Goal: Information Seeking & Learning: Learn about a topic

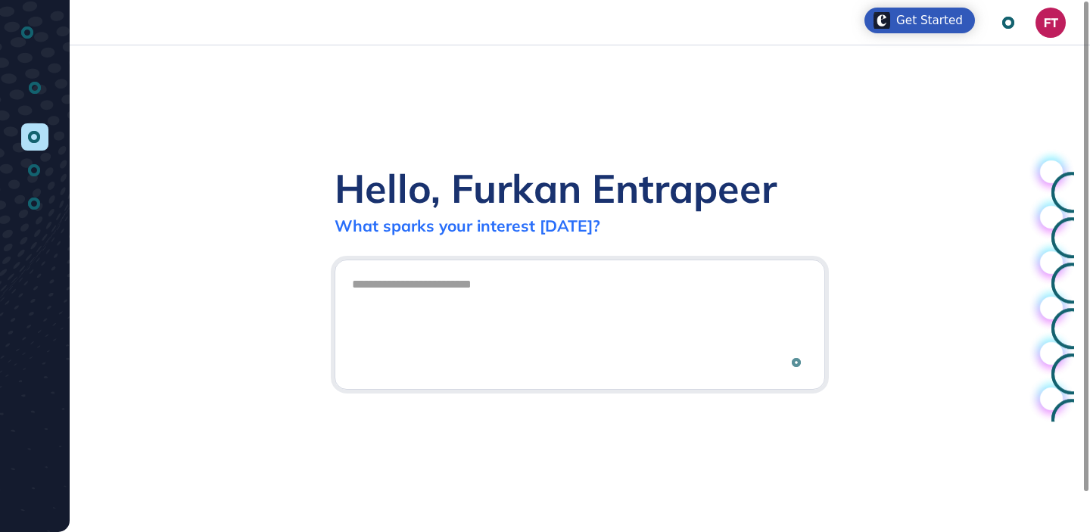
scroll to position [1, 1]
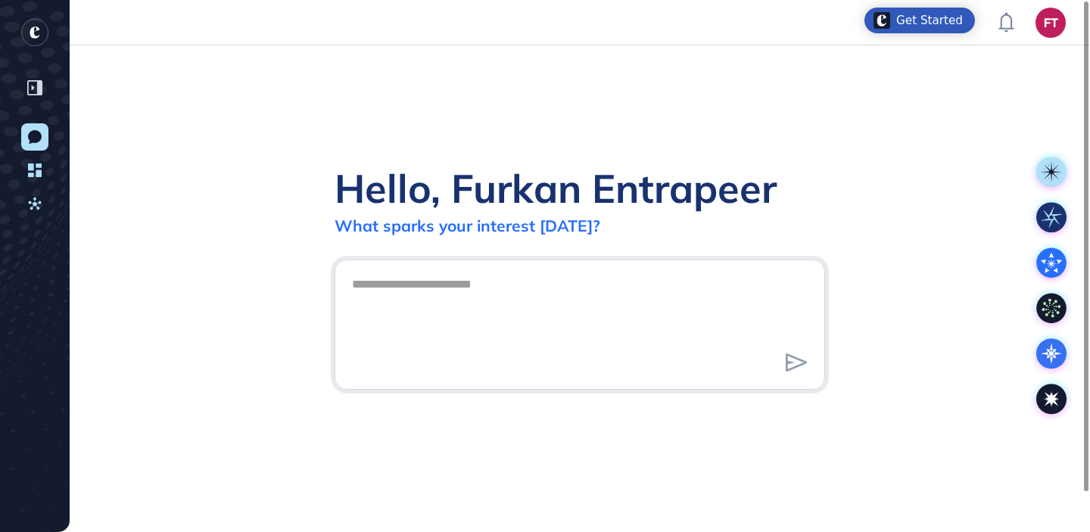
click at [894, 155] on div "Hello, Furkan Entrapeer What sparks your interest today?" at bounding box center [580, 288] width 1020 height 487
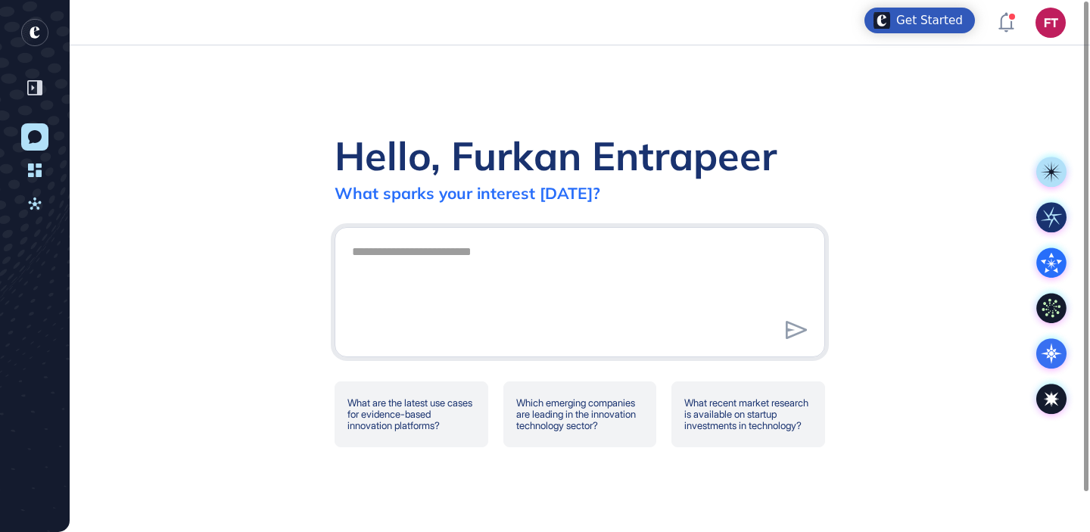
click at [579, 95] on div "Hello, Furkan Entrapeer What sparks your interest [DATE]? What are the latest u…" at bounding box center [580, 288] width 1020 height 487
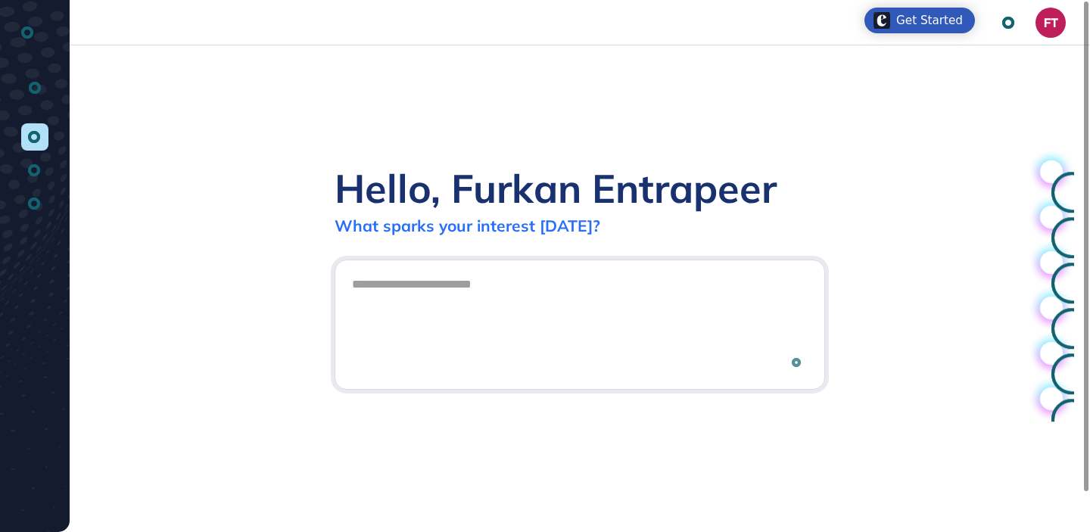
scroll to position [1, 1]
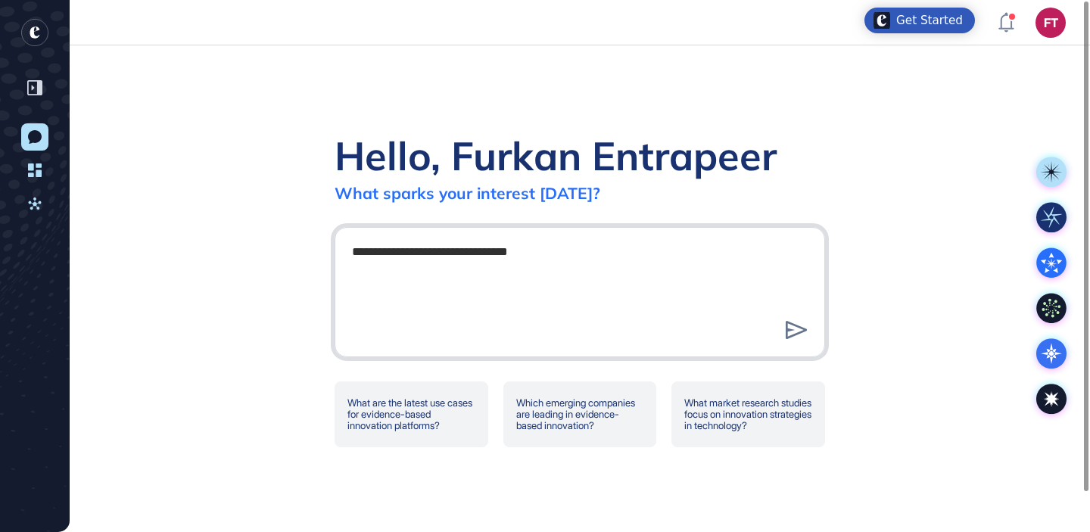
type textarea "**********"
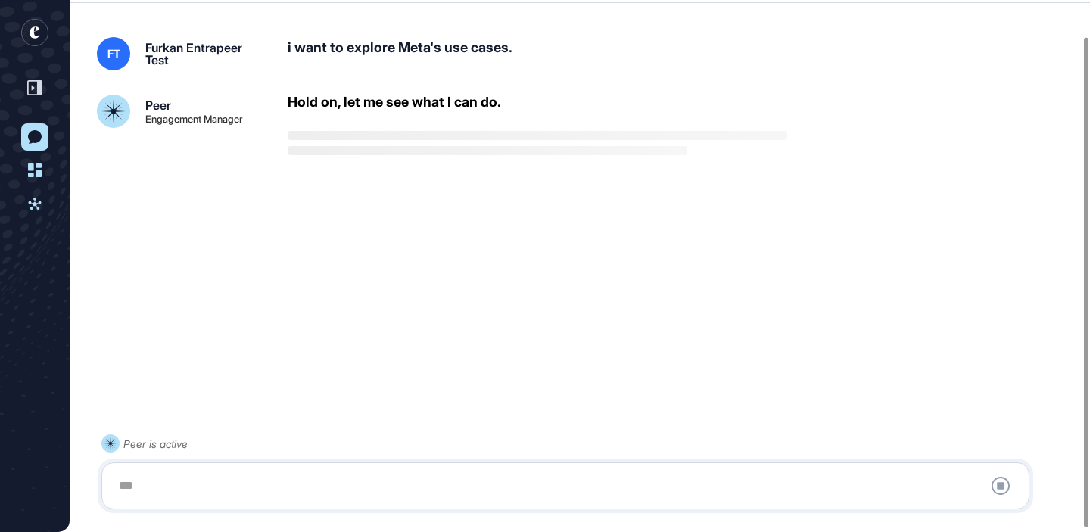
scroll to position [42, 0]
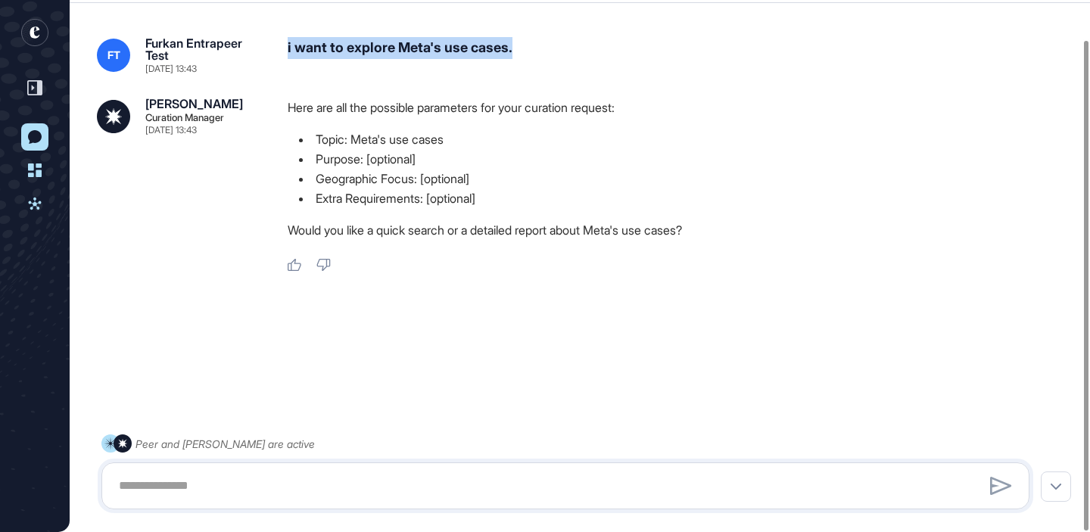
drag, startPoint x: 288, startPoint y: 45, endPoint x: 600, endPoint y: 58, distance: 312.8
click at [600, 58] on div "i want to explore Meta's use cases." at bounding box center [681, 55] width 787 height 36
click at [522, 58] on div "i want to explore Meta's use cases." at bounding box center [681, 55] width 787 height 36
drag, startPoint x: 285, startPoint y: 48, endPoint x: 550, endPoint y: 42, distance: 264.2
click at [550, 42] on div "FT Furkan Entrapeer Test Aug 13, 2025 13:43 i want to explore Meta's use cases." at bounding box center [580, 55] width 966 height 36
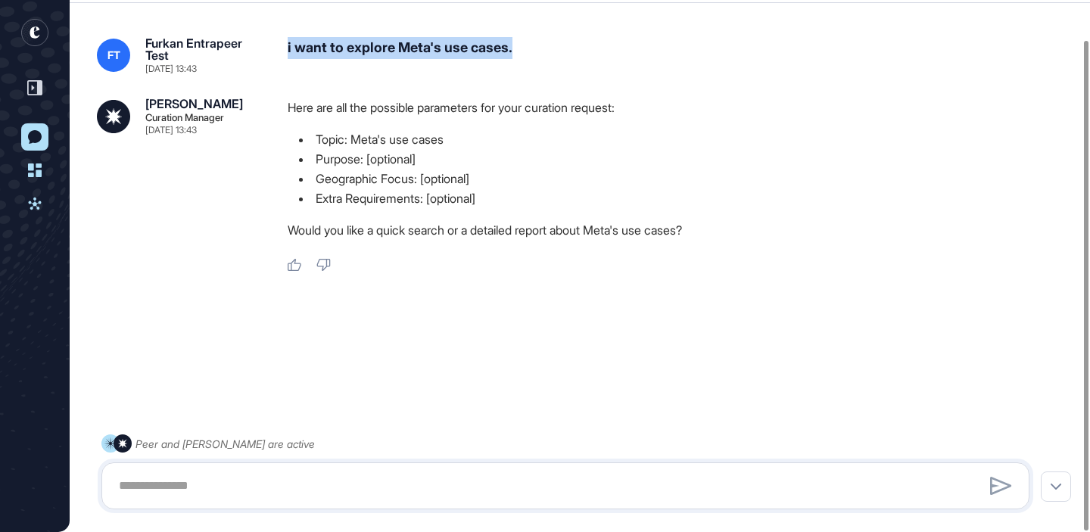
click at [581, 65] on div "i want to explore Meta's use cases." at bounding box center [681, 55] width 787 height 36
drag, startPoint x: 286, startPoint y: 45, endPoint x: 587, endPoint y: 47, distance: 301.3
click at [587, 47] on div "FT Furkan Entrapeer Test Aug 13, 2025 13:43 i want to explore Meta's use cases." at bounding box center [580, 55] width 966 height 36
click at [549, 50] on div "i want to explore Meta's use cases." at bounding box center [681, 55] width 787 height 36
drag, startPoint x: 549, startPoint y: 50, endPoint x: 283, endPoint y: 53, distance: 265.7
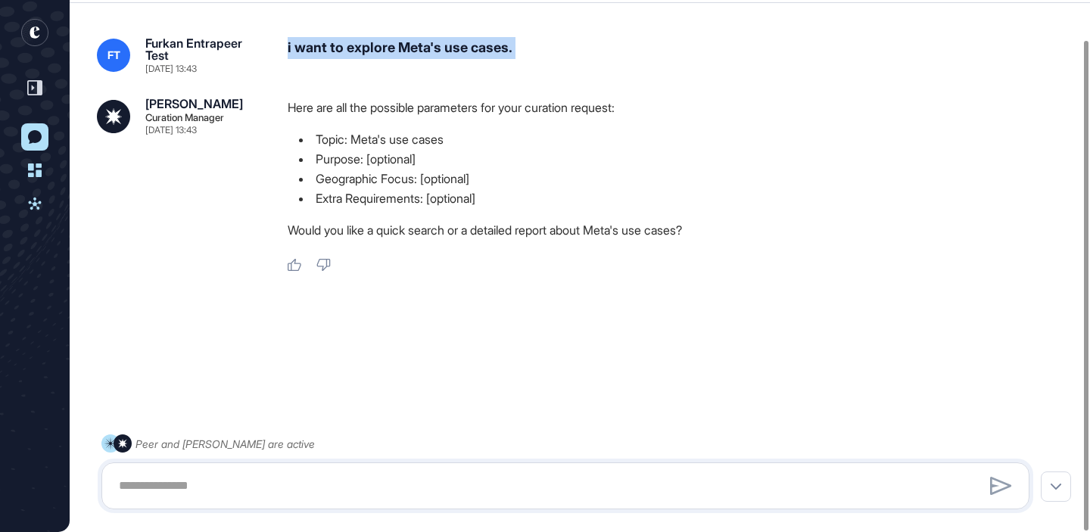
click at [283, 53] on div "FT Furkan Entrapeer Test Aug 13, 2025 13:43 i want to explore Meta's use cases." at bounding box center [580, 55] width 966 height 36
click at [306, 53] on div "i want to explore Meta's use cases." at bounding box center [681, 55] width 787 height 36
drag, startPoint x: 282, startPoint y: 51, endPoint x: 571, endPoint y: 49, distance: 289.2
click at [571, 49] on div "FT Furkan Entrapeer Test Aug 13, 2025 13:43 i want to explore Meta's use cases." at bounding box center [580, 55] width 966 height 36
click at [411, 51] on div "i want to explore Meta's use cases." at bounding box center [681, 55] width 787 height 36
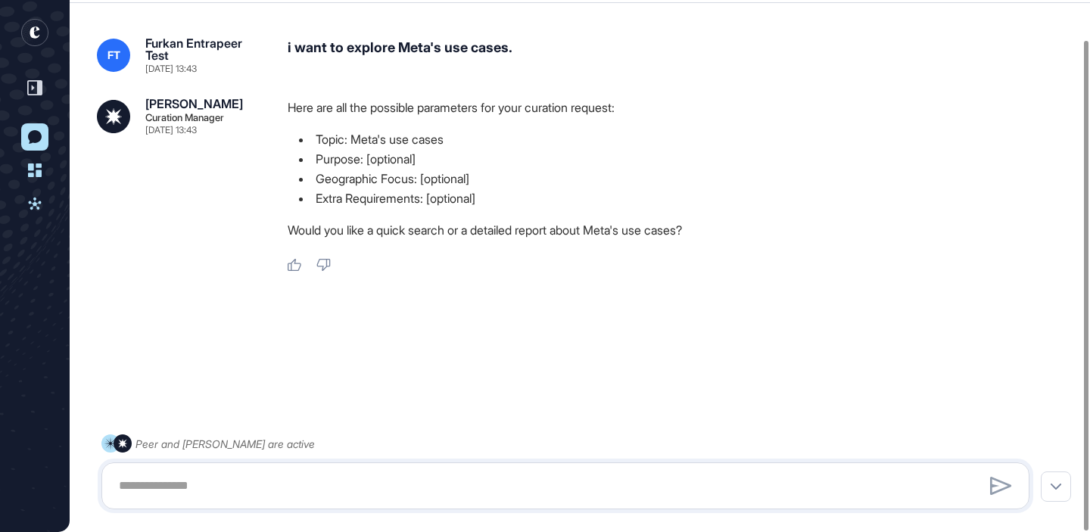
click at [32, 33] on icon "entrapeer-logo" at bounding box center [35, 32] width 10 height 12
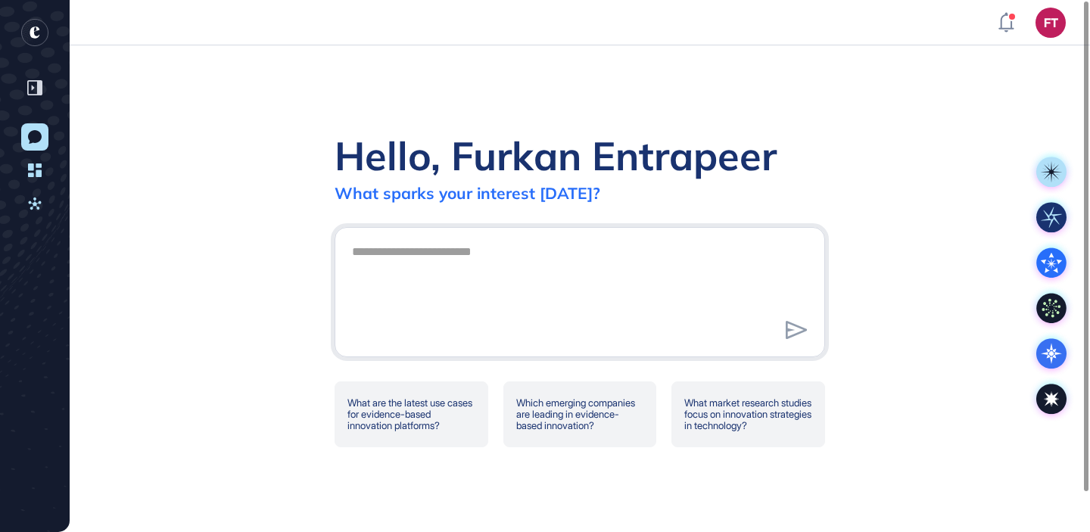
click at [583, 105] on div "Hello, Furkan Entrapeer What sparks your interest today? What are the latest us…" at bounding box center [580, 288] width 1020 height 487
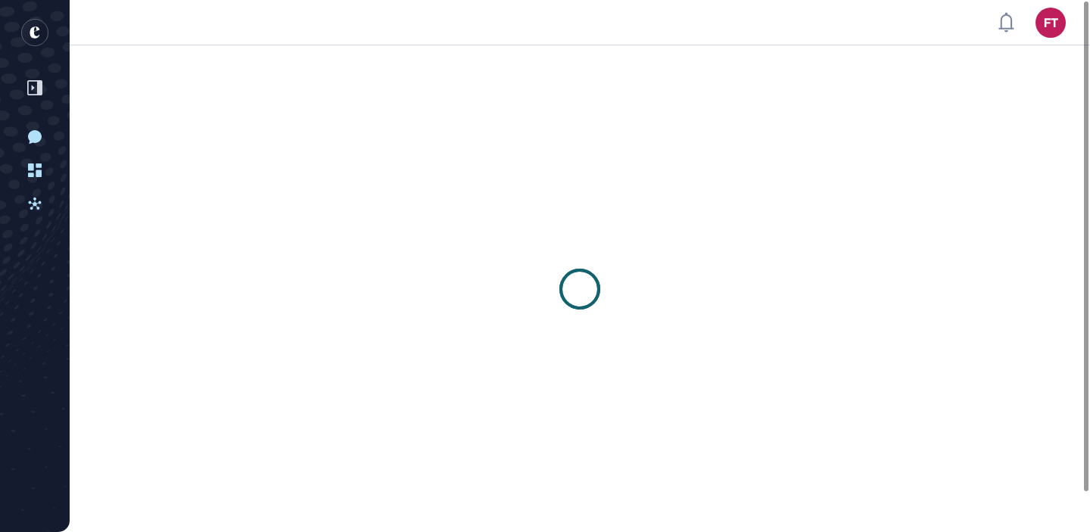
scroll to position [1, 1]
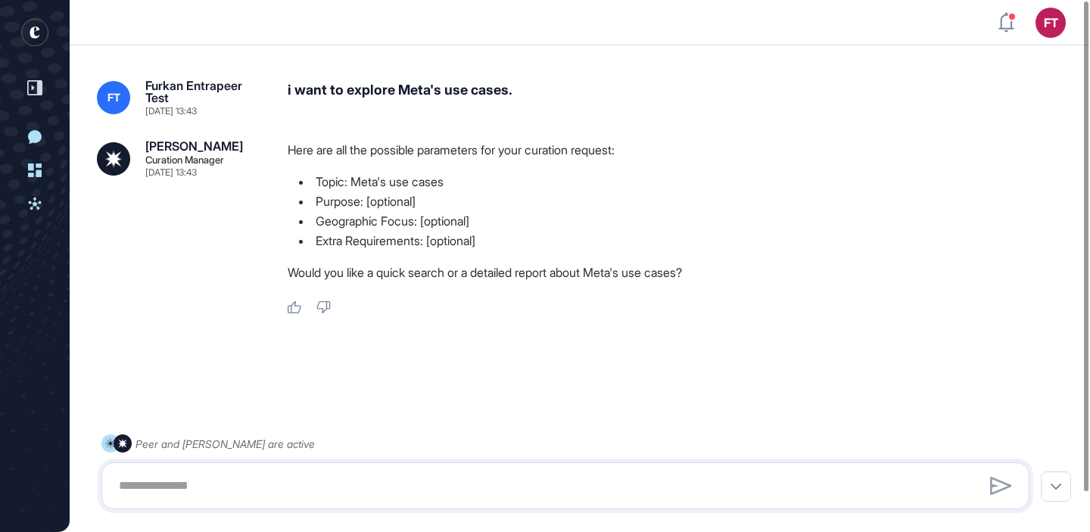
click at [35, 26] on icon "entrapeer-logo" at bounding box center [30, 36] width 24 height 34
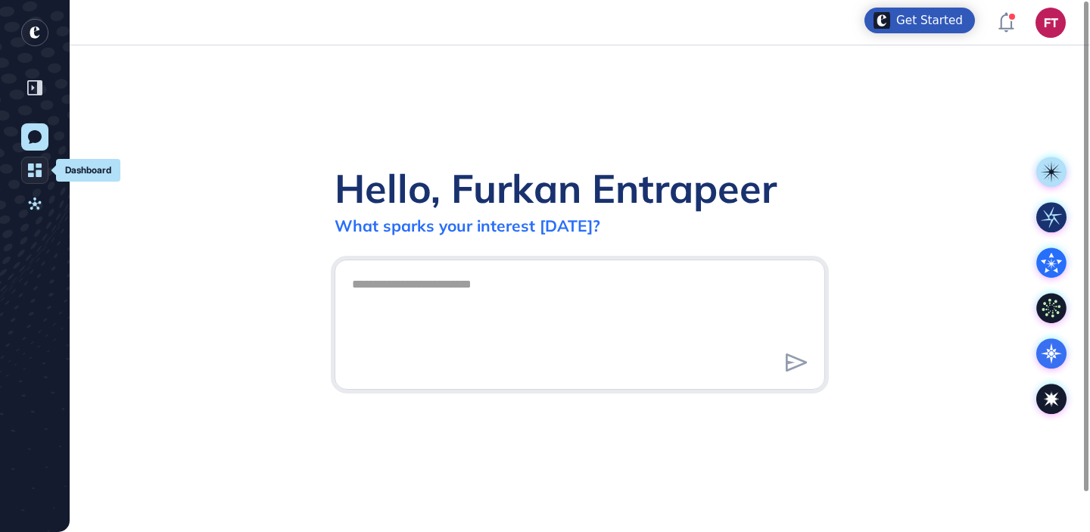
click at [46, 164] on link "Dashboard" at bounding box center [34, 170] width 27 height 27
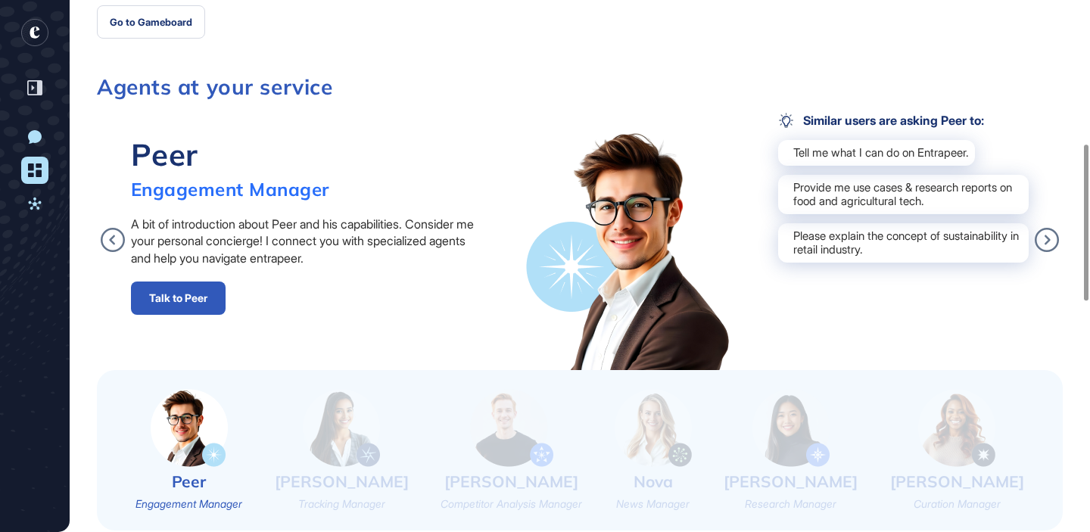
scroll to position [642, 0]
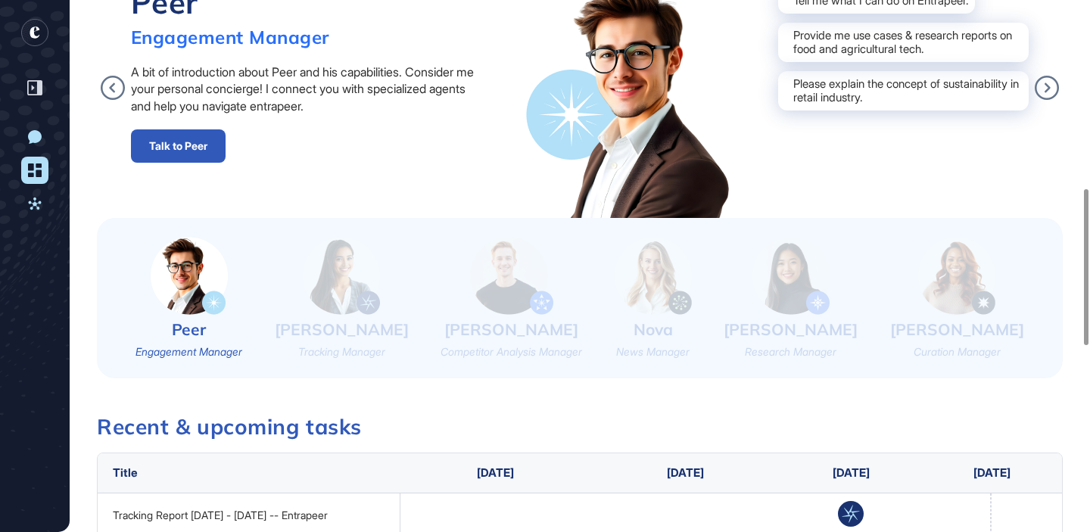
click at [965, 279] on img at bounding box center [956, 276] width 77 height 78
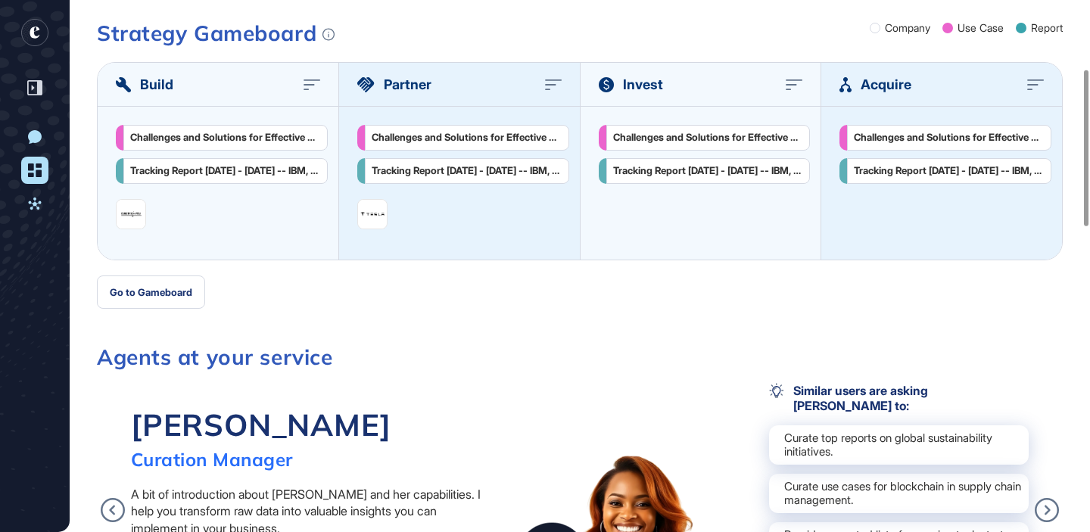
scroll to position [0, 0]
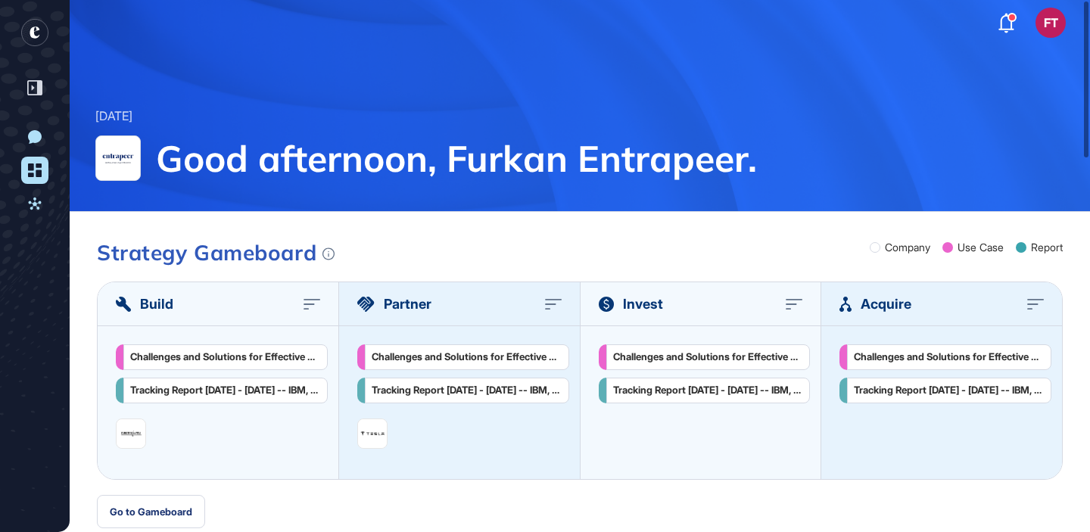
click at [32, 29] on icon "entrapeer-logo" at bounding box center [35, 32] width 10 height 12
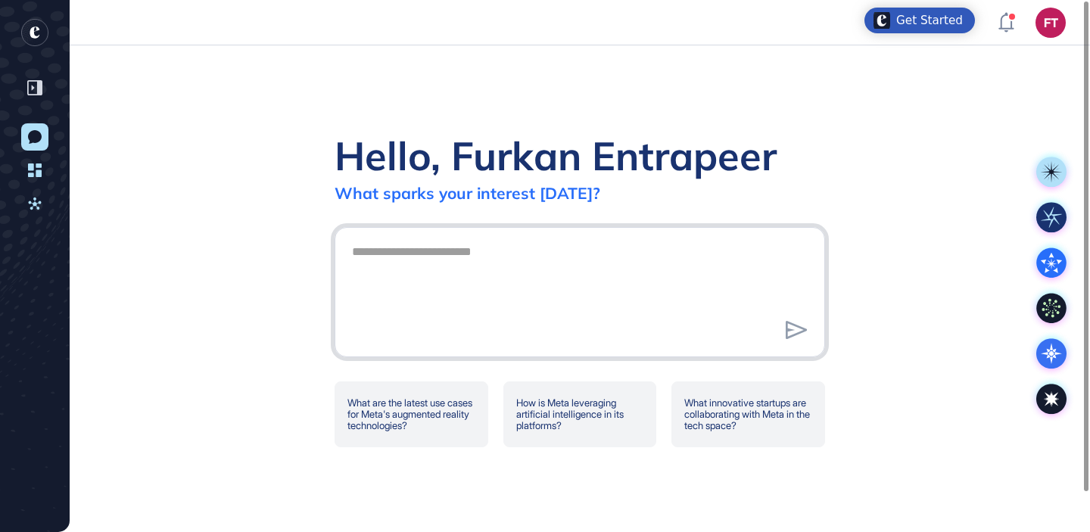
click at [524, 238] on textarea at bounding box center [580, 290] width 474 height 106
type textarea "*"
type textarea "**********"
click at [208, 54] on div "**********" at bounding box center [580, 288] width 1020 height 487
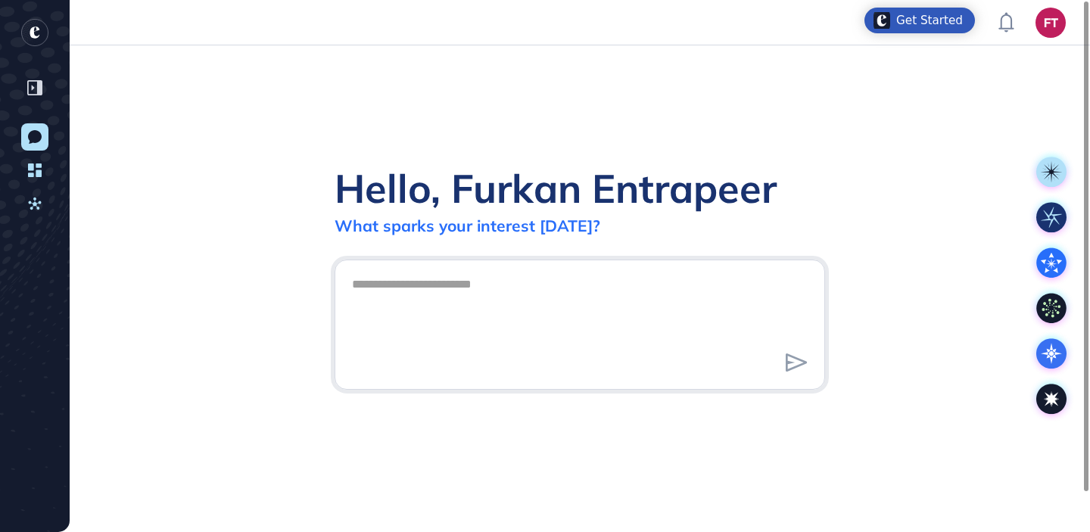
scroll to position [1, 1]
click at [40, 94] on icon at bounding box center [34, 87] width 15 height 15
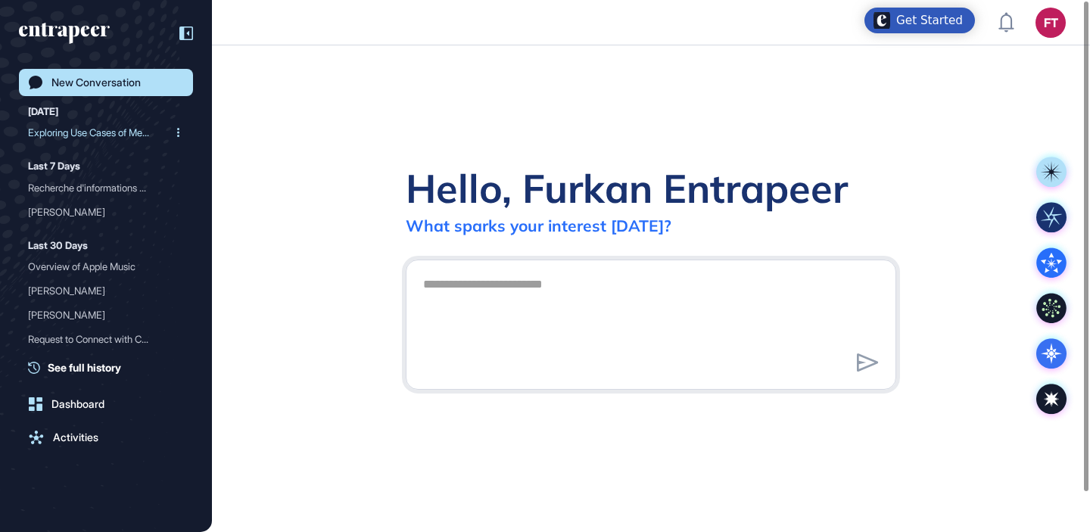
click at [111, 126] on div "Exploring Use Cases of Me..." at bounding box center [100, 132] width 144 height 24
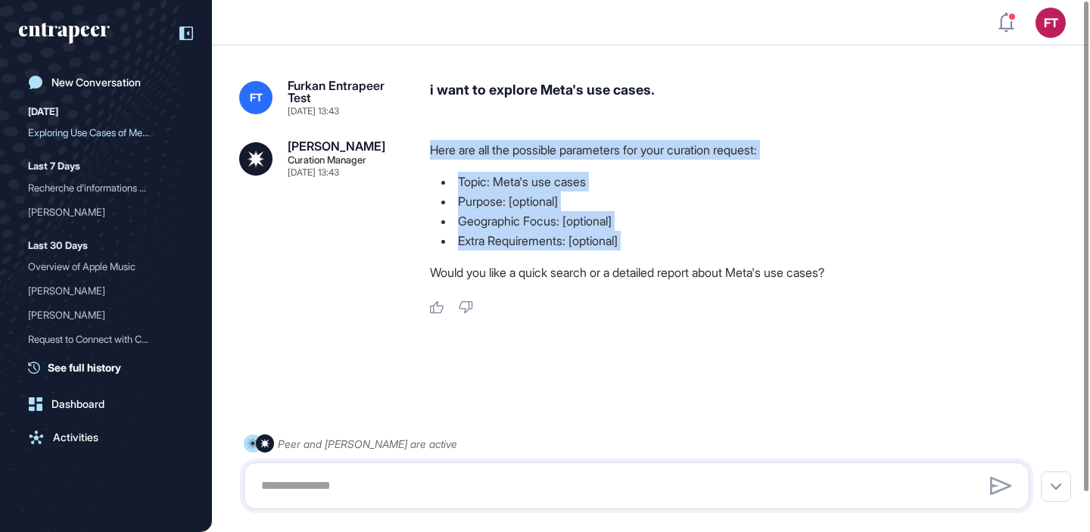
drag, startPoint x: 427, startPoint y: 145, endPoint x: 742, endPoint y: 254, distance: 333.5
click at [742, 254] on div "[PERSON_NAME] Curation Manager [DATE] 13:43 Here are all the possible parameter…" at bounding box center [651, 227] width 824 height 175
click at [108, 72] on link "New Conversation" at bounding box center [106, 82] width 174 height 27
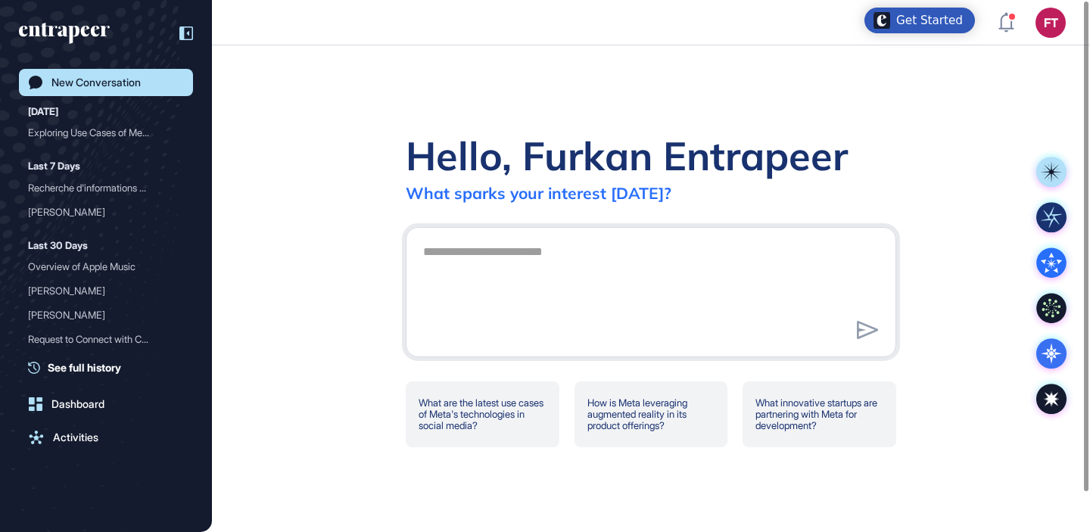
click at [96, 134] on div "Exploring Use Cases of Me..." at bounding box center [100, 132] width 144 height 24
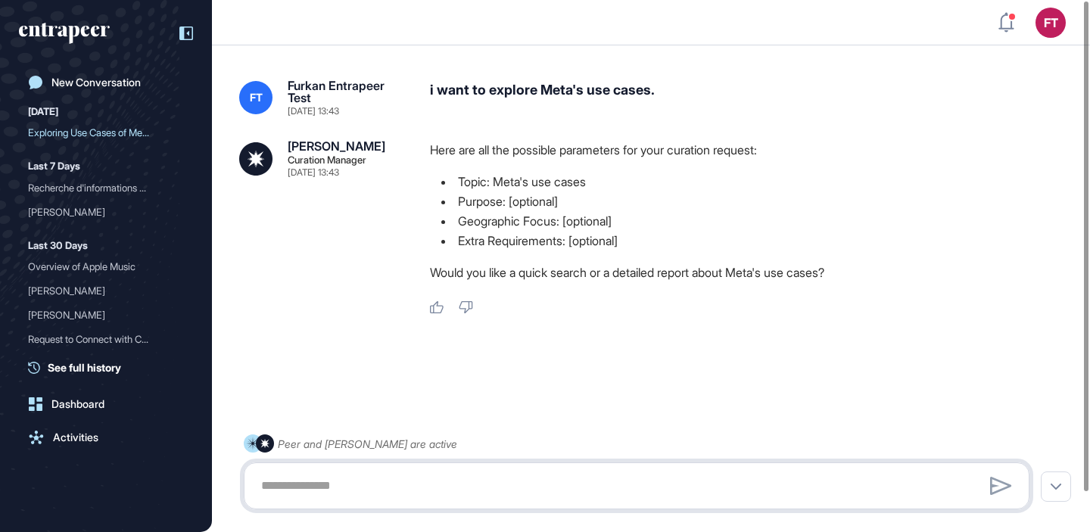
click at [536, 490] on textarea at bounding box center [636, 486] width 769 height 30
click at [494, 91] on div "i want to explore Meta's use cases." at bounding box center [752, 97] width 645 height 36
copy div "i want to explore Meta's use cases."
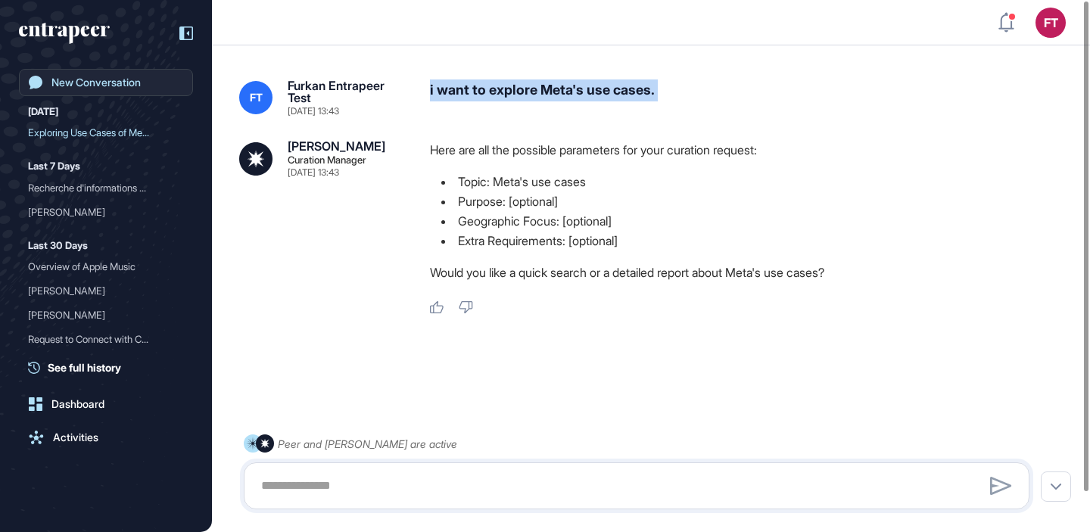
click at [124, 73] on link "New Conversation" at bounding box center [106, 82] width 174 height 27
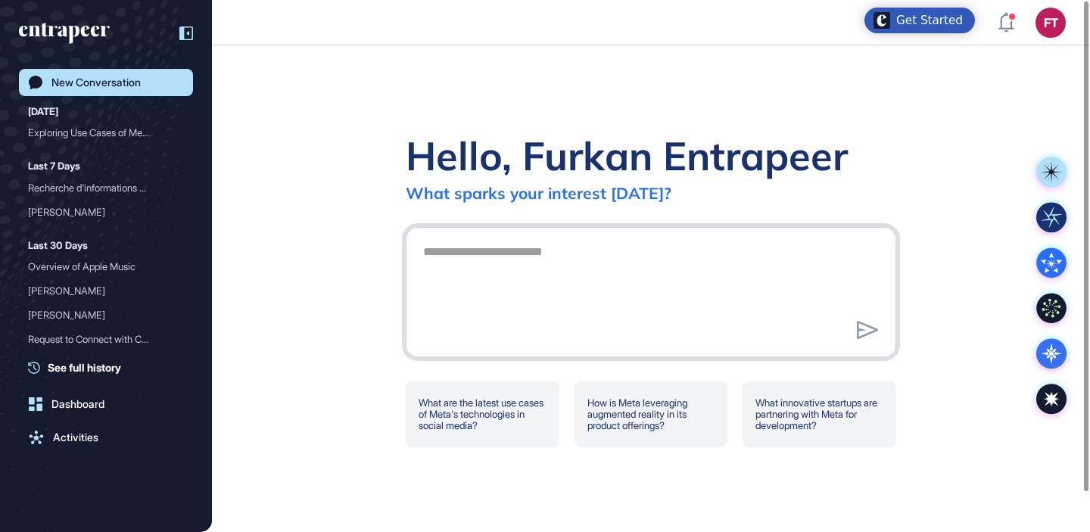
click at [609, 308] on textarea at bounding box center [651, 290] width 474 height 106
paste textarea "**********"
click at [647, 252] on textarea "**********" at bounding box center [651, 290] width 474 height 106
click at [621, 248] on textarea "**********" at bounding box center [651, 290] width 474 height 106
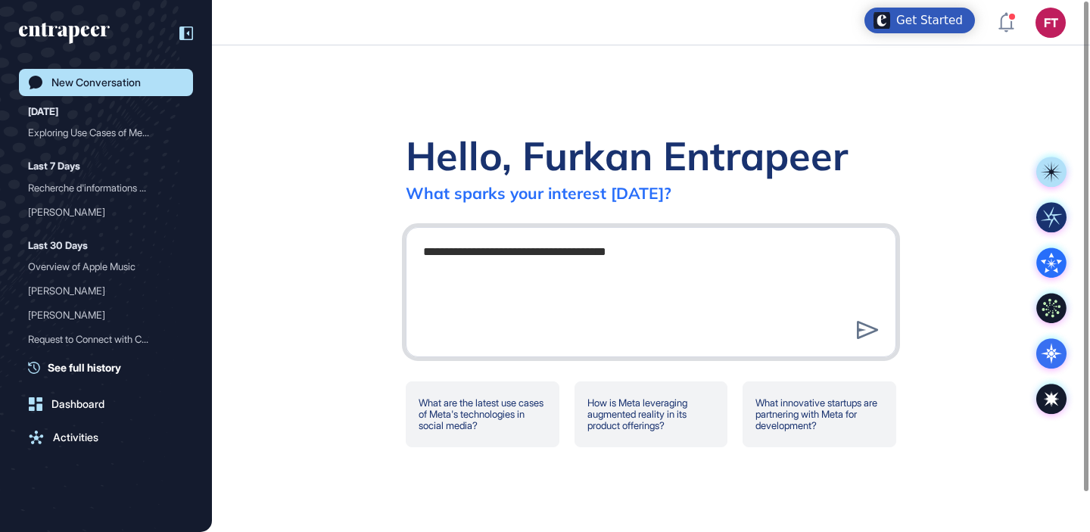
type textarea "**********"
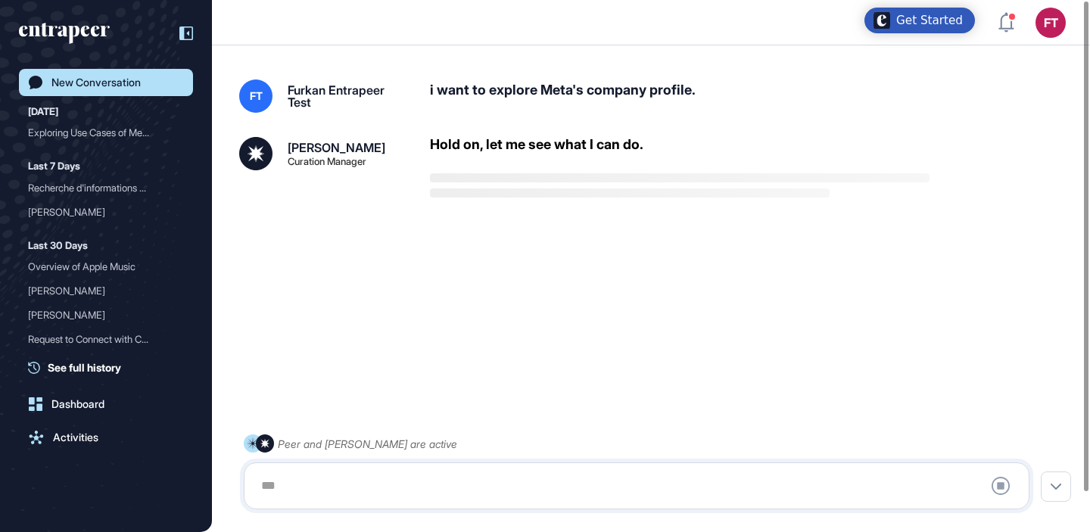
scroll to position [42, 0]
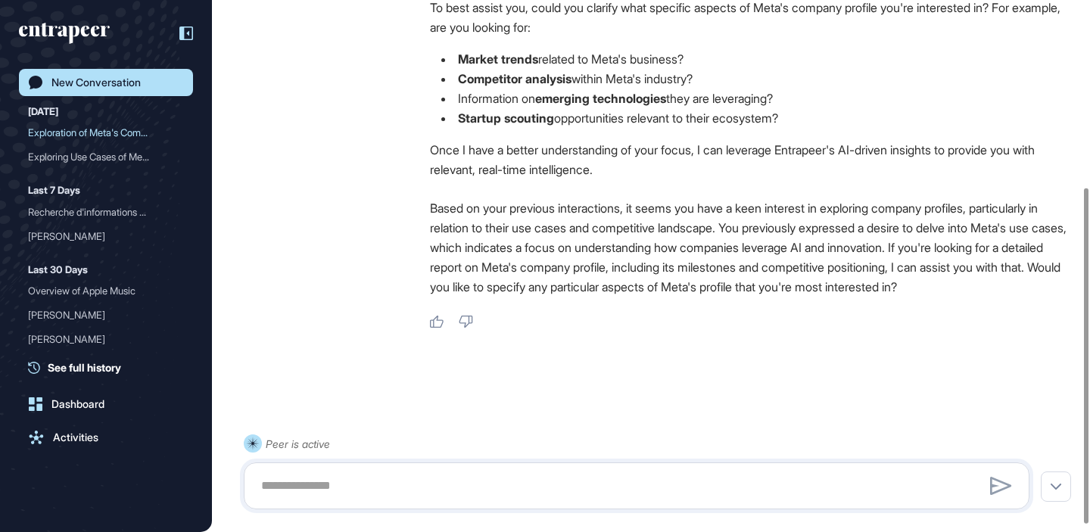
scroll to position [263, 0]
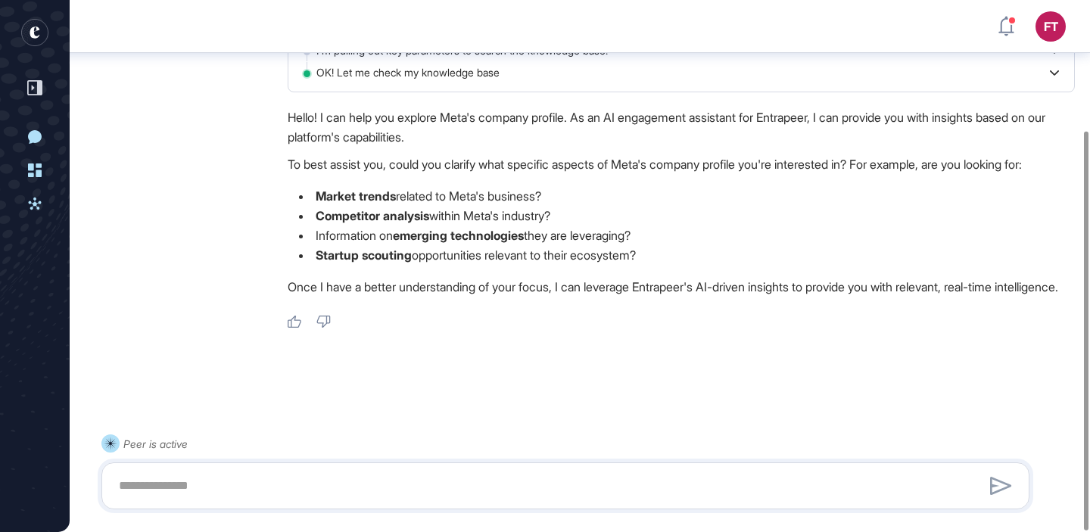
scroll to position [174, 0]
click at [373, 488] on textarea at bounding box center [565, 486] width 911 height 30
type textarea "*********"
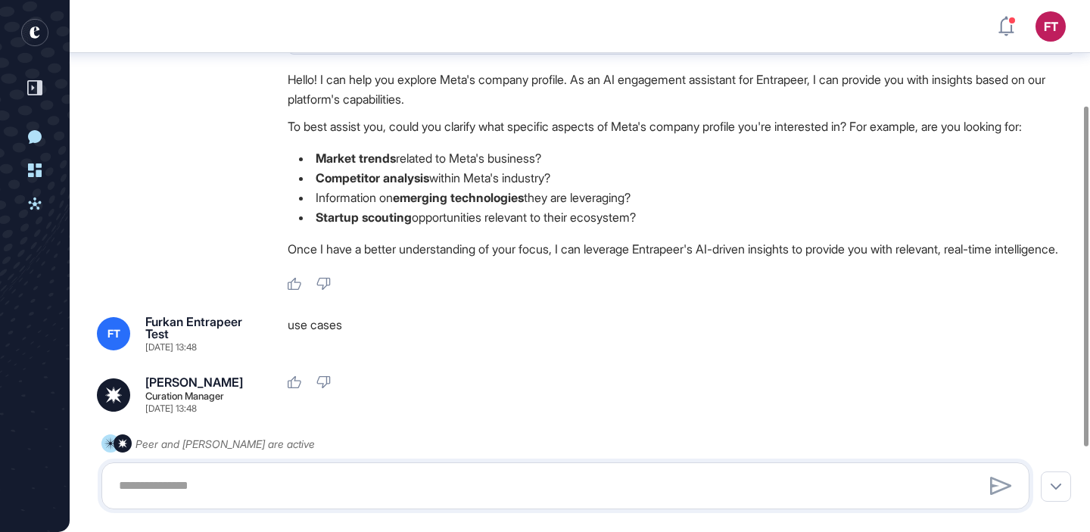
scroll to position [0, 0]
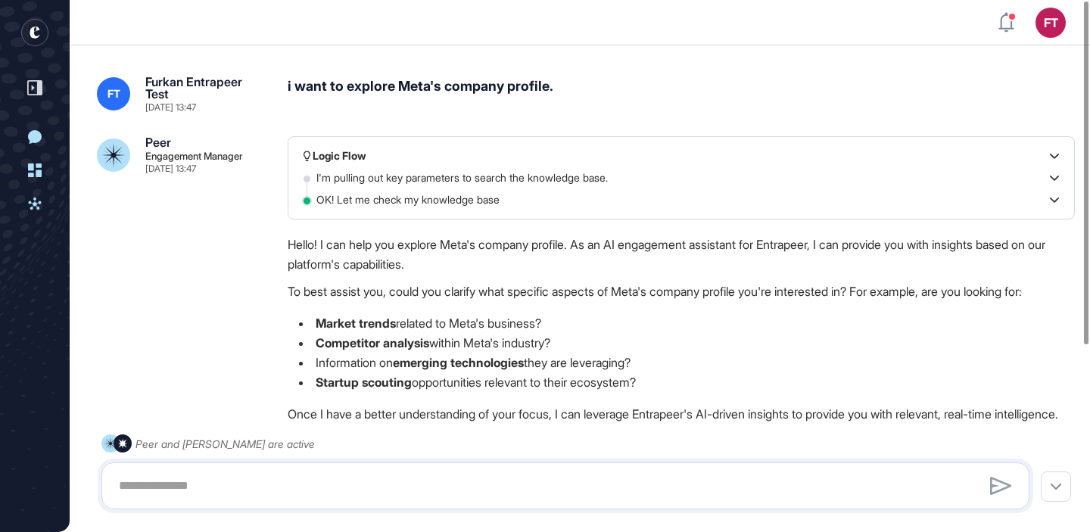
click at [39, 25] on rect "entrapeer-logo" at bounding box center [34, 32] width 27 height 27
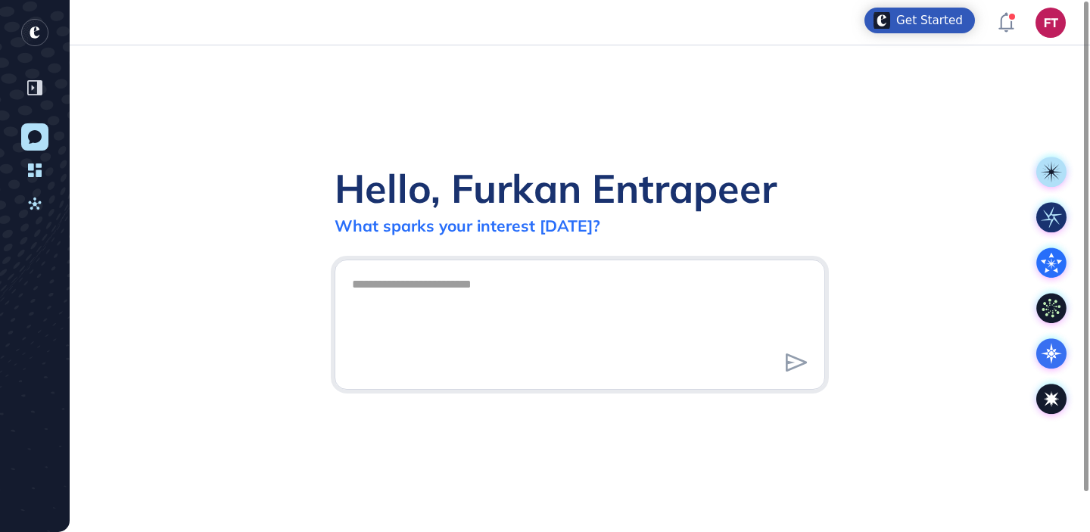
click at [456, 114] on div "Hello, Furkan Entrapeer What sparks your interest today?" at bounding box center [580, 288] width 1020 height 487
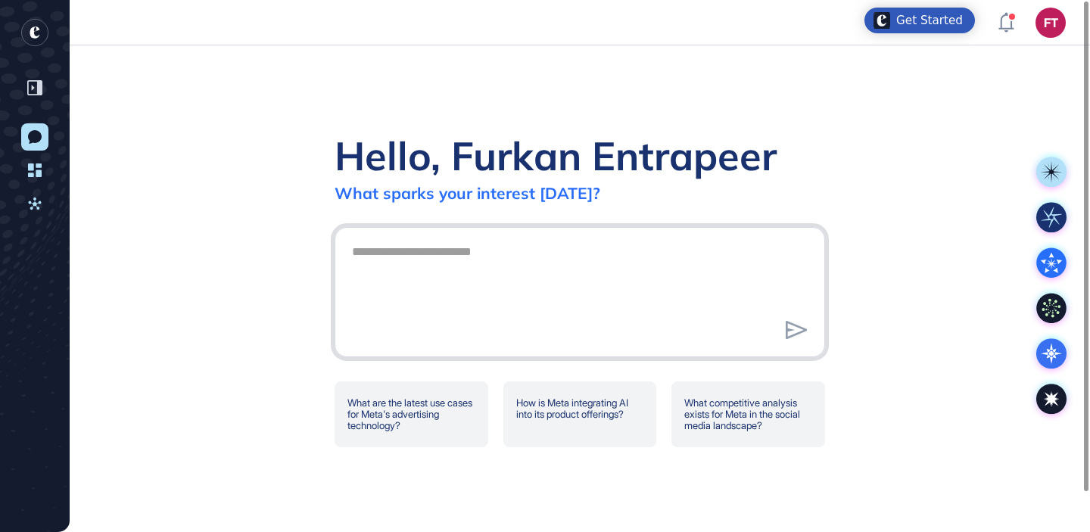
click at [600, 303] on textarea at bounding box center [580, 290] width 474 height 106
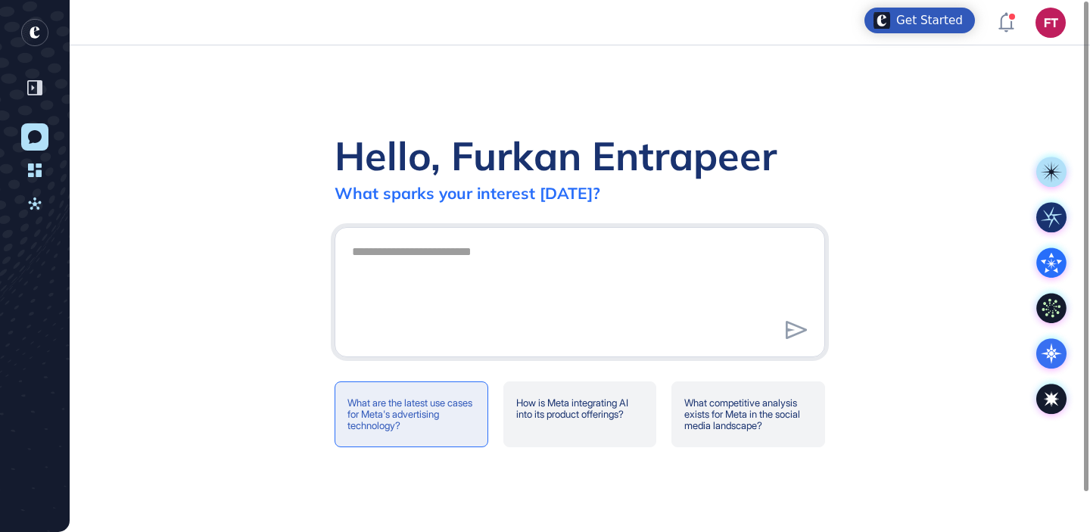
click at [671, 415] on div "What are the latest use cases for Meta's advertising technology?" at bounding box center [748, 414] width 154 height 66
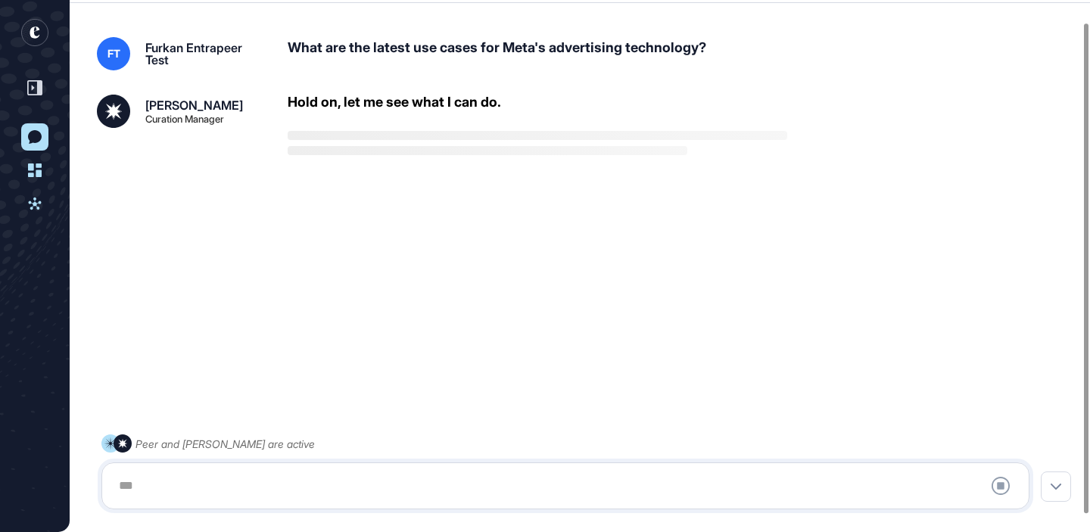
scroll to position [42, 0]
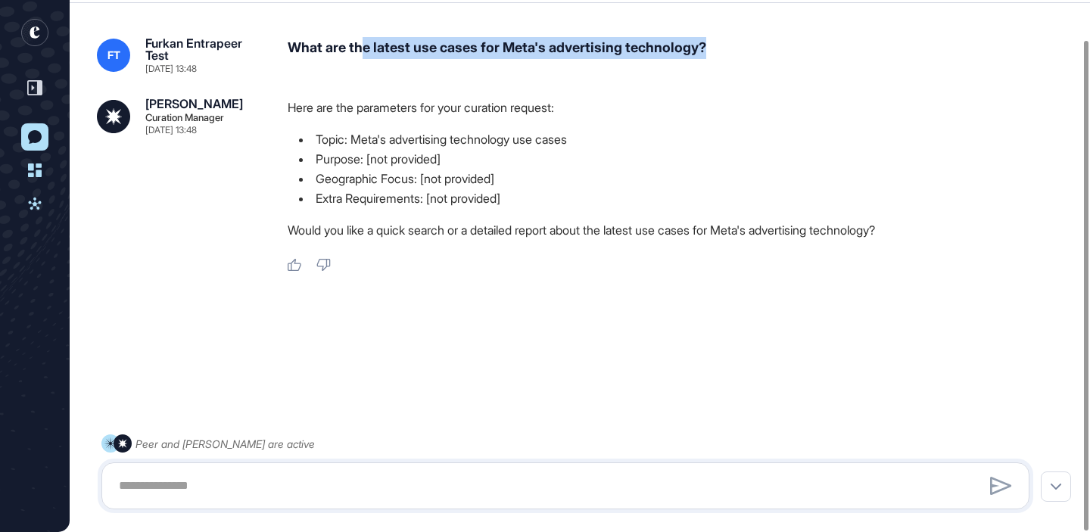
drag, startPoint x: 360, startPoint y: 47, endPoint x: 735, endPoint y: 53, distance: 374.7
click at [735, 53] on div "What are the latest use cases for Meta's advertising technology?" at bounding box center [681, 55] width 787 height 36
click at [620, 54] on div "What are the latest use cases for Meta's advertising technology?" at bounding box center [681, 55] width 787 height 36
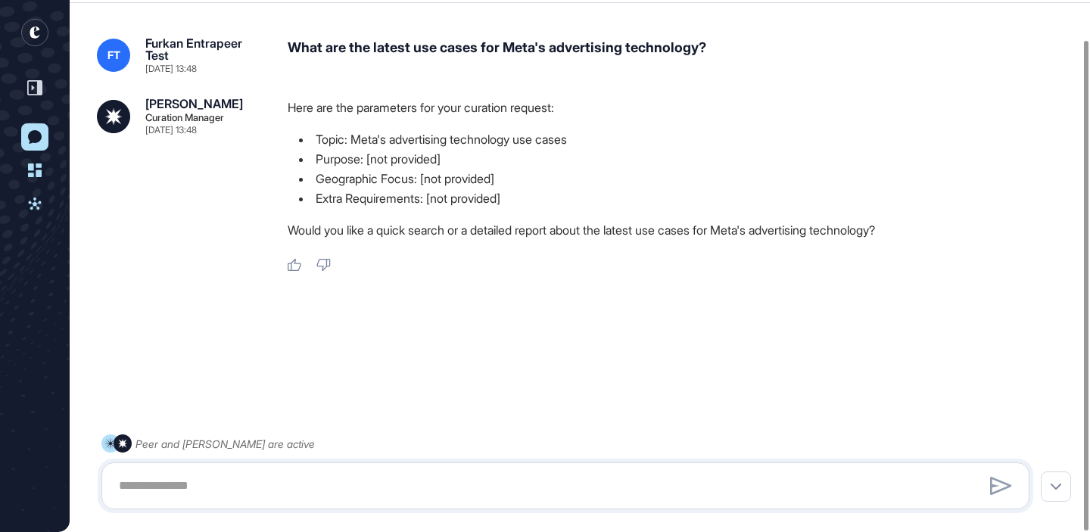
click at [620, 54] on div "What are the latest use cases for Meta's advertising technology?" at bounding box center [681, 55] width 787 height 36
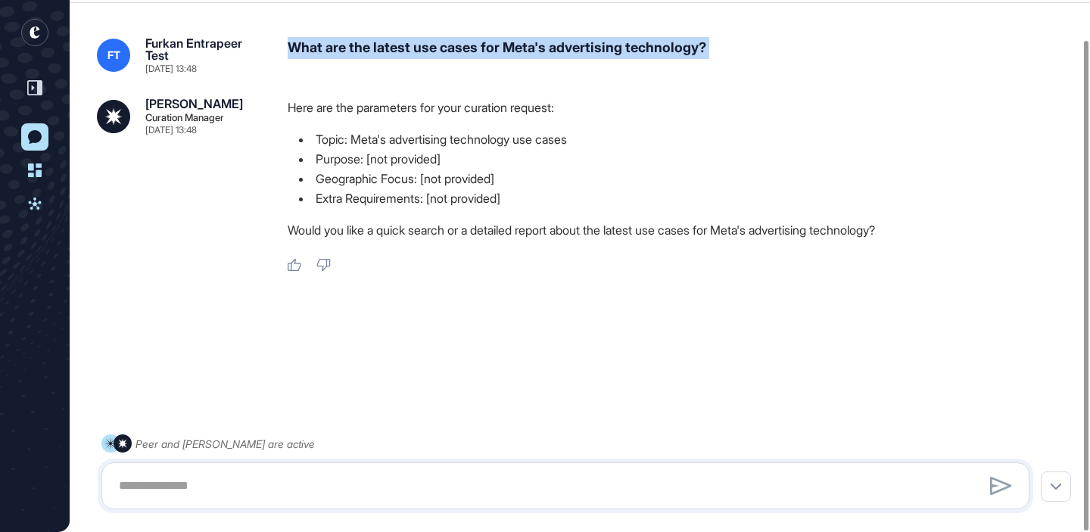
click at [534, 60] on div "What are the latest use cases for Meta's advertising technology?" at bounding box center [681, 55] width 787 height 36
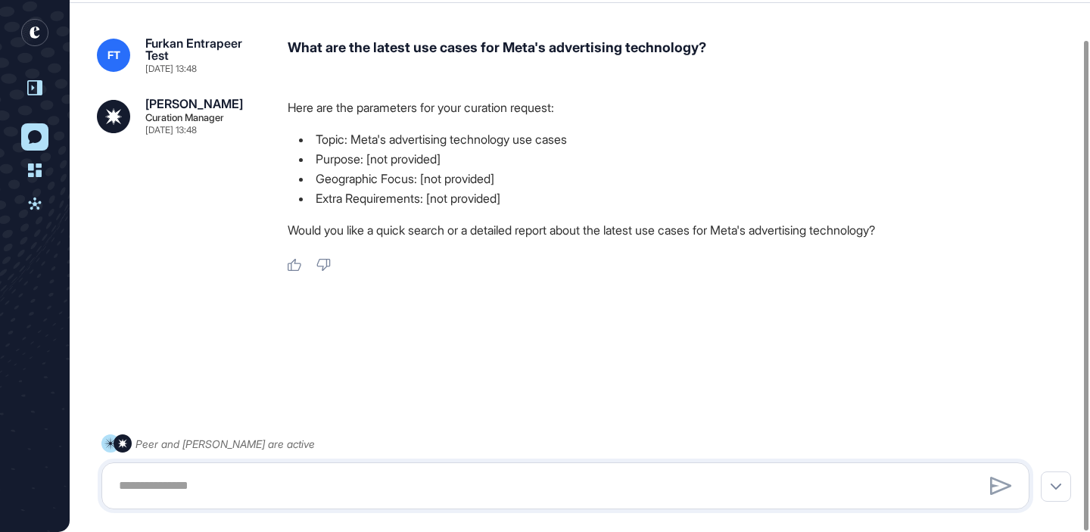
click at [32, 86] on icon at bounding box center [33, 88] width 3 height 5
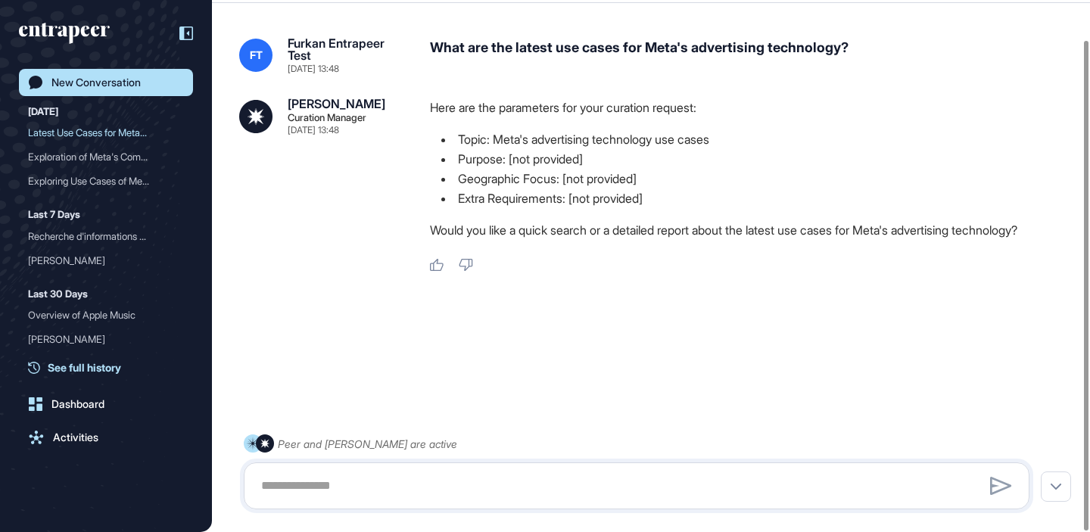
click at [89, 368] on span "See full history" at bounding box center [84, 368] width 73 height 16
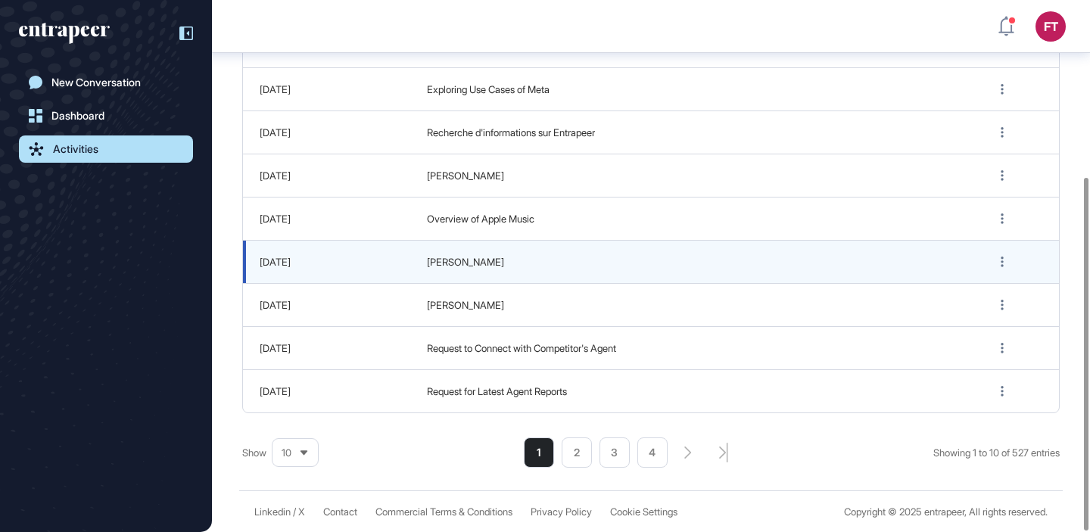
scroll to position [266, 0]
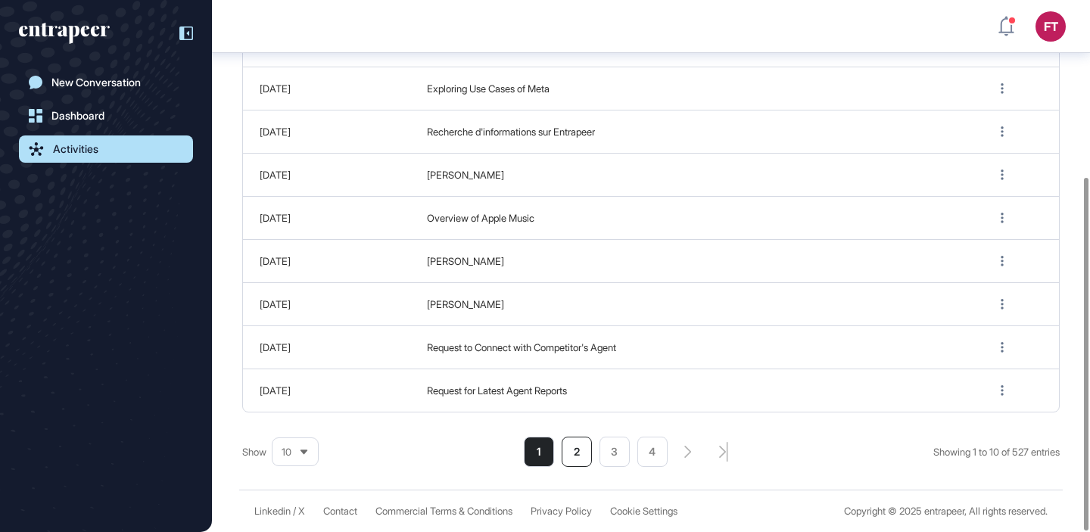
click at [571, 453] on li "2" at bounding box center [577, 452] width 30 height 30
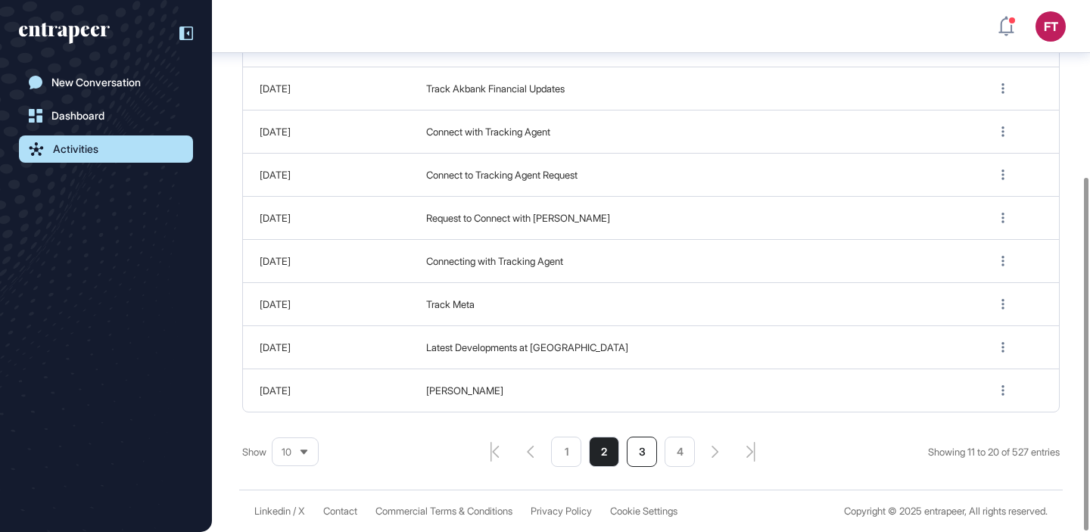
click at [640, 449] on li "3" at bounding box center [642, 452] width 30 height 30
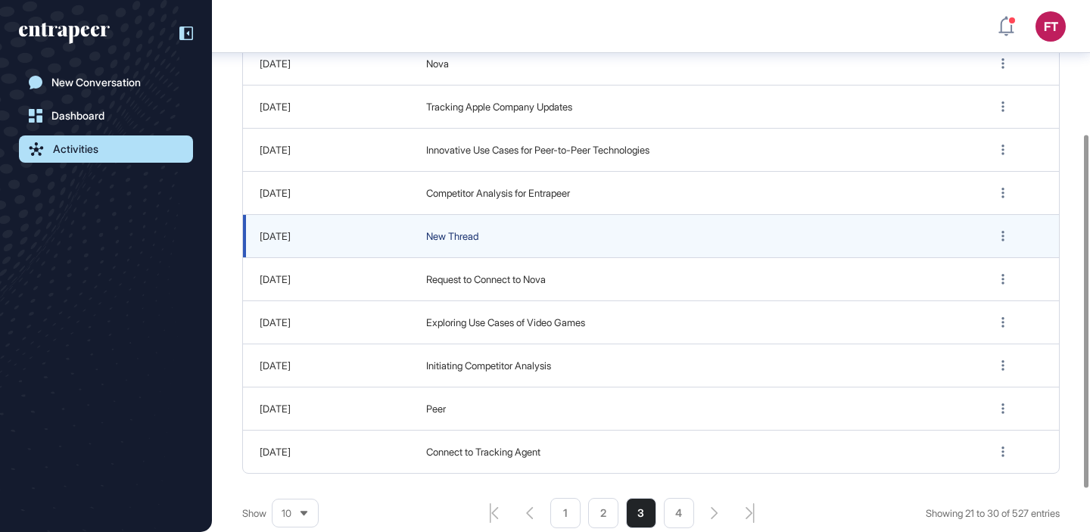
scroll to position [182, 0]
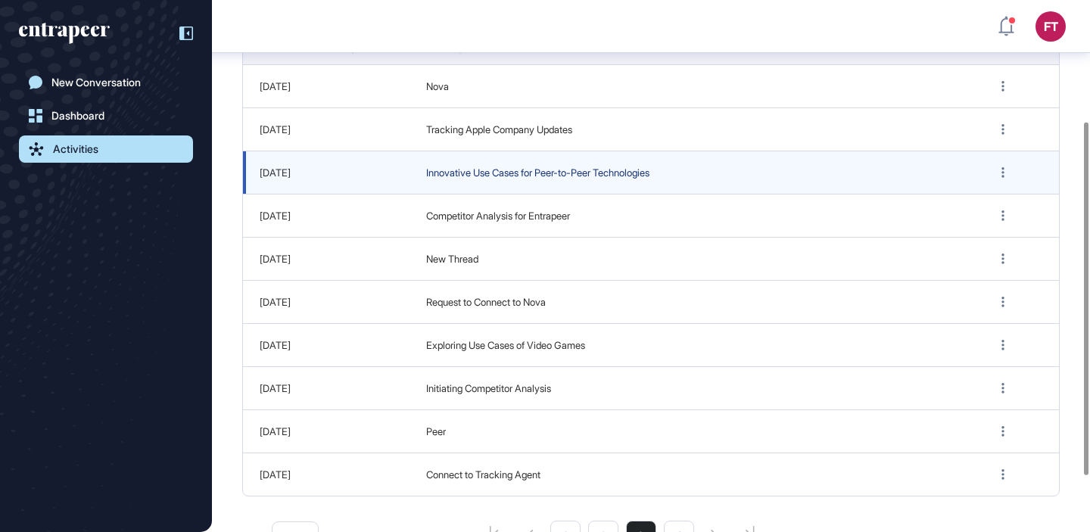
click at [543, 173] on span "Innovative Use Cases for Peer-to-Peer Technologies" at bounding box center [692, 173] width 532 height 15
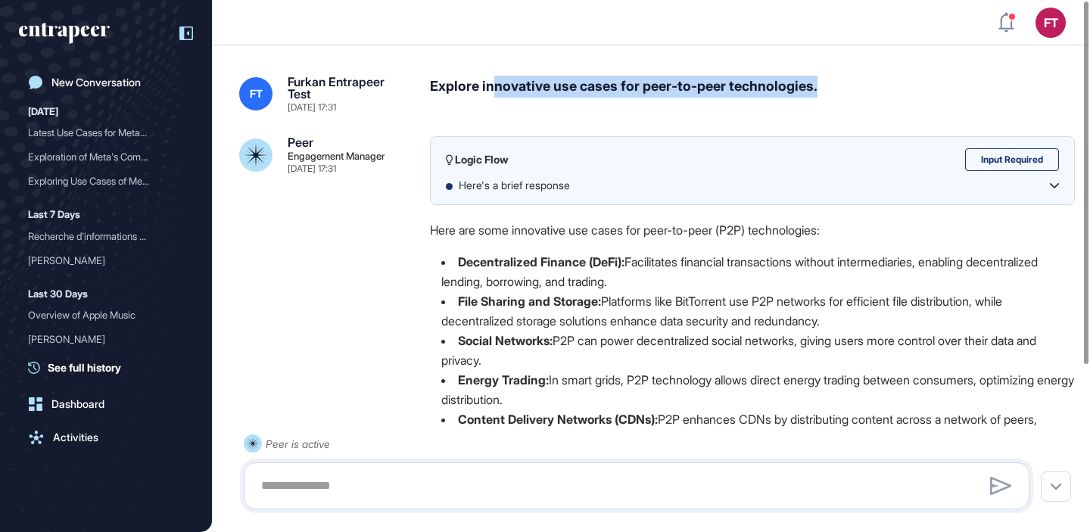
drag, startPoint x: 497, startPoint y: 87, endPoint x: 833, endPoint y: 95, distance: 336.9
click at [833, 95] on div "Explore innovative use cases for peer-to-peer technologies." at bounding box center [752, 94] width 645 height 36
click at [861, 93] on div "Explore innovative use cases for peer-to-peer technologies." at bounding box center [752, 94] width 645 height 36
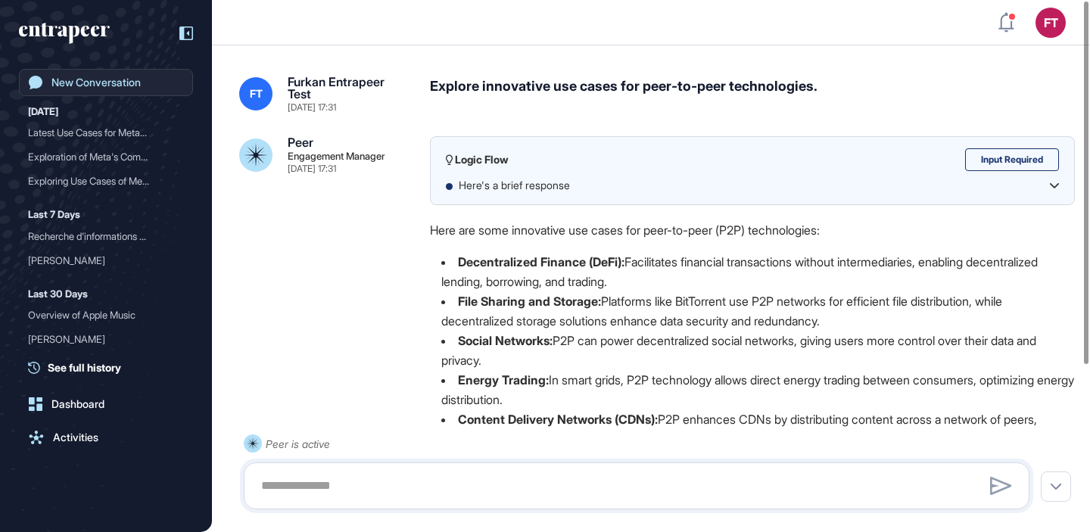
click at [115, 87] on div "New Conversation" at bounding box center [95, 82] width 89 height 12
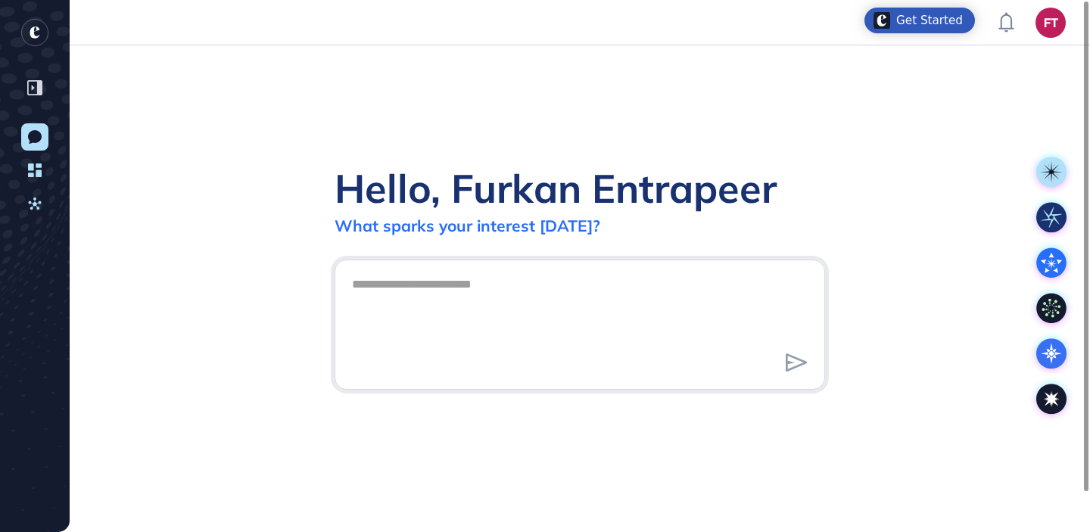
scroll to position [1, 1]
click at [805, 154] on div "Hello, Furkan Entrapeer What sparks your interest [DATE]?" at bounding box center [580, 288] width 1020 height 487
click at [1050, 411] on icon at bounding box center [1051, 399] width 30 height 30
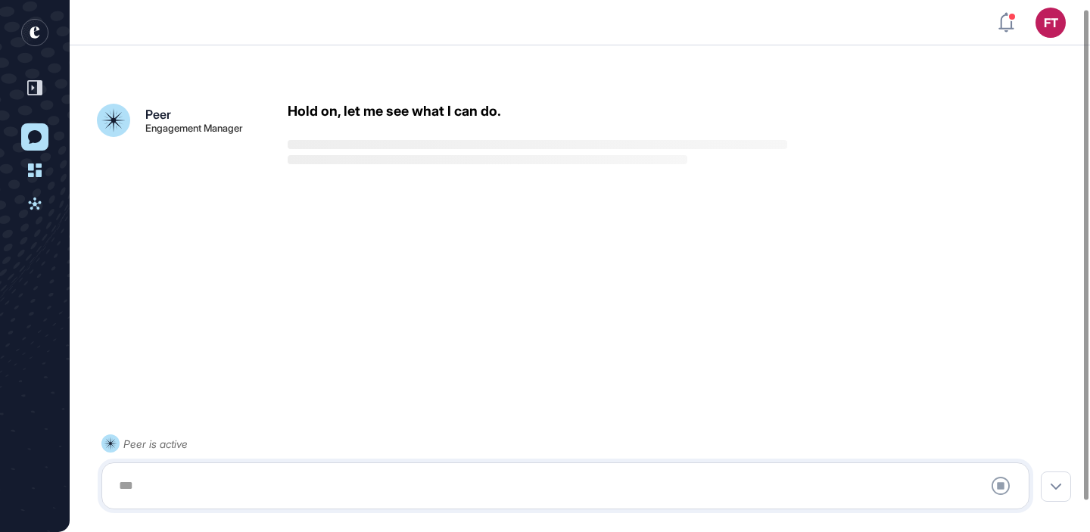
scroll to position [42, 0]
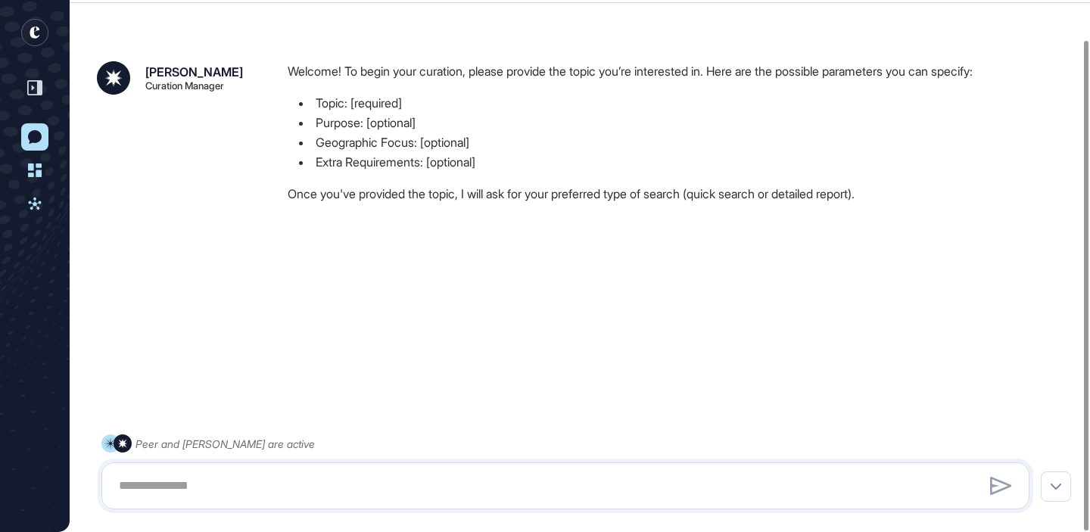
click at [41, 33] on rect "entrapeer-logo" at bounding box center [34, 32] width 27 height 27
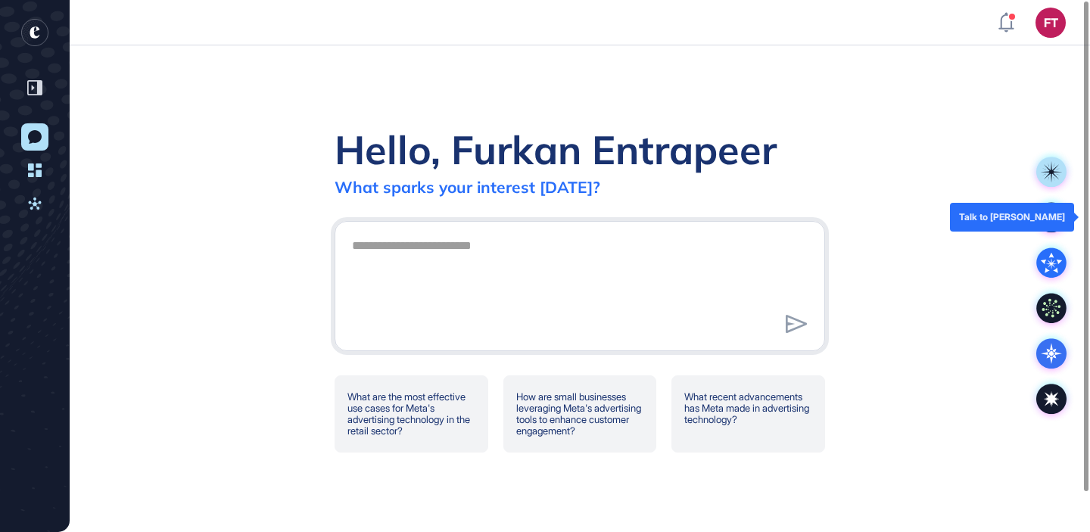
click at [1048, 212] on rect at bounding box center [1051, 217] width 30 height 30
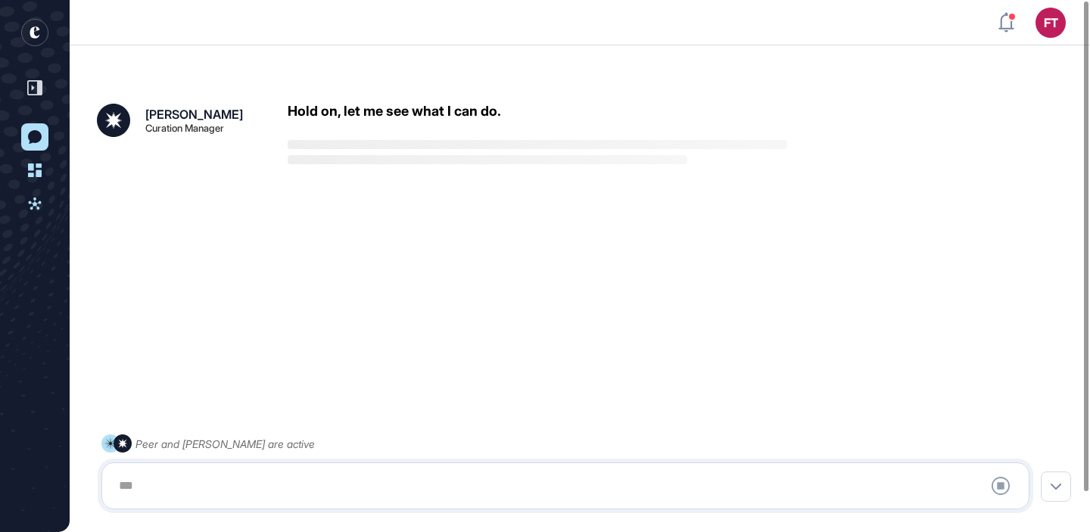
scroll to position [42, 0]
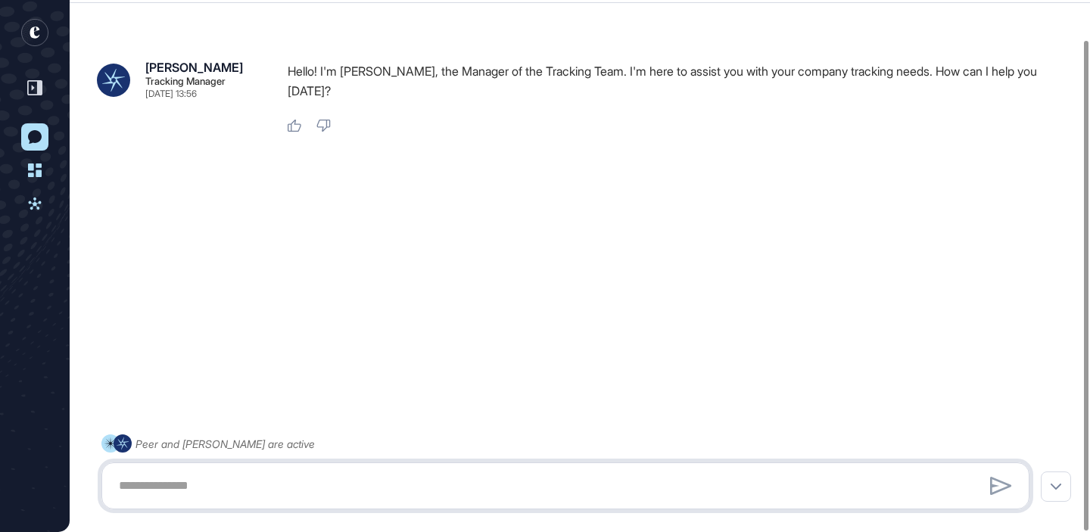
click at [540, 486] on textarea at bounding box center [565, 486] width 911 height 30
type textarea "*********"
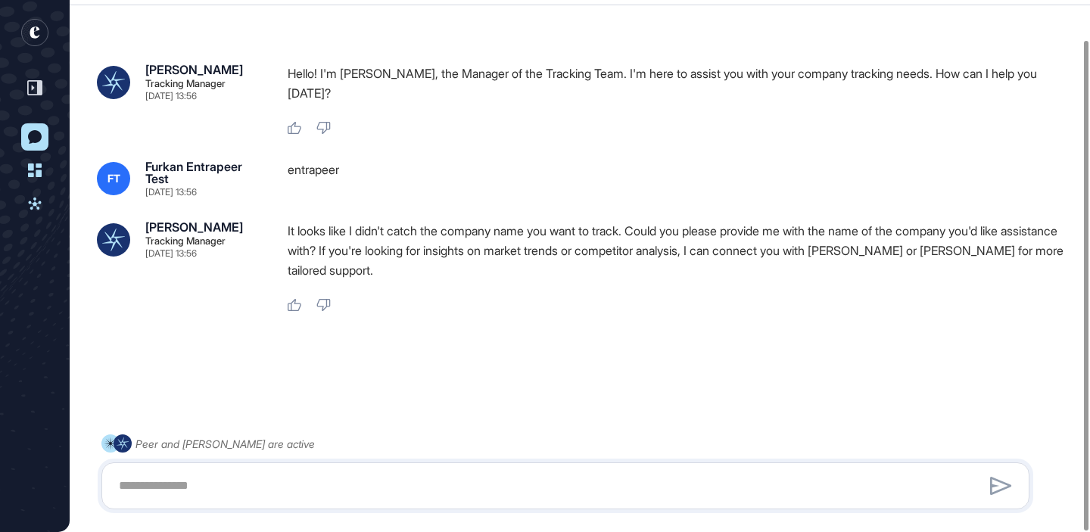
scroll to position [42, 0]
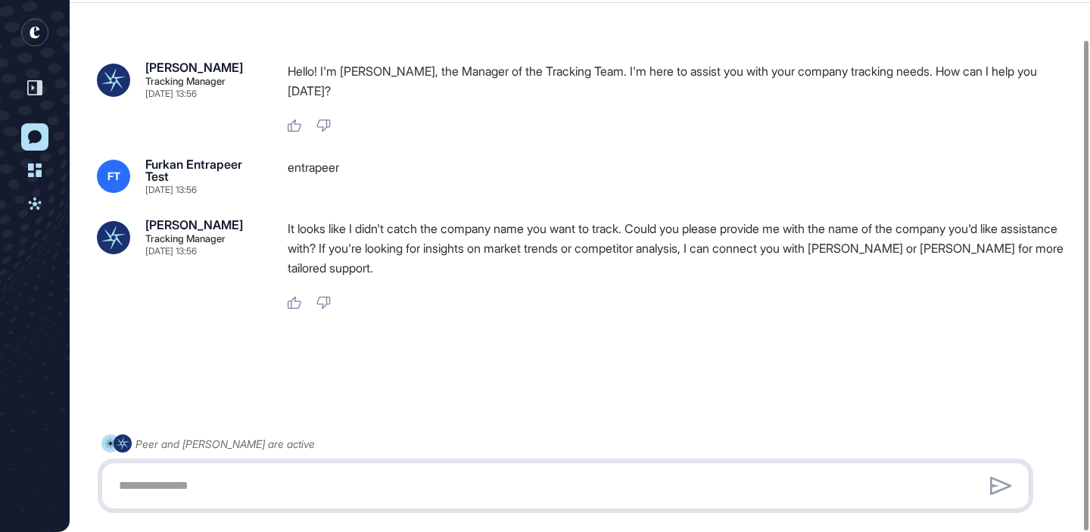
click at [417, 489] on textarea at bounding box center [565, 486] width 911 height 30
type textarea "**********"
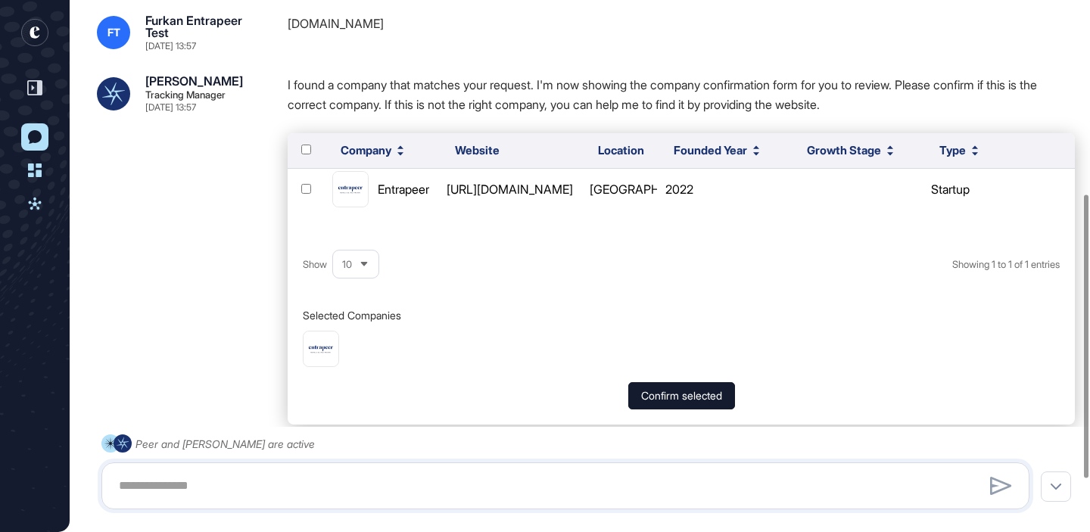
scroll to position [364, 0]
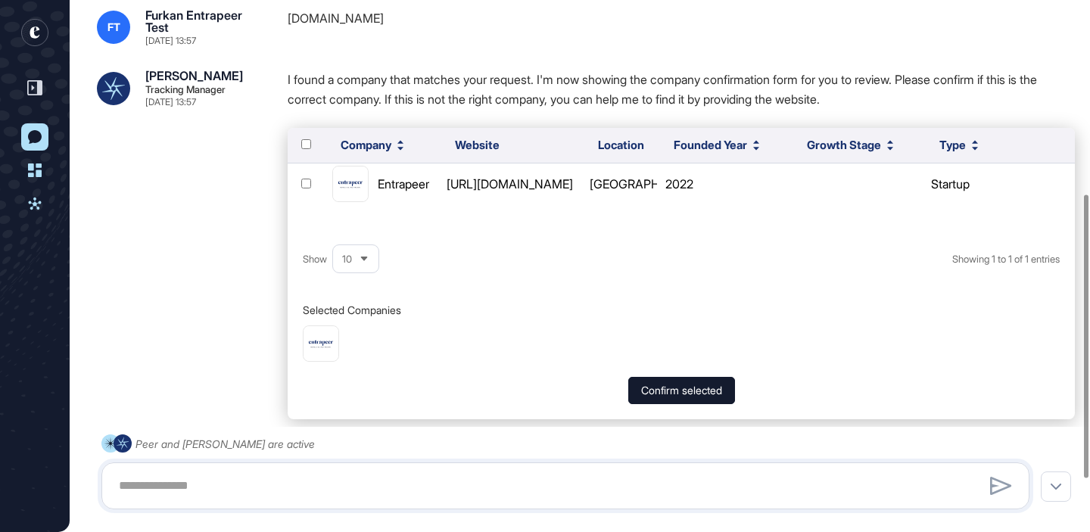
click at [678, 358] on div "Company Website Location Founded Year Growth Stage Type Entrapeer https://entra…" at bounding box center [681, 273] width 787 height 291
click at [665, 377] on button "Confirm selected" at bounding box center [681, 390] width 107 height 27
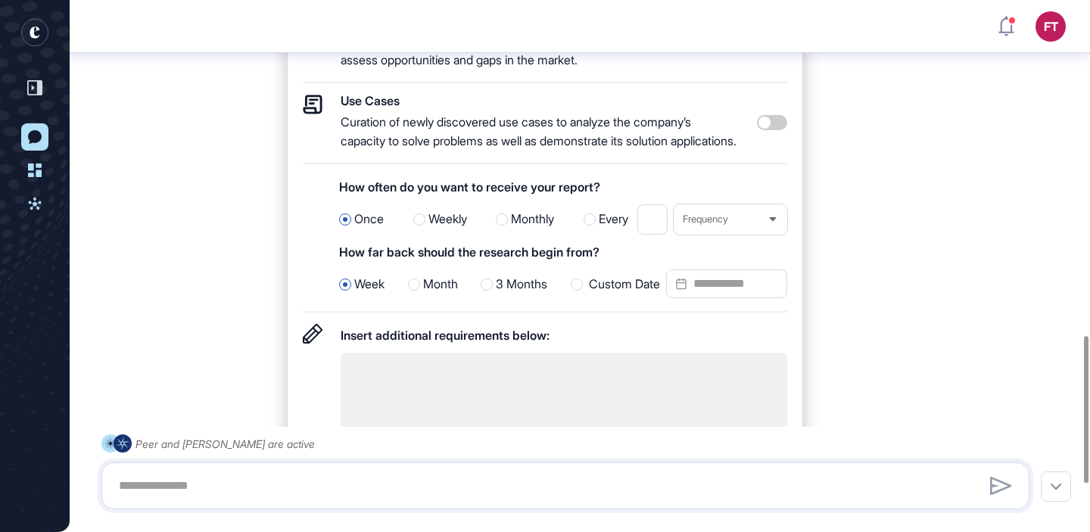
scroll to position [1279, 0]
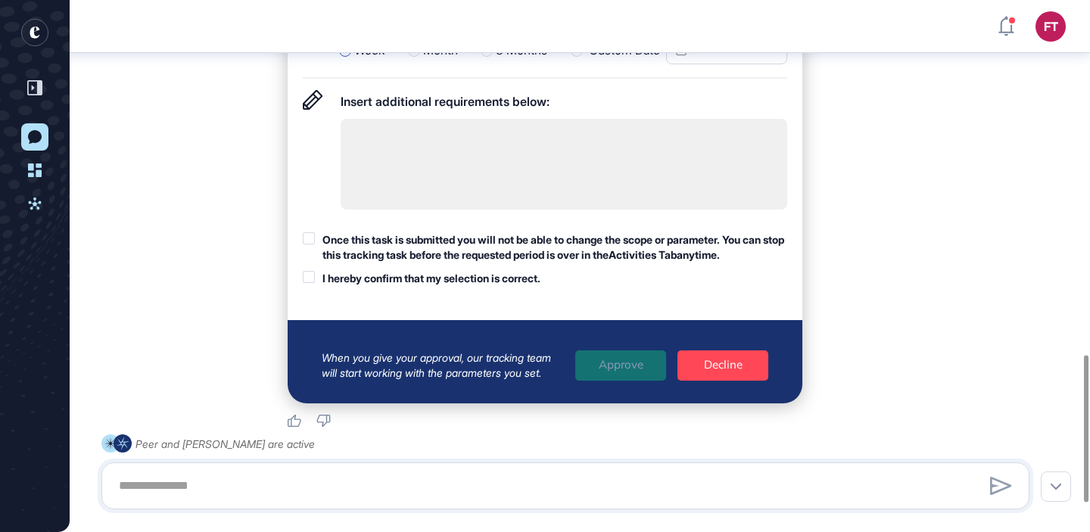
click at [469, 252] on div "Once this task is submitted you will not be able to change the scope or paramet…" at bounding box center [554, 247] width 465 height 30
click at [454, 286] on div "I hereby confirm that my selection is correct." at bounding box center [431, 278] width 218 height 15
click at [626, 361] on div "Approve" at bounding box center [620, 365] width 91 height 30
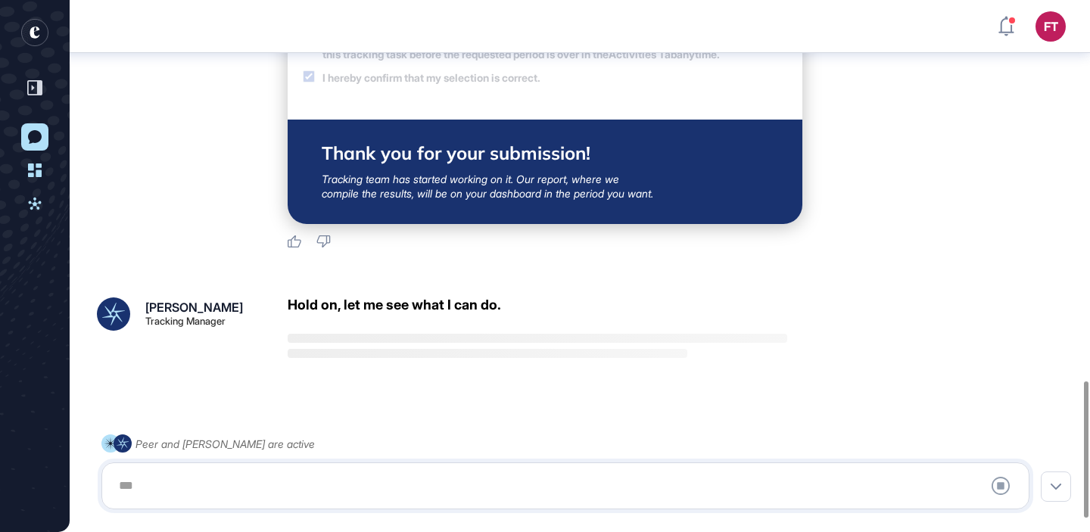
scroll to position [1530, 0]
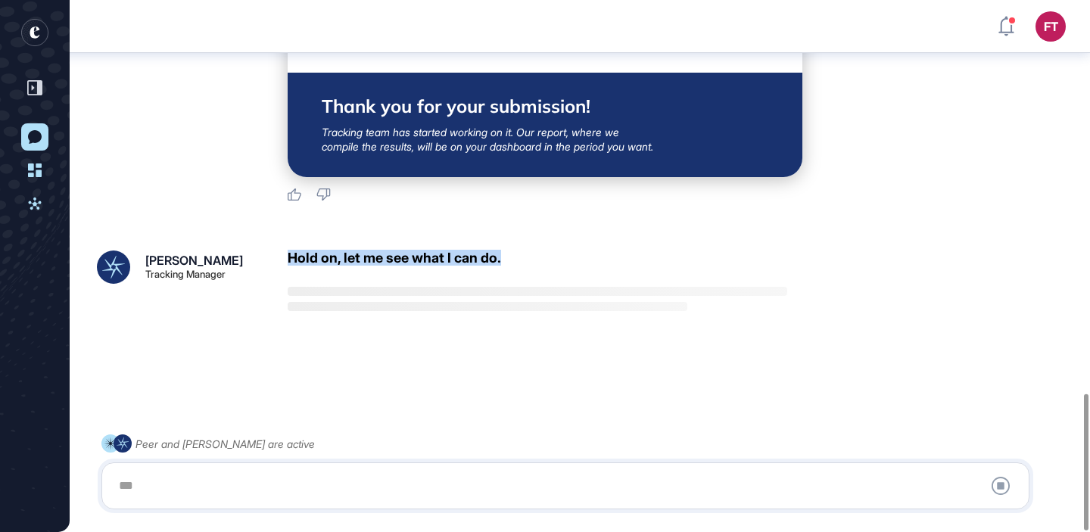
drag, startPoint x: 288, startPoint y: 257, endPoint x: 523, endPoint y: 260, distance: 234.7
click at [523, 260] on div "Hold on, let me see what I can do." at bounding box center [538, 281] width 500 height 61
click at [501, 263] on div "Hold on, let me see what I can do." at bounding box center [394, 258] width 213 height 15
drag, startPoint x: 515, startPoint y: 261, endPoint x: 289, endPoint y: 260, distance: 225.6
click at [289, 260] on div "Hold on, let me see what I can do." at bounding box center [538, 281] width 500 height 61
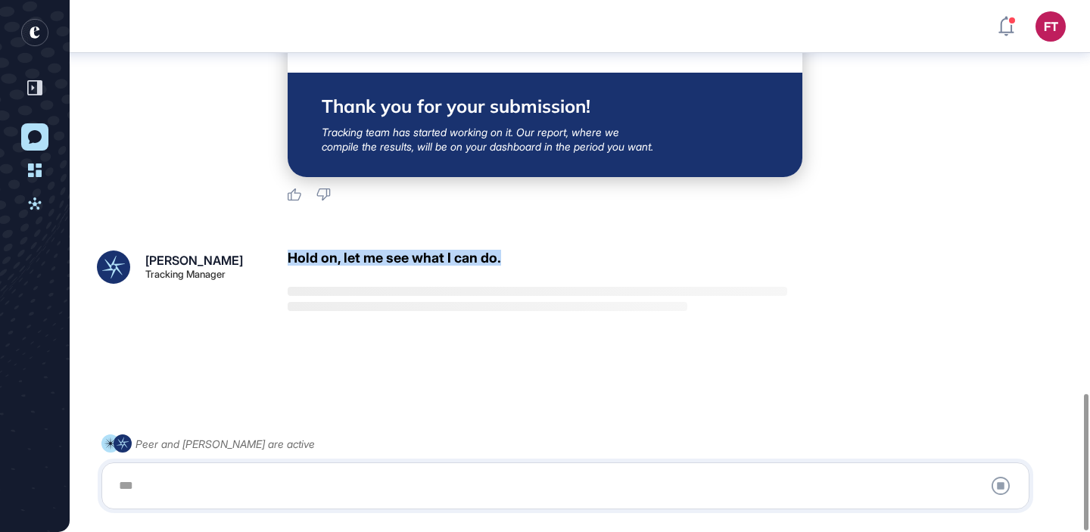
click at [497, 270] on div "Hold on, let me see what I can do." at bounding box center [538, 281] width 500 height 61
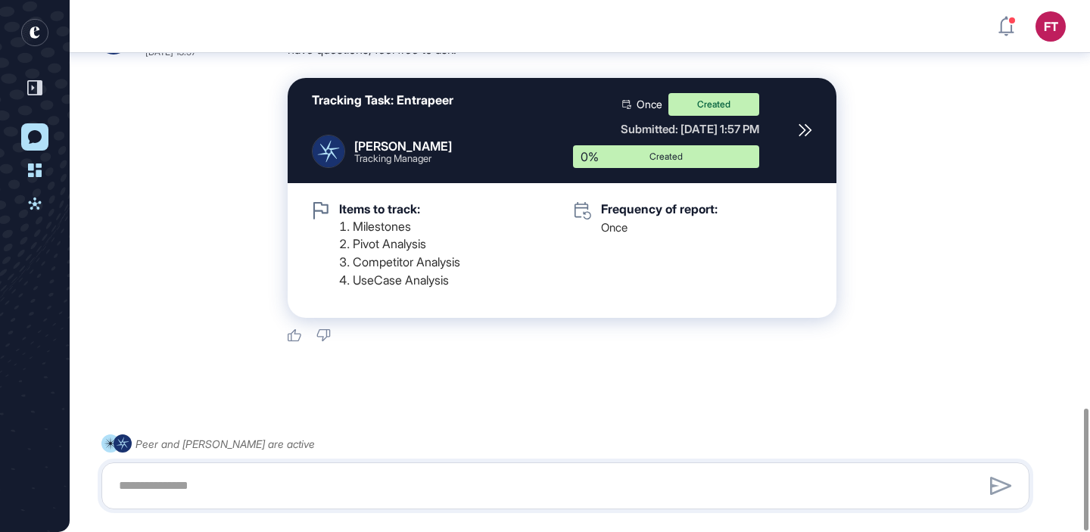
scroll to position [1773, 0]
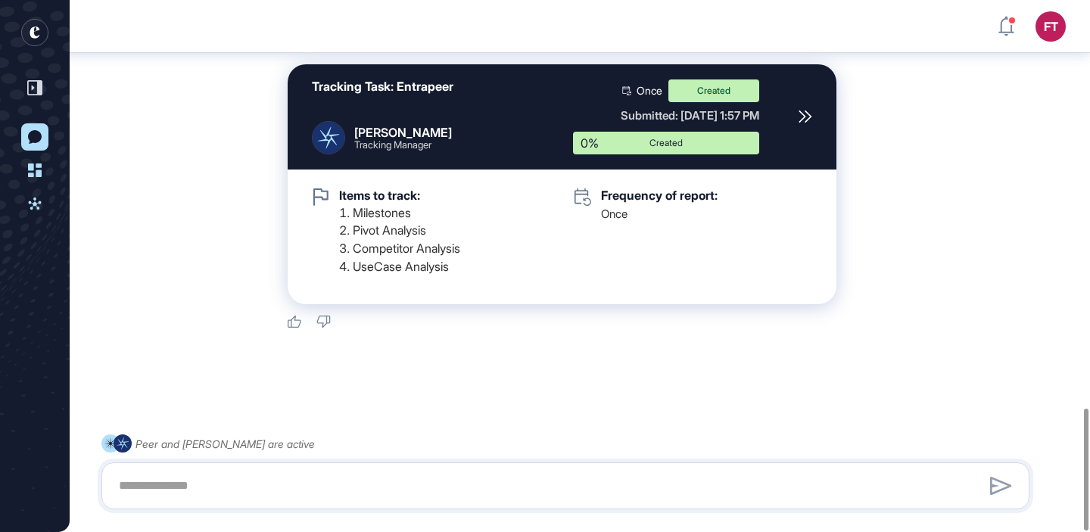
click at [810, 117] on icon at bounding box center [804, 116] width 11 height 11
click at [33, 47] on icon "entrapeer-logo" at bounding box center [34, 32] width 27 height 30
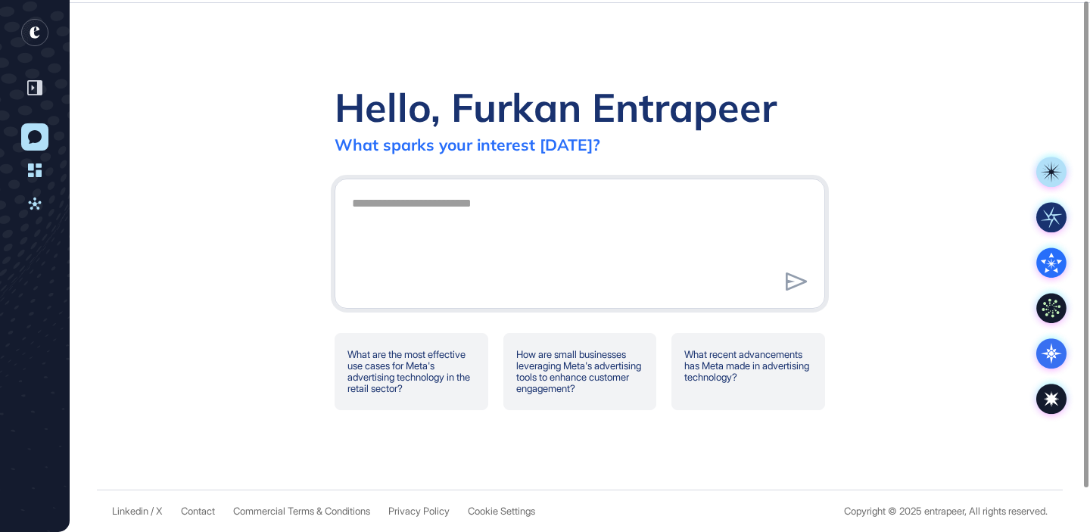
scroll to position [0, 0]
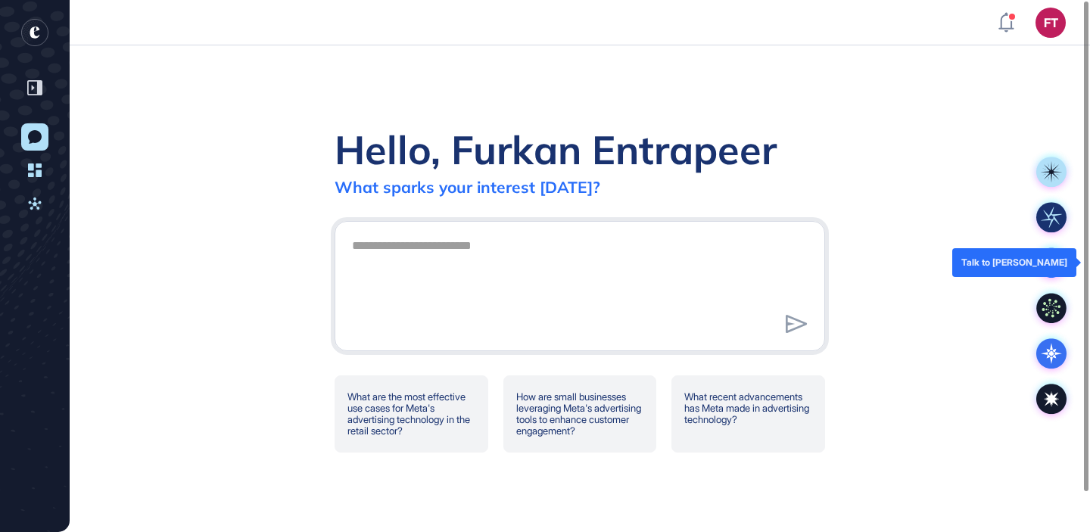
click at [1038, 263] on icon at bounding box center [1051, 263] width 30 height 30
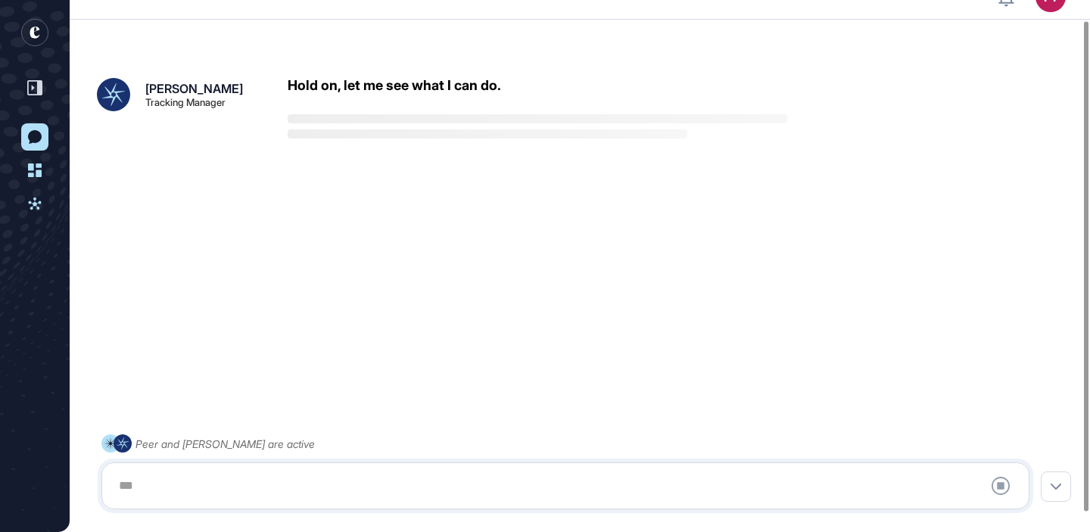
scroll to position [42, 0]
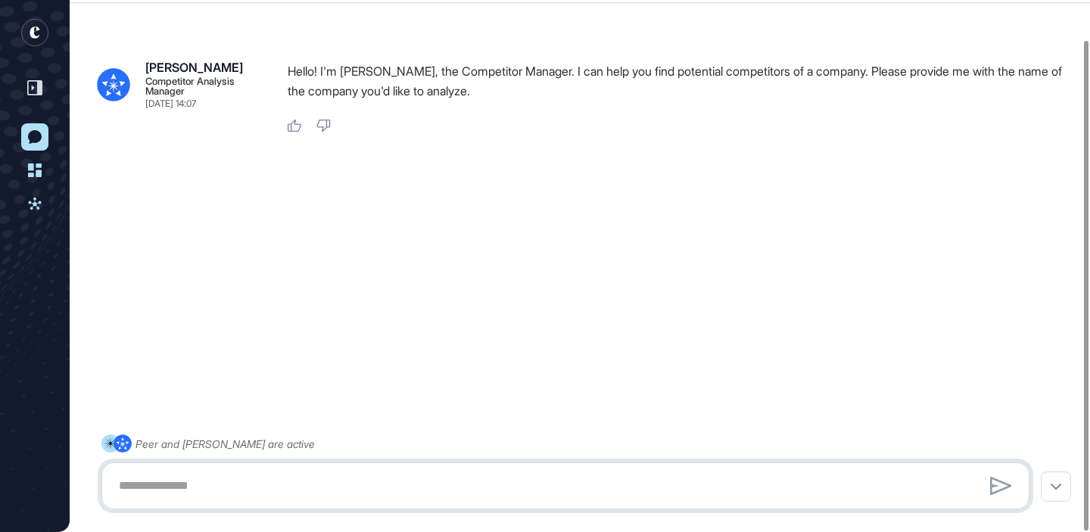
click at [693, 477] on textarea at bounding box center [565, 486] width 911 height 30
type textarea "****"
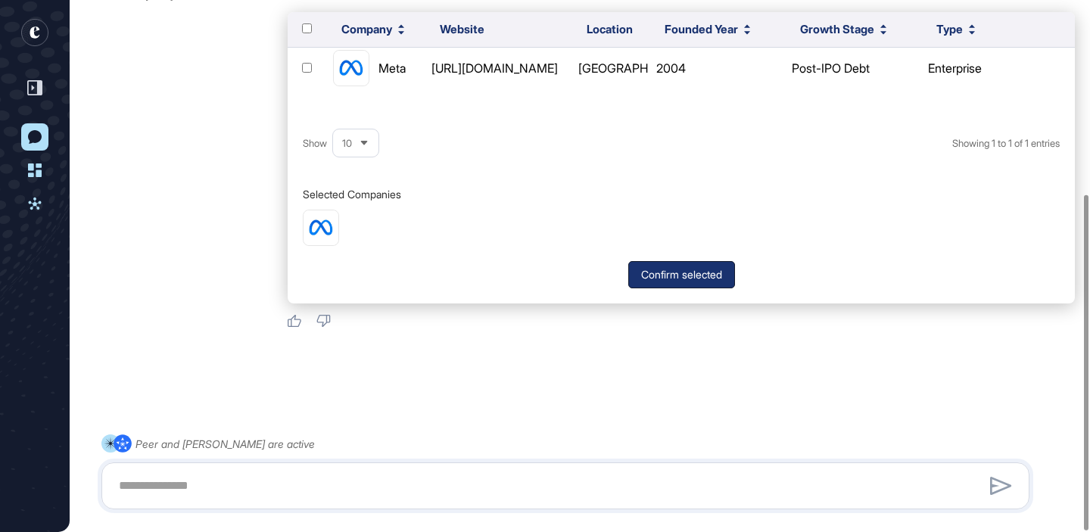
click at [685, 269] on button "Confirm selected" at bounding box center [681, 274] width 107 height 27
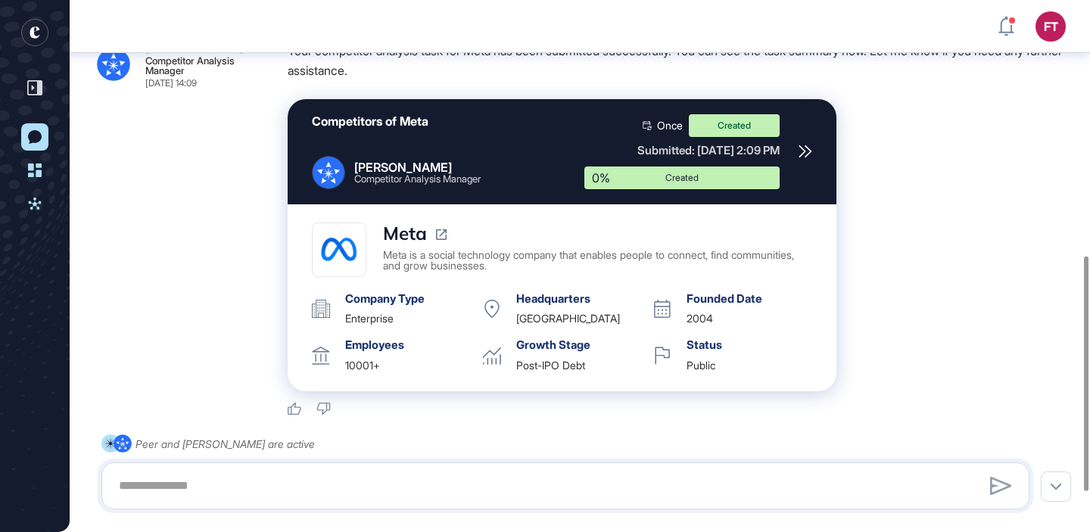
scroll to position [572, 0]
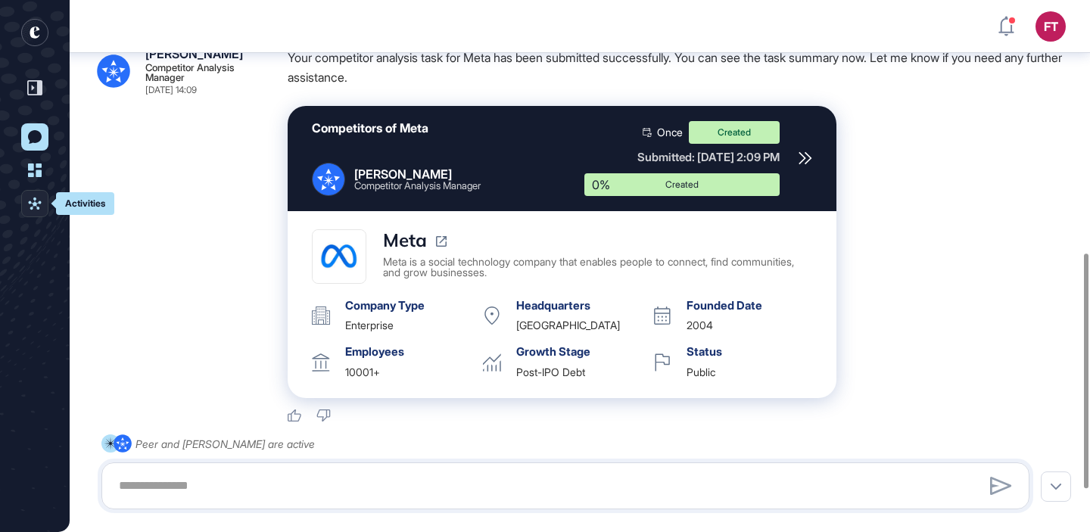
click at [33, 197] on icon at bounding box center [35, 204] width 14 height 14
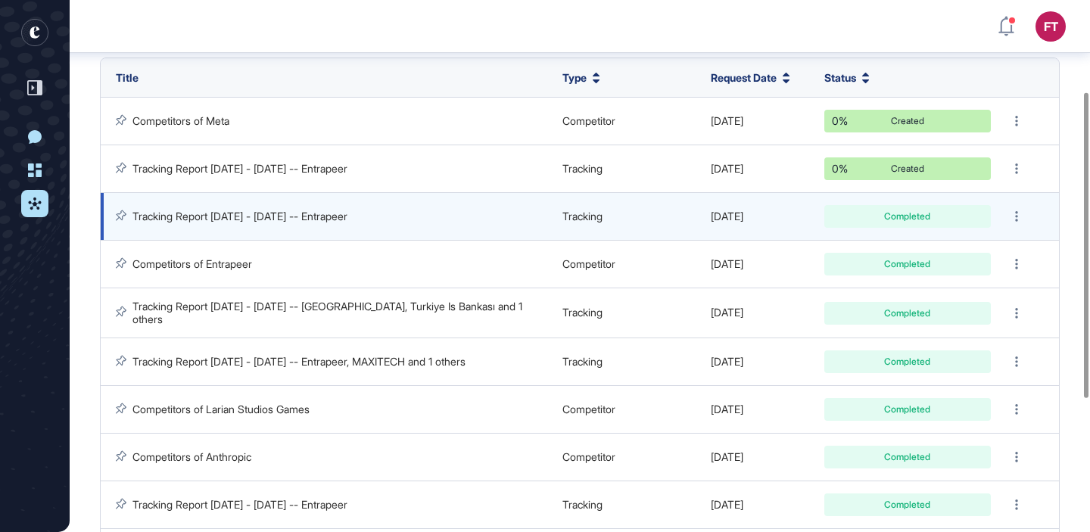
scroll to position [160, 0]
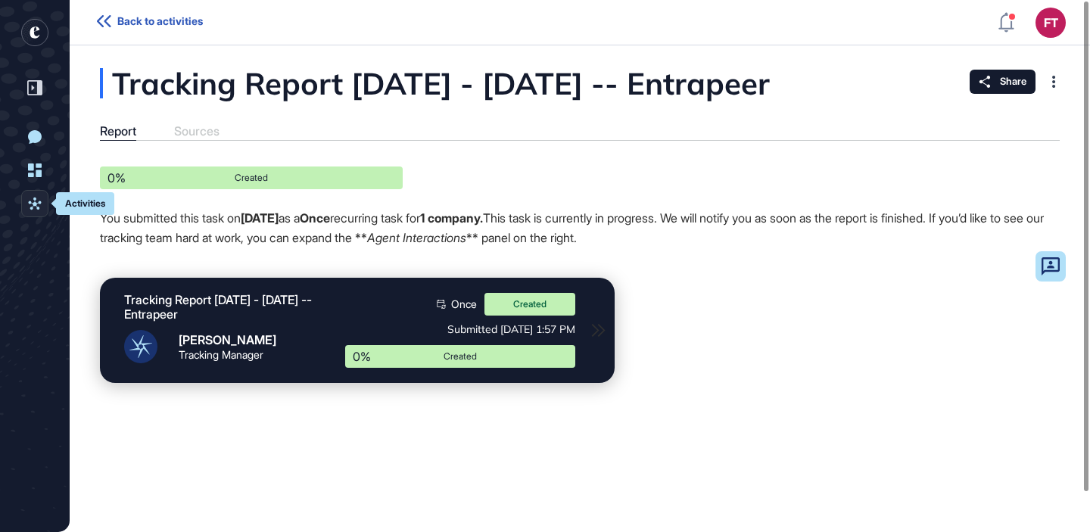
click at [36, 193] on link "Activities" at bounding box center [34, 203] width 27 height 27
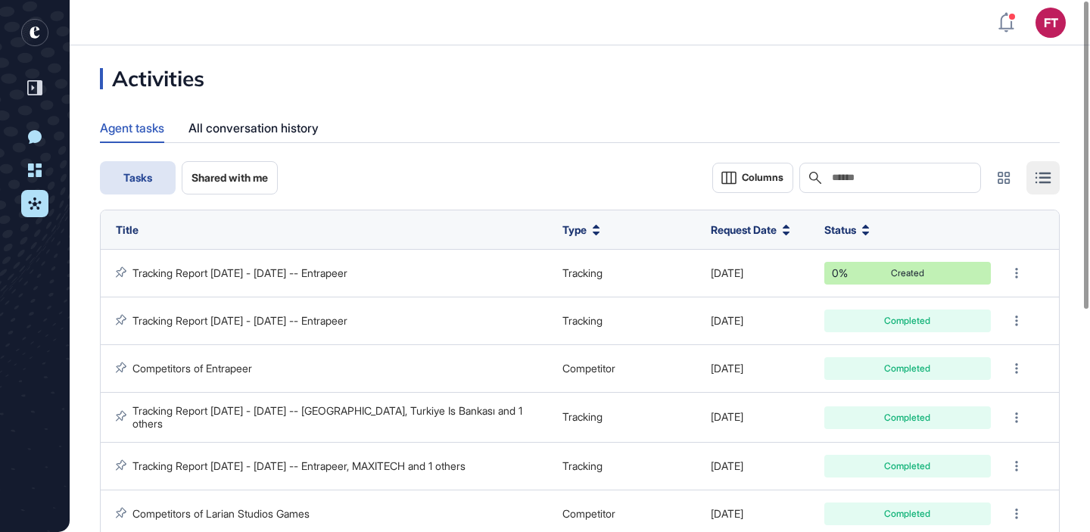
click at [30, 36] on icon "entrapeer-logo" at bounding box center [30, 36] width 24 height 34
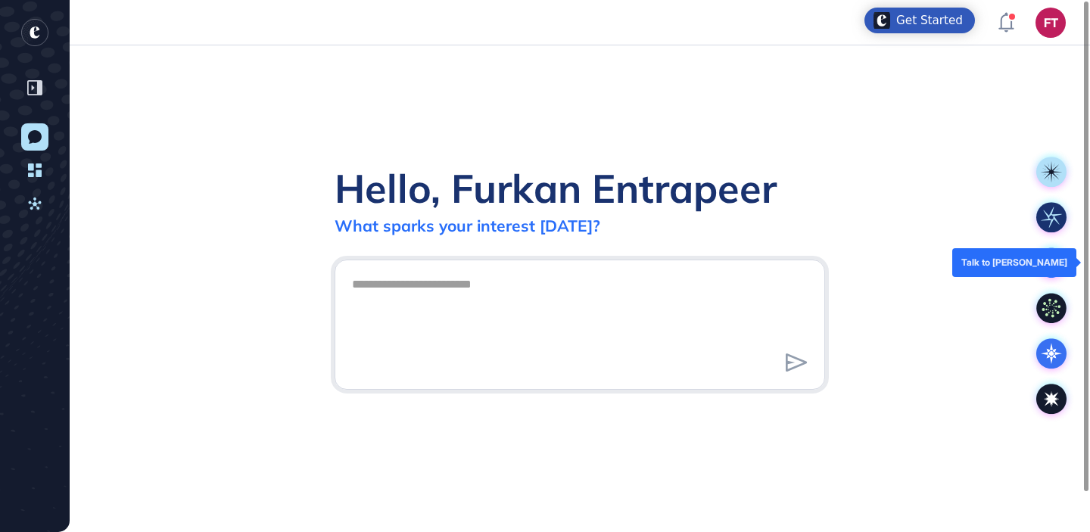
click at [1035, 261] on div at bounding box center [1051, 262] width 45 height 45
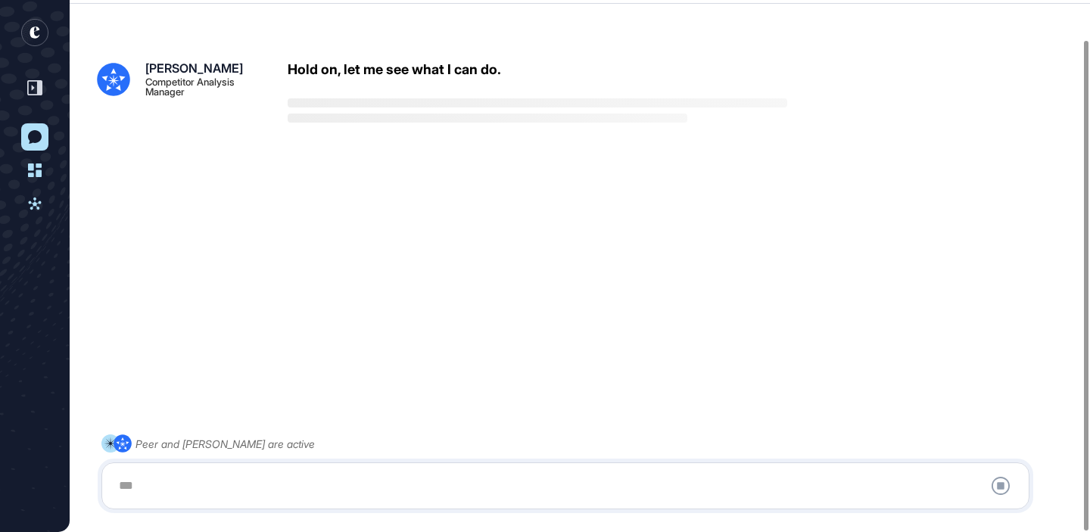
scroll to position [42, 0]
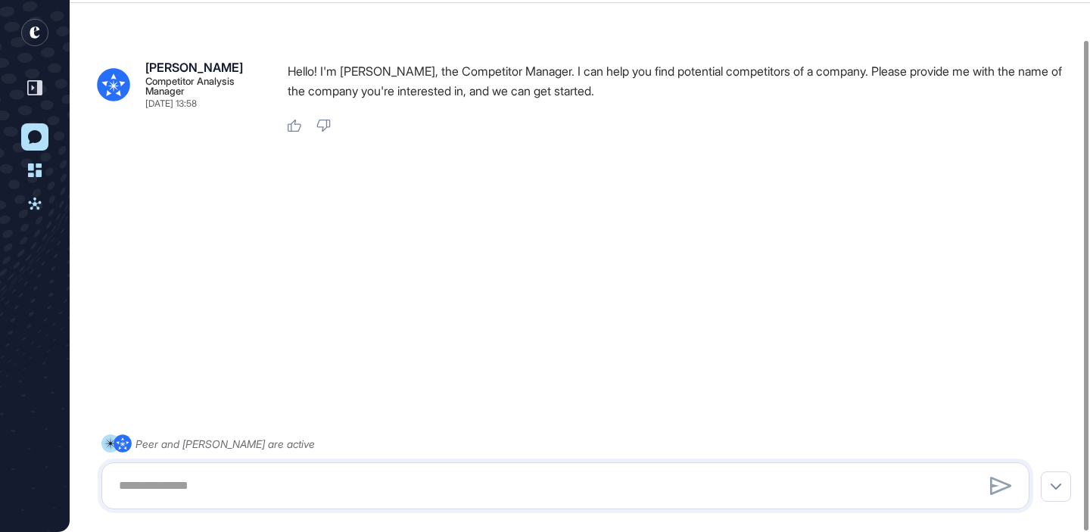
click at [35, 37] on icon "entrapeer-logo" at bounding box center [35, 32] width 10 height 12
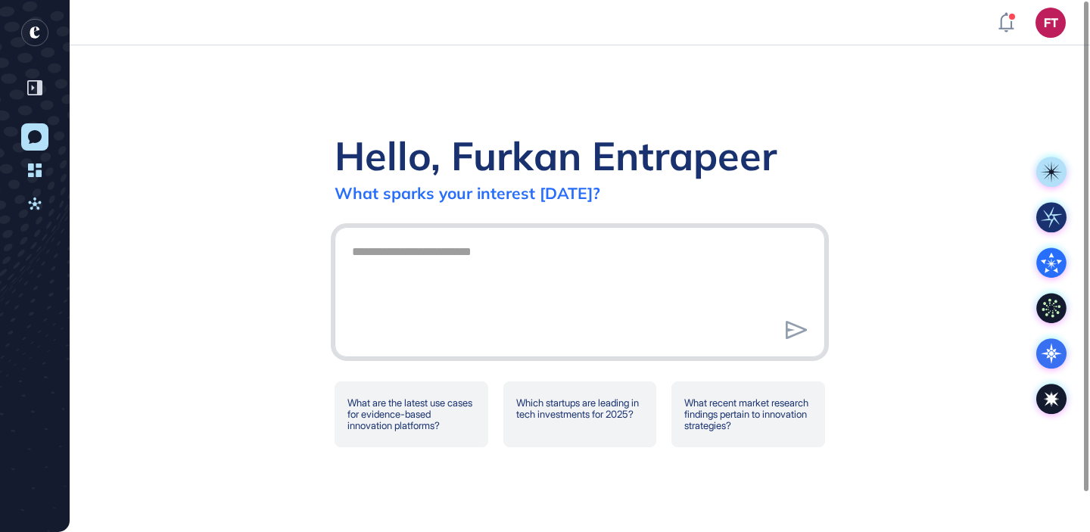
click at [549, 282] on textarea at bounding box center [580, 290] width 474 height 106
click at [540, 251] on textarea "**********" at bounding box center [580, 290] width 474 height 106
click at [444, 260] on textarea "**********" at bounding box center [580, 290] width 474 height 106
type textarea "**********"
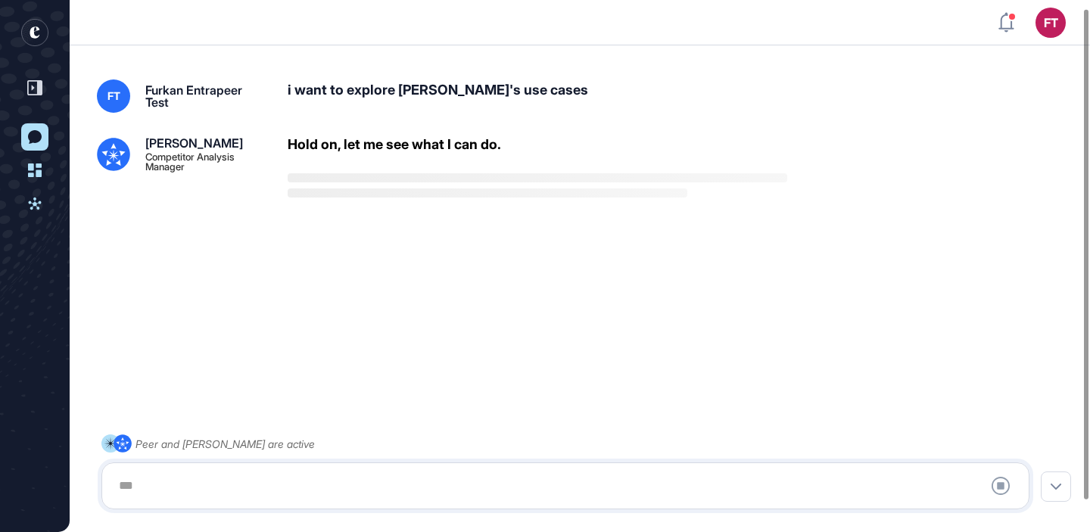
scroll to position [42, 0]
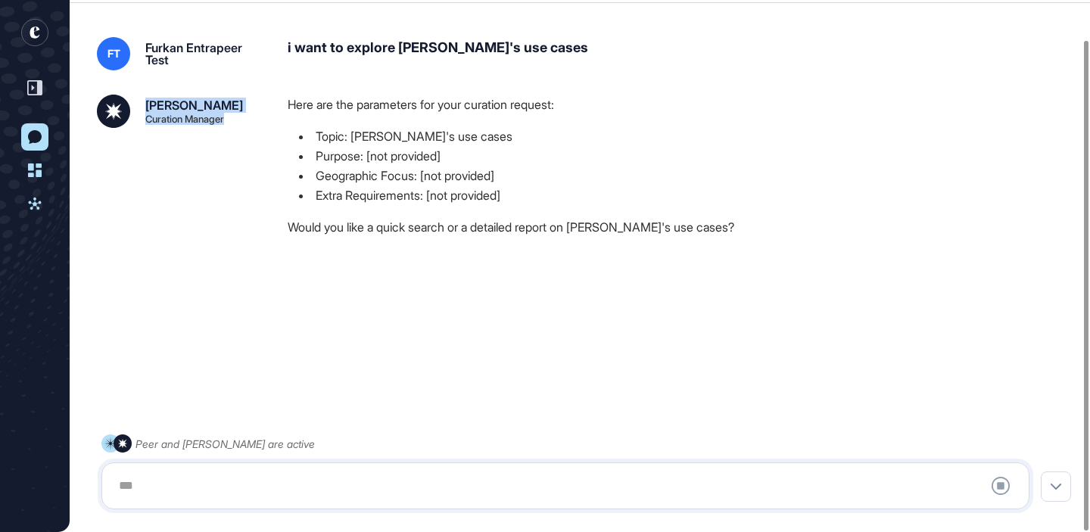
drag, startPoint x: 144, startPoint y: 101, endPoint x: 244, endPoint y: 117, distance: 101.8
click at [244, 117] on div "[PERSON_NAME] Curation Manager" at bounding box center [180, 111] width 167 height 33
click at [304, 124] on div "Here are the parameters for your curation request: Topic: [PERSON_NAME]'s use c…" at bounding box center [681, 170] width 787 height 150
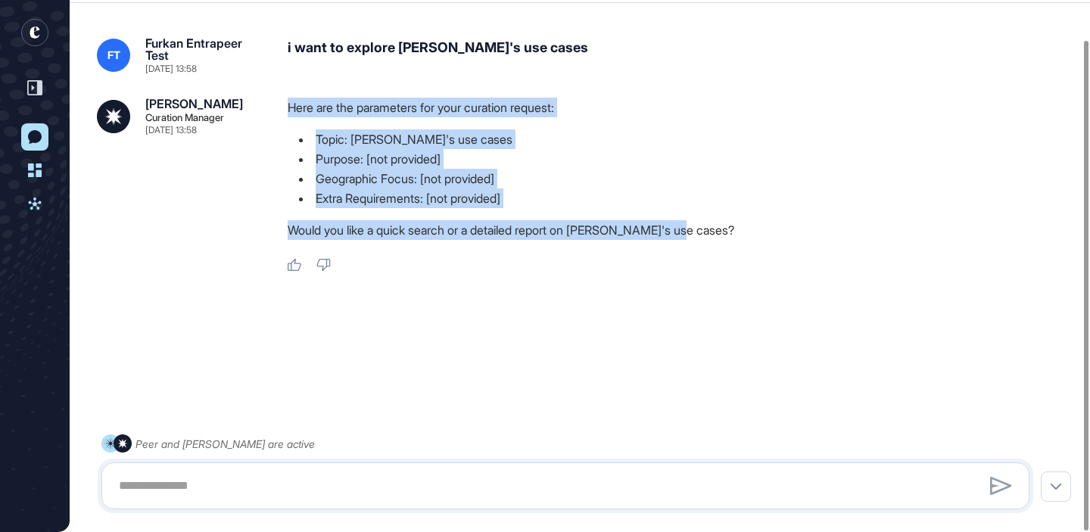
drag, startPoint x: 283, startPoint y: 102, endPoint x: 716, endPoint y: 230, distance: 451.5
click at [716, 230] on div "[PERSON_NAME] Curation Manager [DATE] 13:58 Here are the parameters for your cu…" at bounding box center [580, 186] width 966 height 176
click at [728, 230] on p "Would you like a quick search or a detailed report on [PERSON_NAME]'s use cases?" at bounding box center [681, 230] width 787 height 20
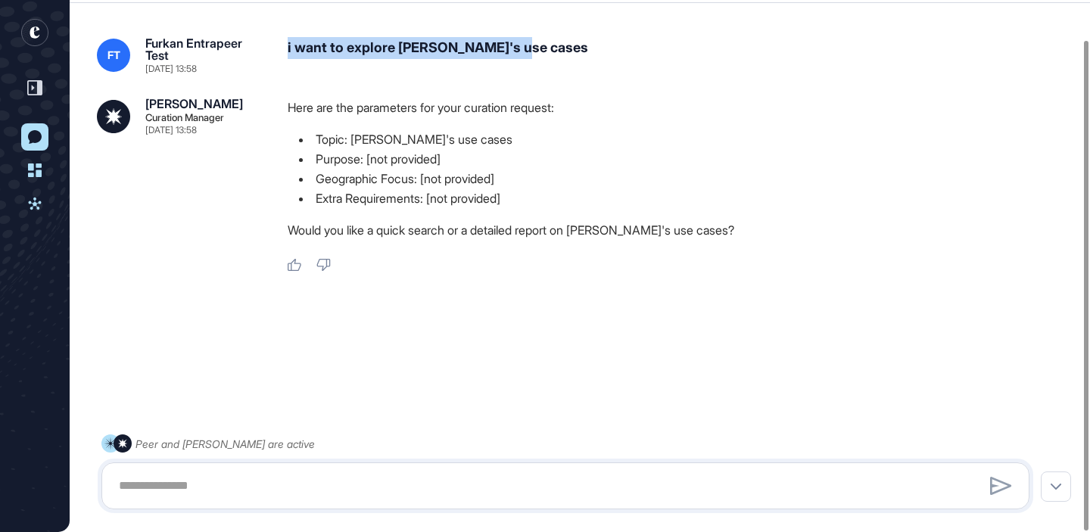
drag, startPoint x: 285, startPoint y: 48, endPoint x: 564, endPoint y: 51, distance: 278.6
click at [564, 51] on div "FT Furkan Entrapeer Test [DATE] 13:58 i want to explore [PERSON_NAME]'s use cas…" at bounding box center [580, 55] width 966 height 36
click at [466, 57] on div "i want to explore [PERSON_NAME]'s use cases" at bounding box center [681, 55] width 787 height 36
click at [33, 32] on icon "entrapeer-logo" at bounding box center [35, 32] width 10 height 12
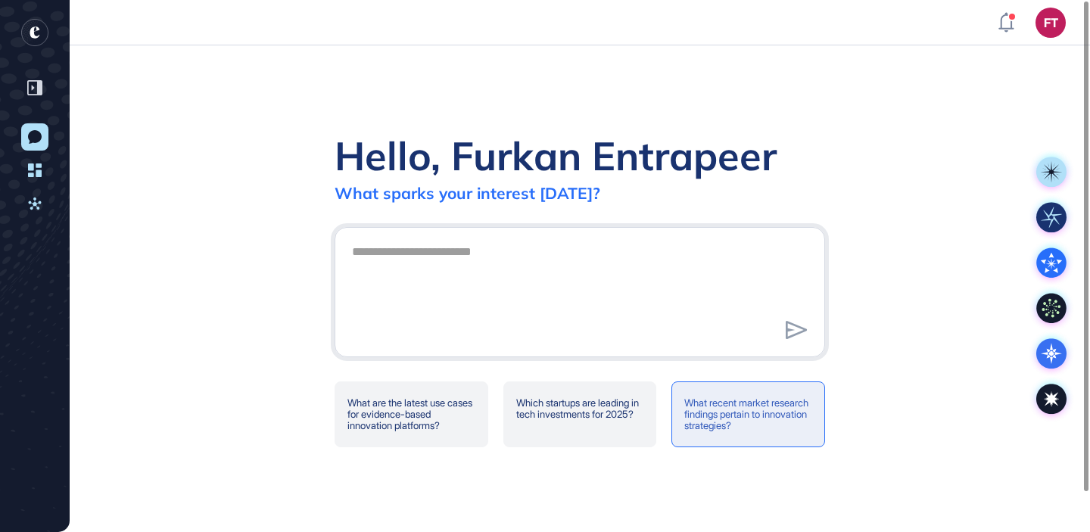
click at [692, 416] on div "What recent market research findings pertain to innovation strategies?" at bounding box center [748, 414] width 154 height 66
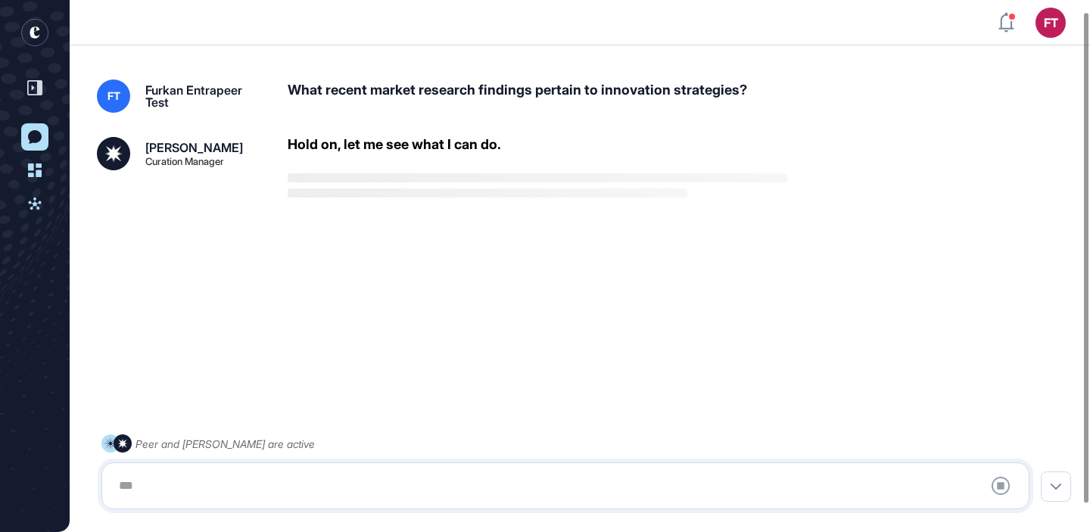
scroll to position [42, 0]
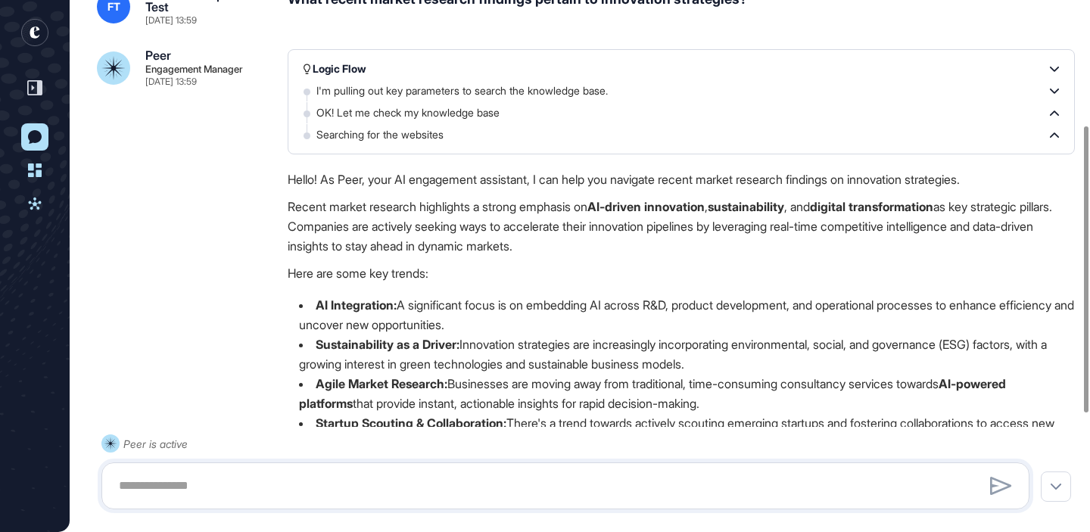
scroll to position [329, 0]
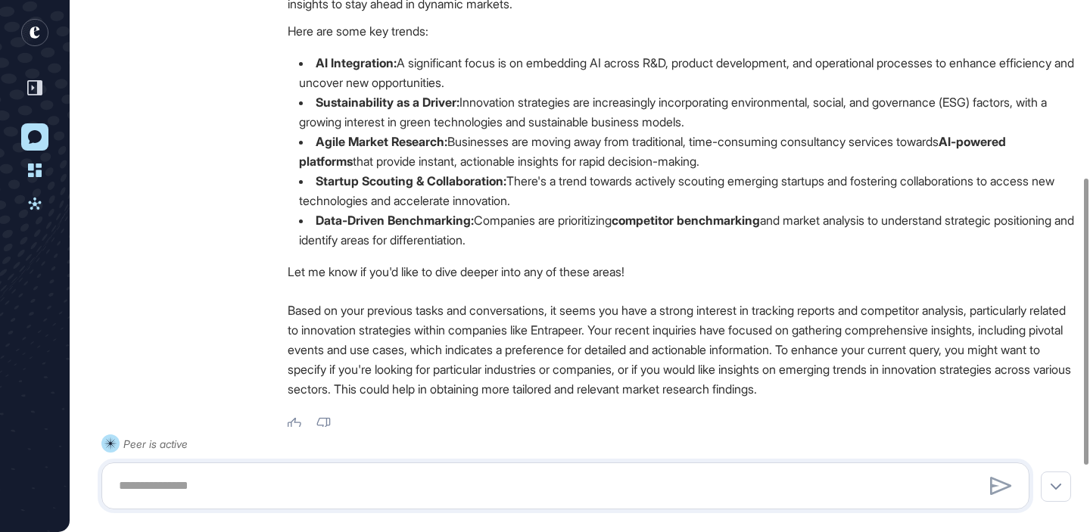
click at [27, 36] on rect "entrapeer-logo" at bounding box center [34, 32] width 27 height 27
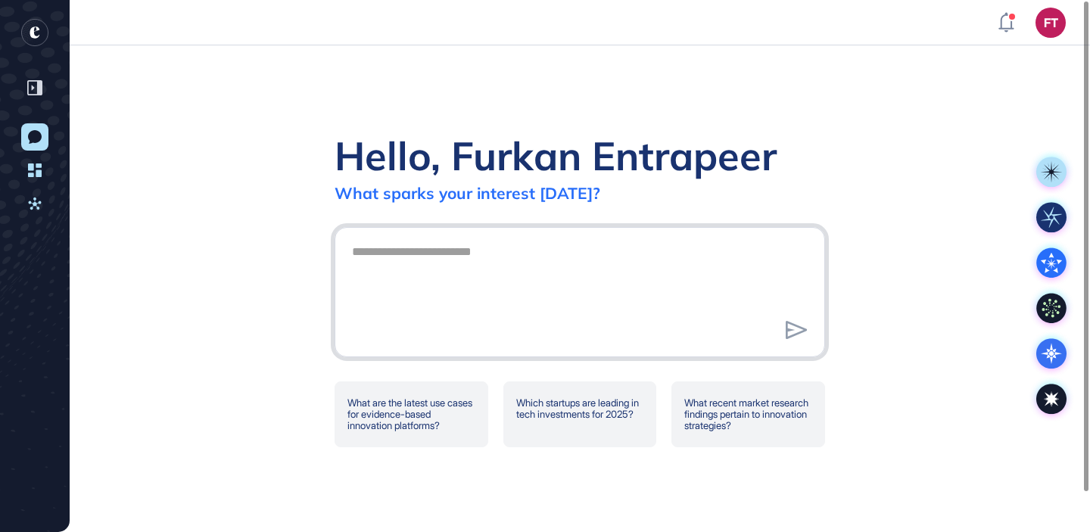
click at [478, 267] on textarea at bounding box center [580, 290] width 474 height 106
type textarea "**********"
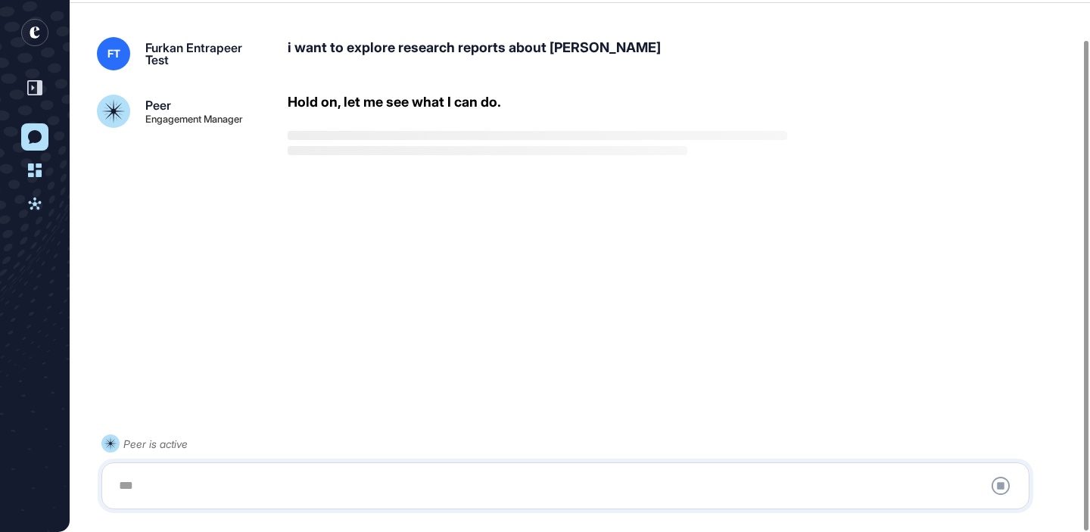
scroll to position [42, 0]
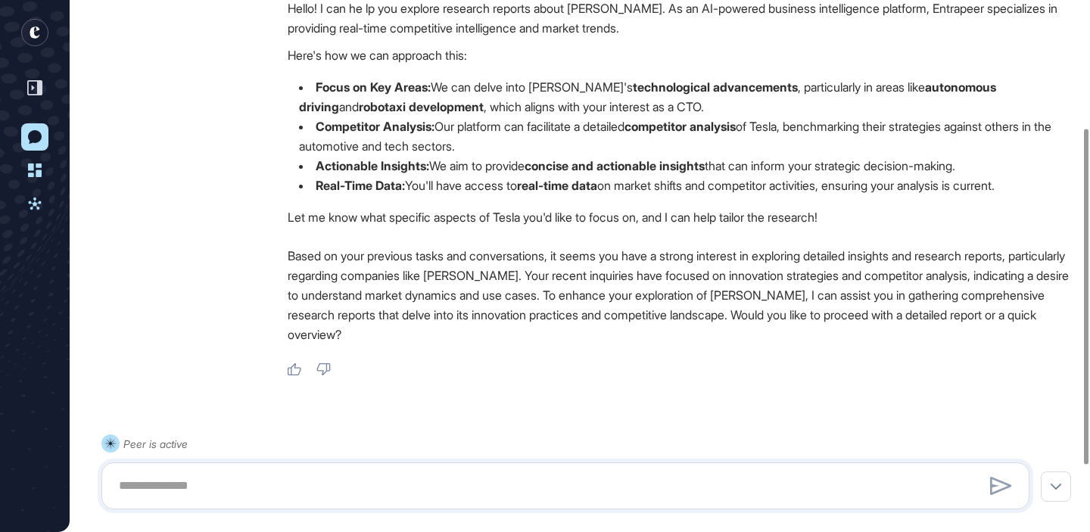
scroll to position [306, 0]
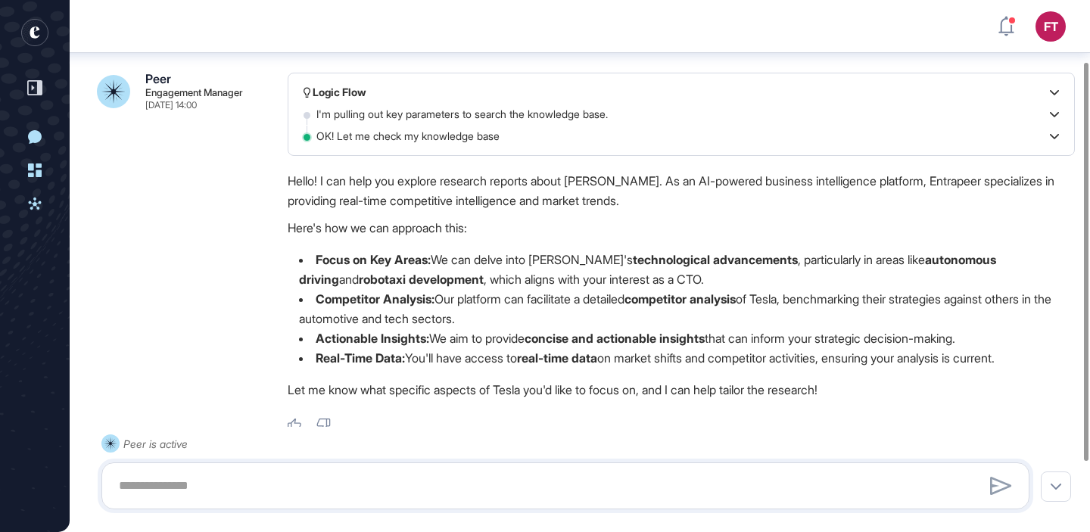
scroll to position [83, 0]
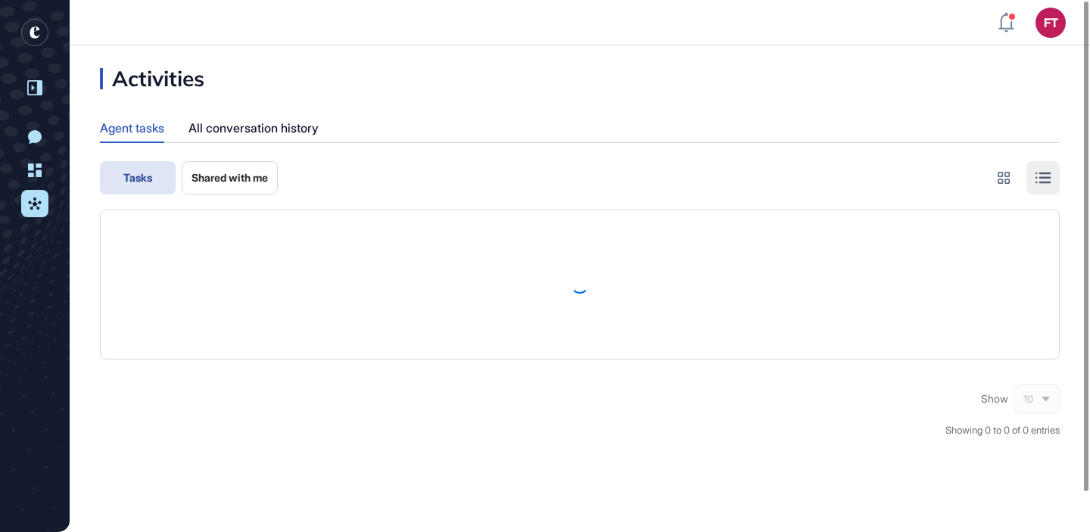
click at [30, 94] on icon at bounding box center [34, 87] width 15 height 15
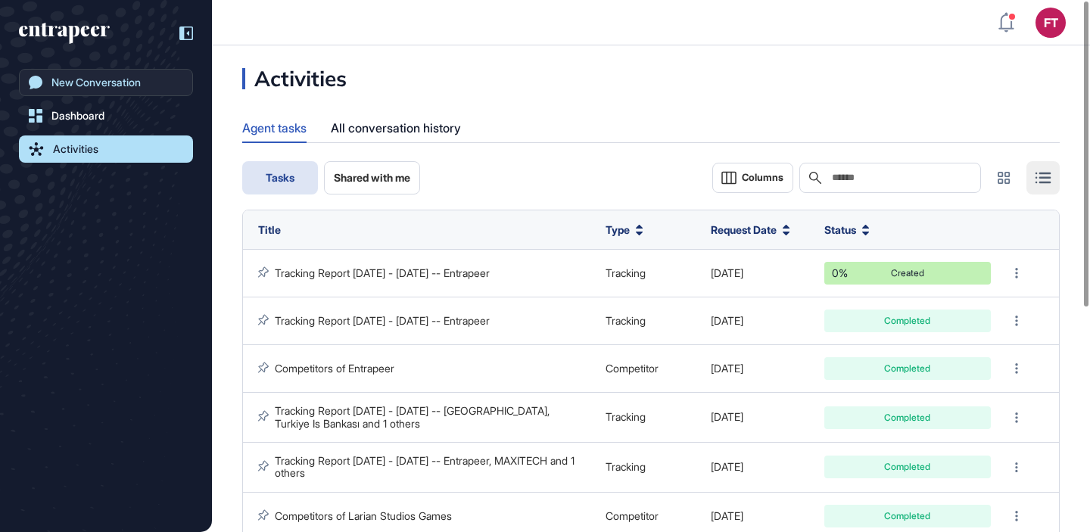
click at [133, 95] on link "New Conversation" at bounding box center [106, 82] width 174 height 27
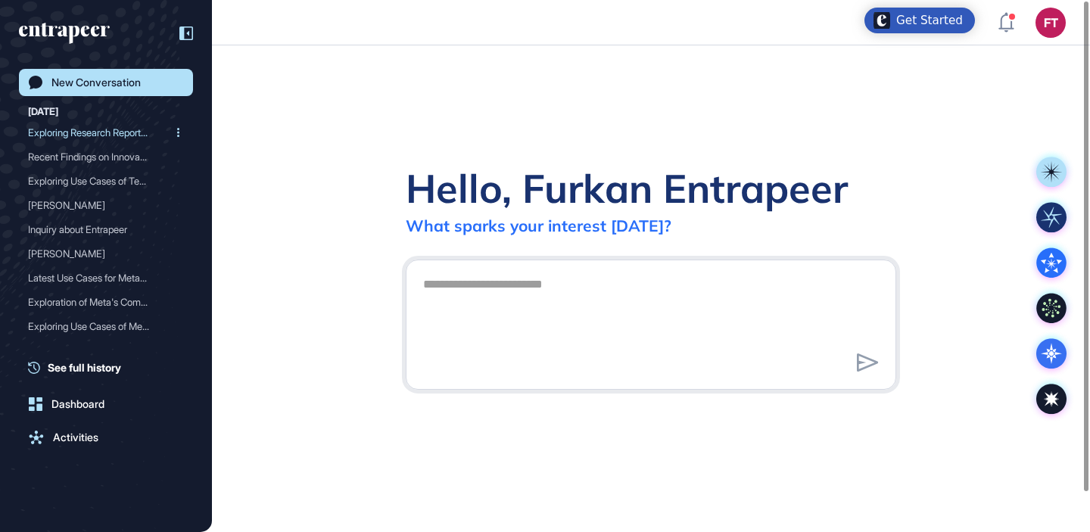
click at [124, 125] on div "Exploring Research Report..." at bounding box center [100, 132] width 144 height 24
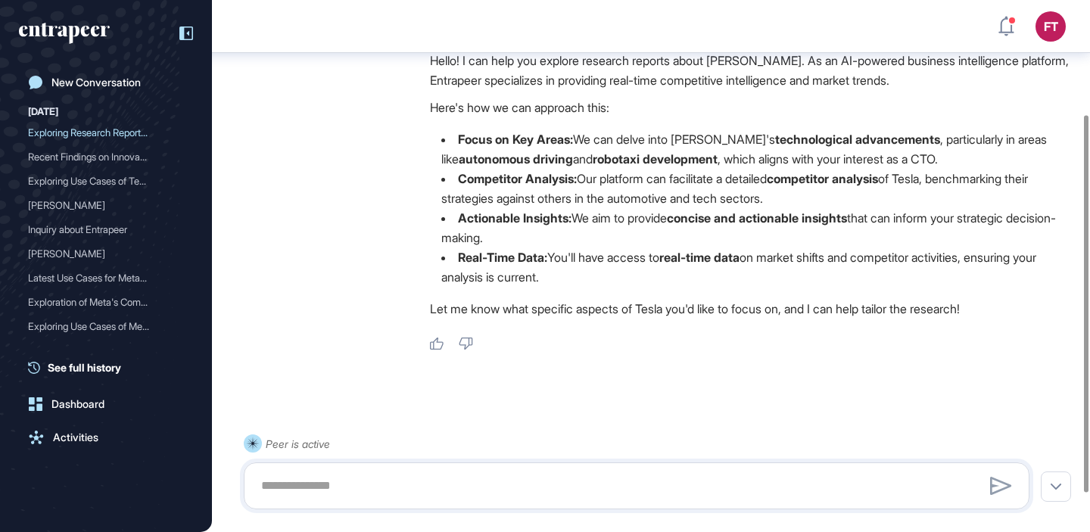
scroll to position [213, 0]
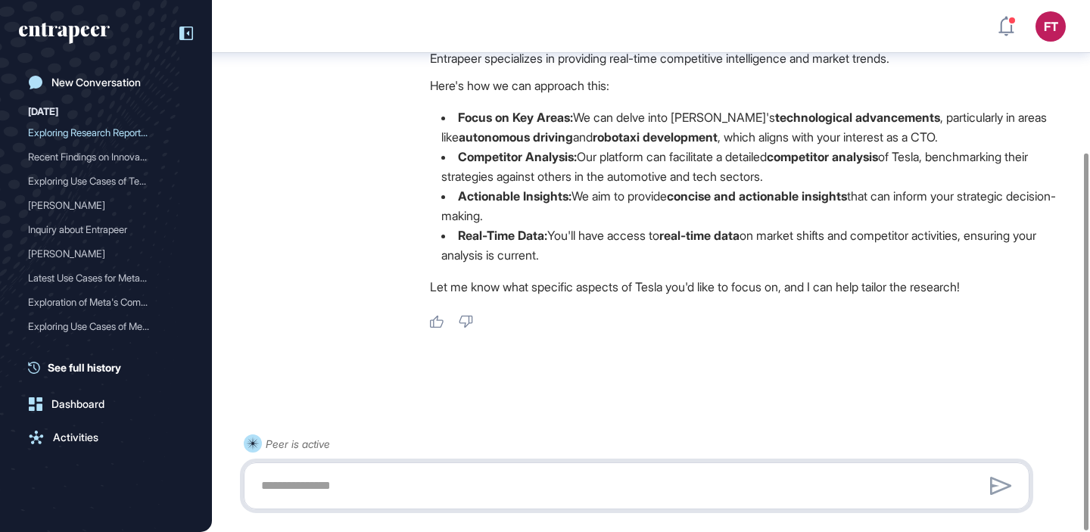
click at [570, 480] on textarea at bounding box center [636, 486] width 769 height 30
type textarea "**********"
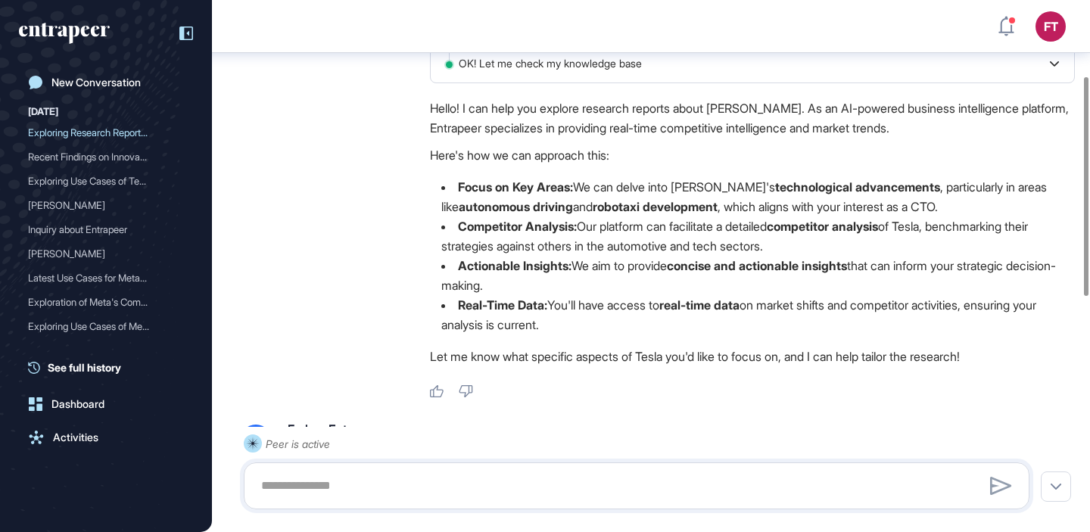
scroll to position [756, 0]
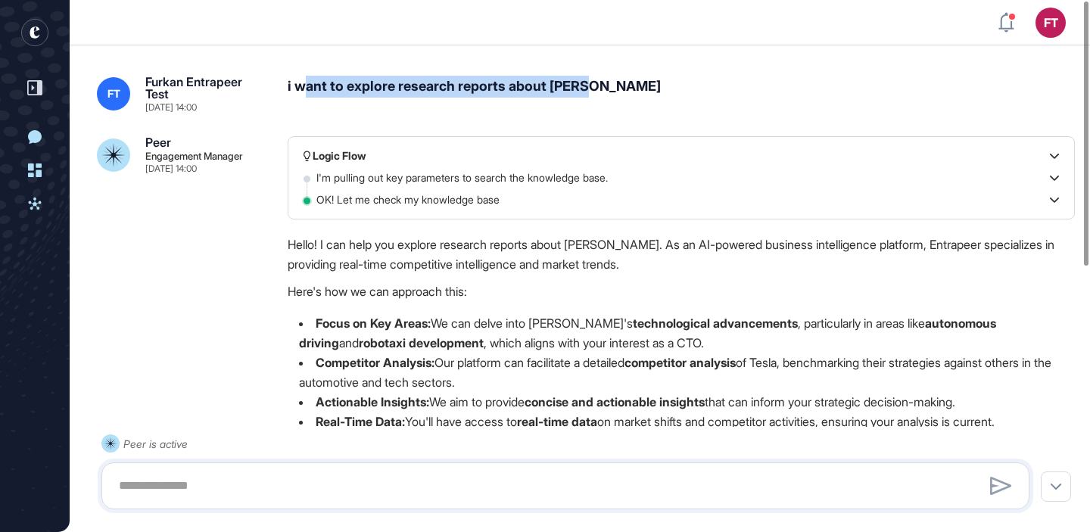
drag, startPoint x: 309, startPoint y: 82, endPoint x: 623, endPoint y: 86, distance: 314.1
click at [623, 86] on div "i want to explore research reports about Tesla" at bounding box center [681, 94] width 787 height 36
click at [603, 272] on p "Hello! I can help you explore research reports about Tesla. As an AI-powered bu…" at bounding box center [681, 254] width 787 height 39
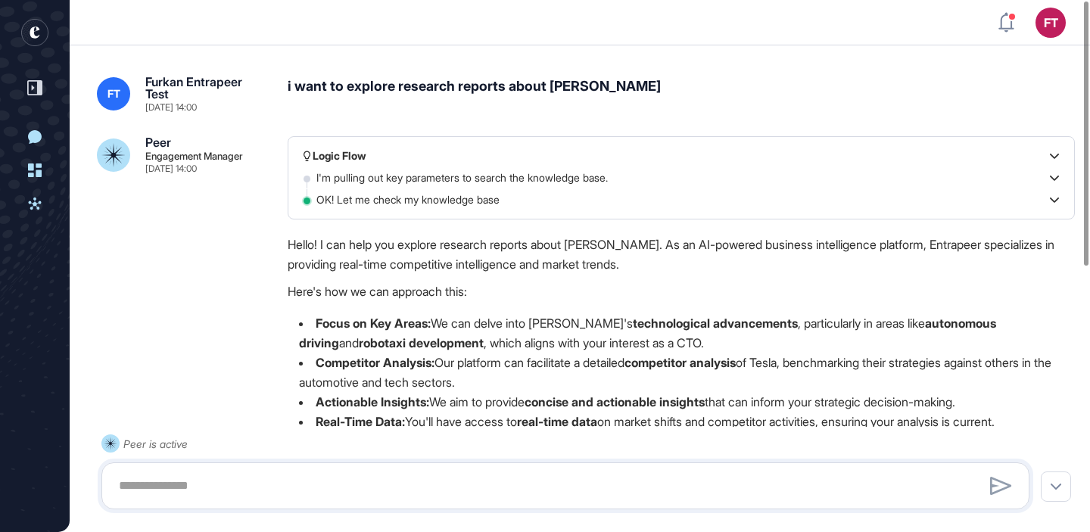
click at [42, 37] on rect "entrapeer-logo" at bounding box center [34, 32] width 27 height 27
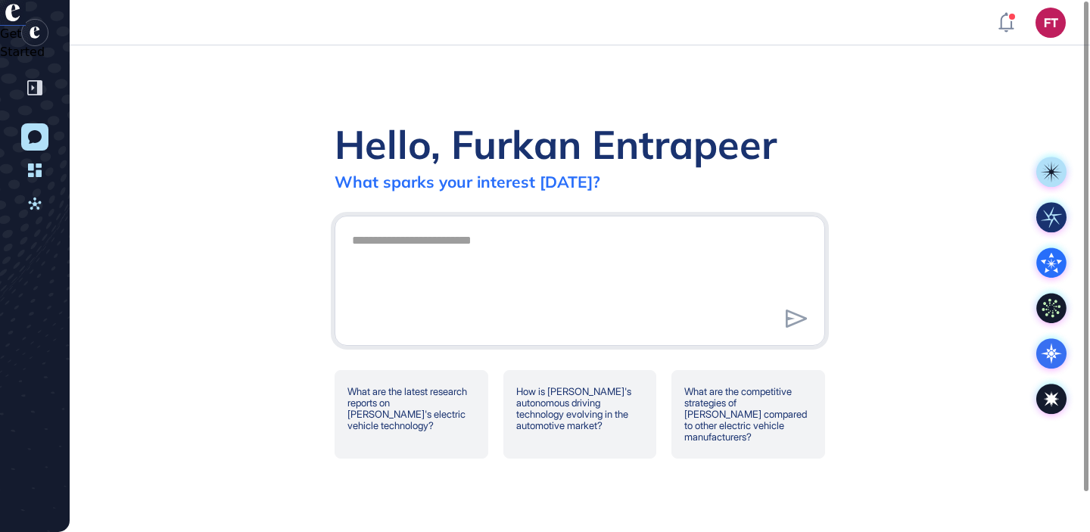
click at [786, 42] on header "FT Dashboard Profile My Content Request More Data" at bounding box center [545, 22] width 1090 height 45
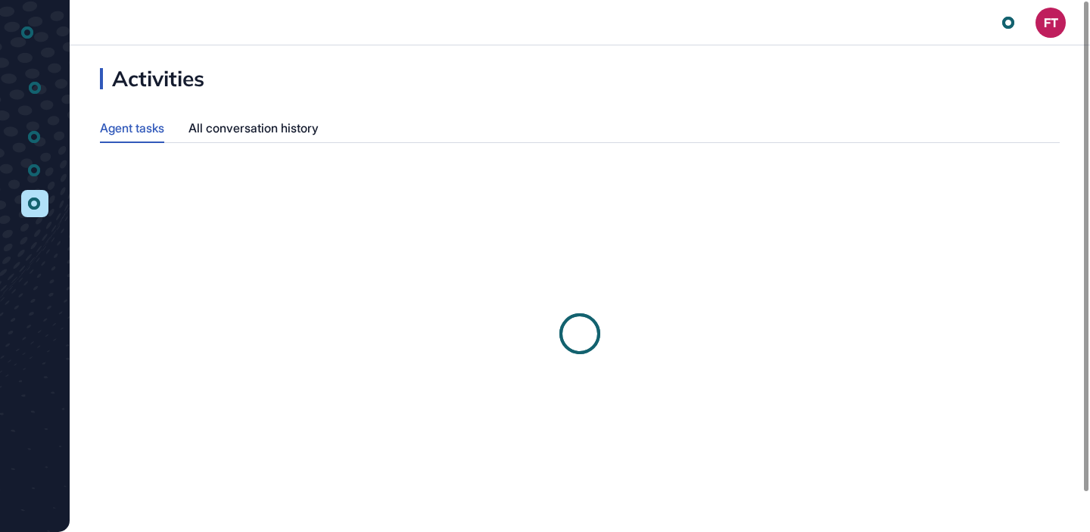
scroll to position [1, 1]
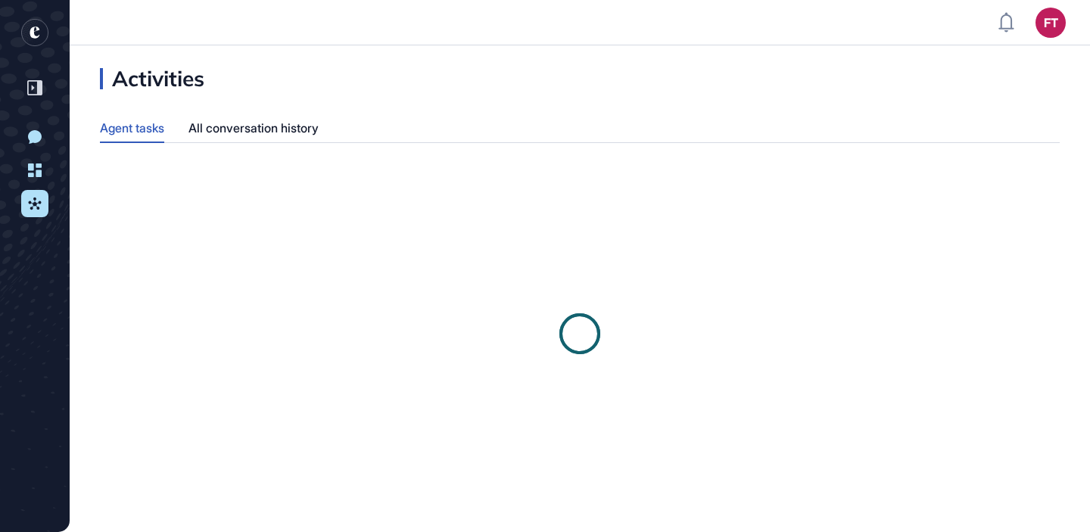
scroll to position [1, 1]
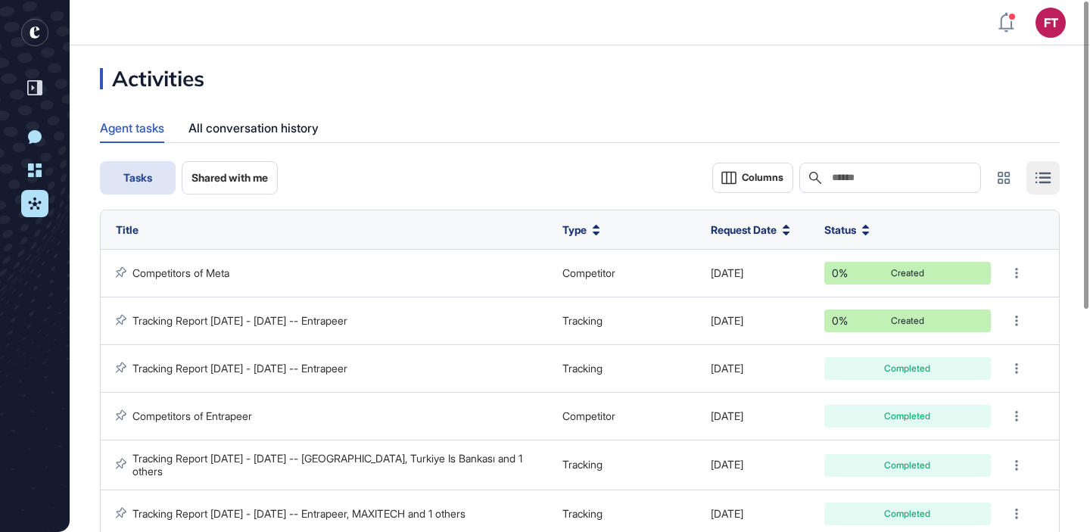
click at [36, 47] on icon "entrapeer-logo" at bounding box center [34, 32] width 27 height 30
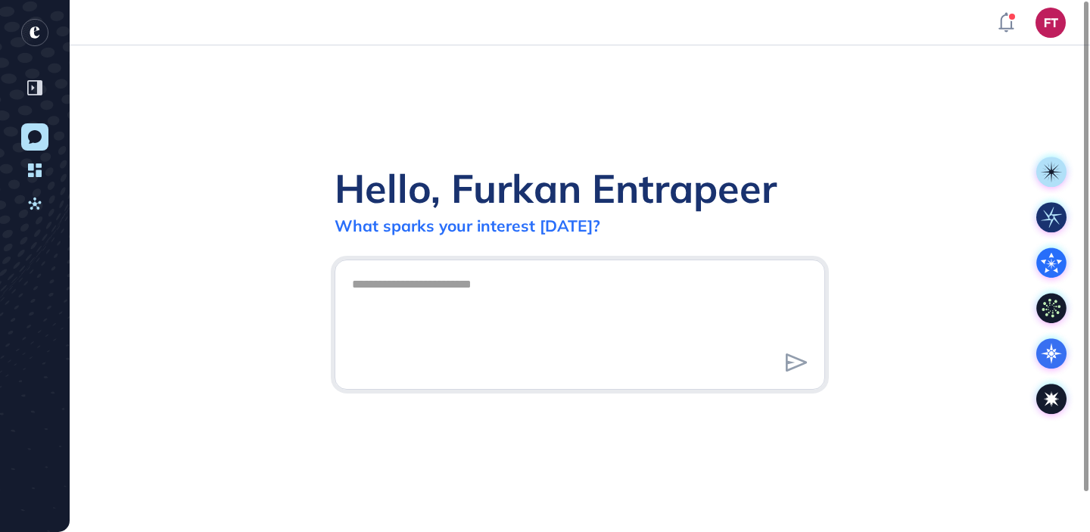
click at [30, 31] on icon "entrapeer-logo" at bounding box center [35, 32] width 10 height 12
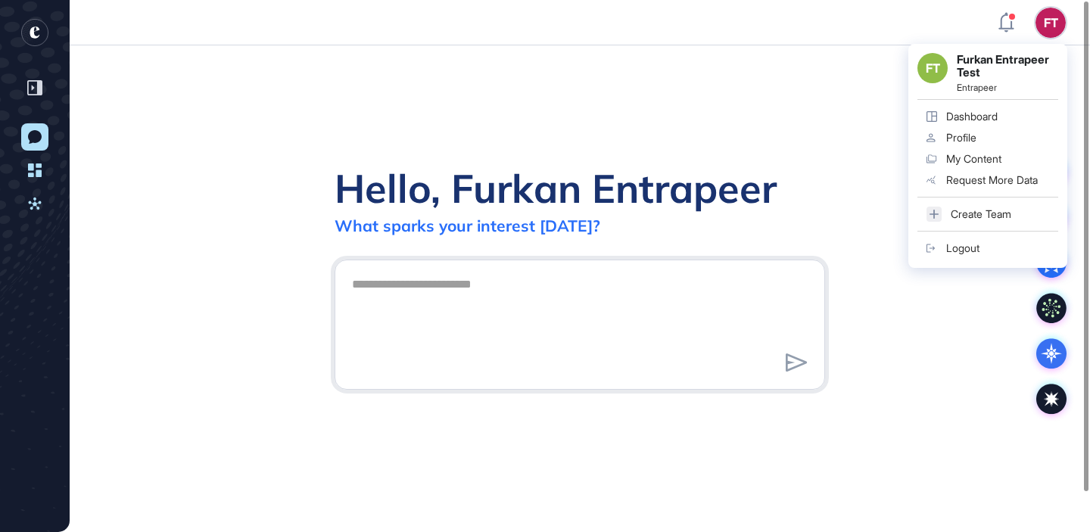
click at [979, 134] on link "Profile" at bounding box center [987, 137] width 141 height 21
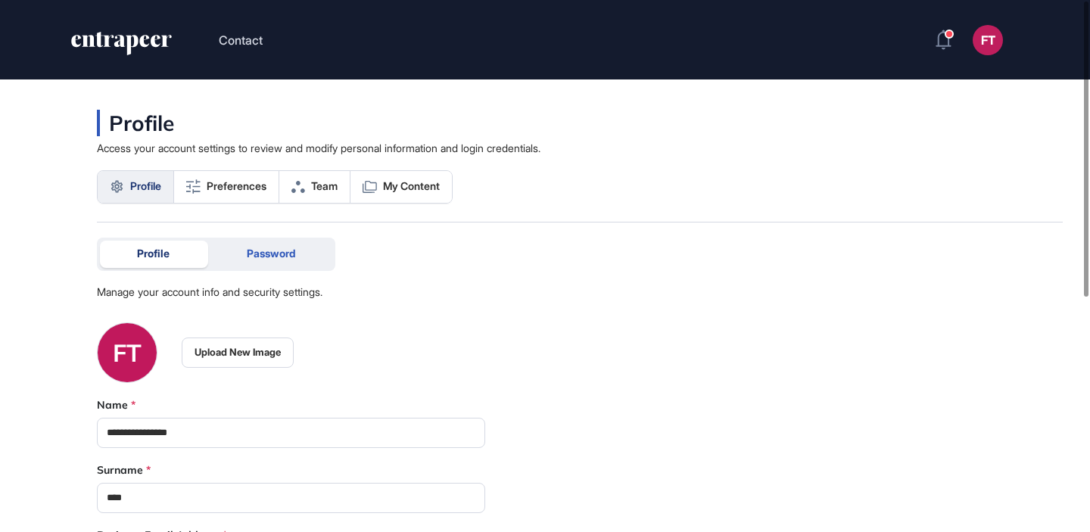
click at [277, 247] on div "Password" at bounding box center [271, 254] width 123 height 27
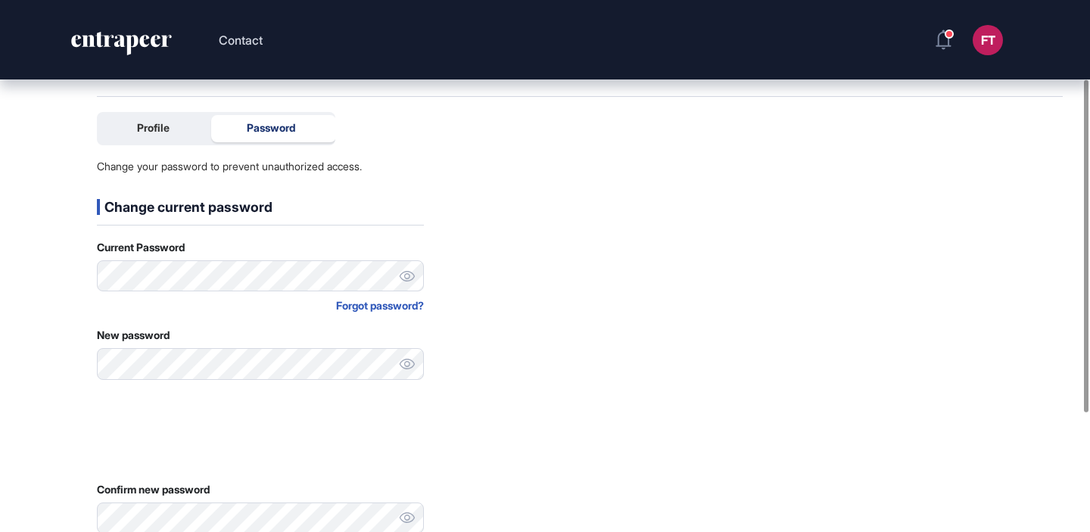
scroll to position [127, 0]
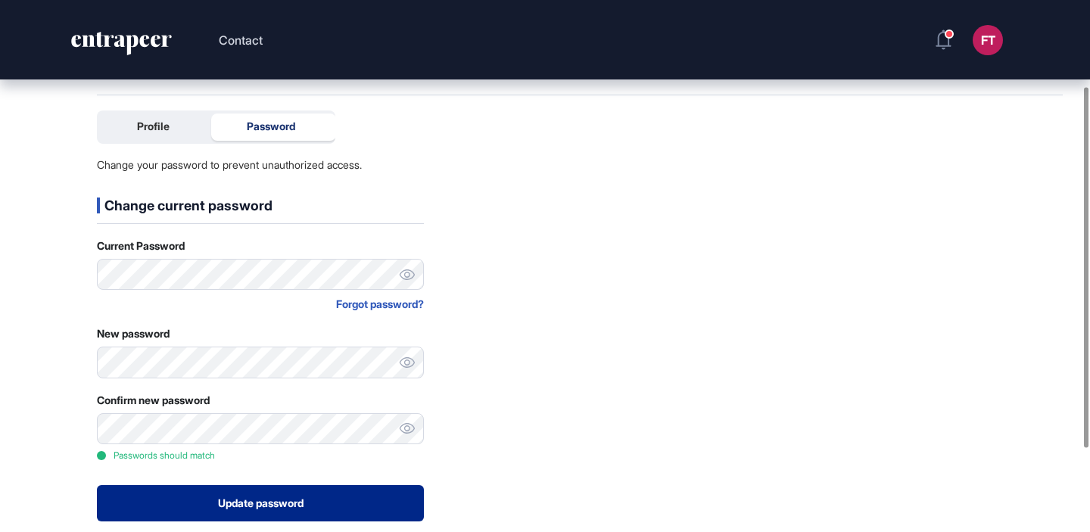
click at [369, 491] on button "Update password" at bounding box center [260, 503] width 327 height 36
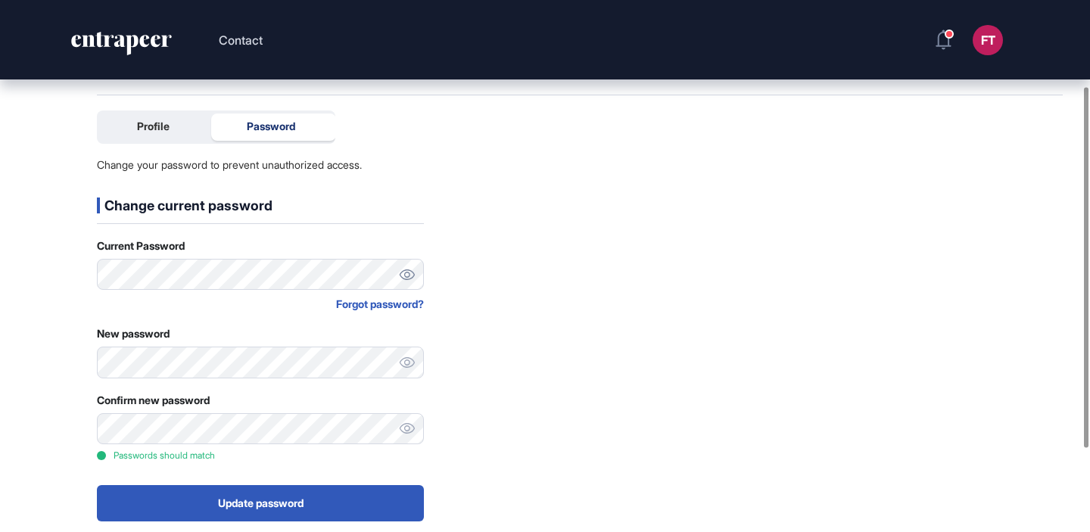
click at [408, 275] on icon at bounding box center [407, 274] width 16 height 11
click at [415, 370] on div at bounding box center [407, 362] width 34 height 31
click at [411, 427] on icon at bounding box center [407, 428] width 16 height 11
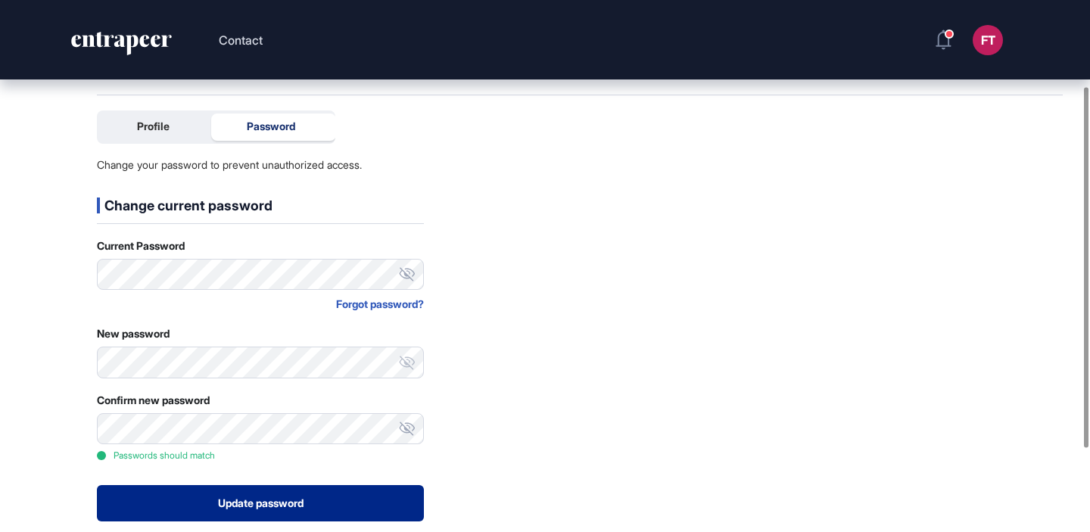
click at [281, 488] on button "Update password" at bounding box center [260, 503] width 327 height 36
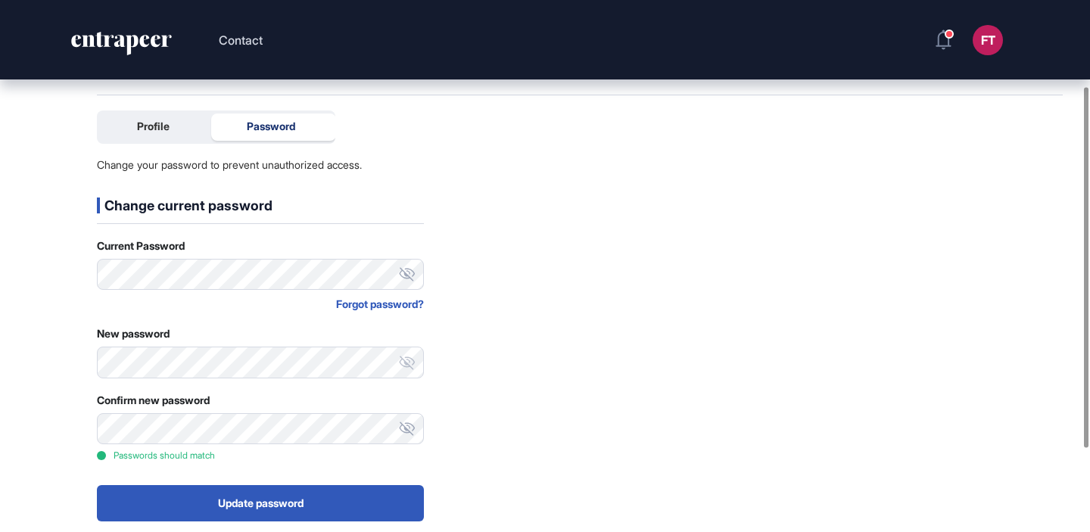
scroll to position [76, 0]
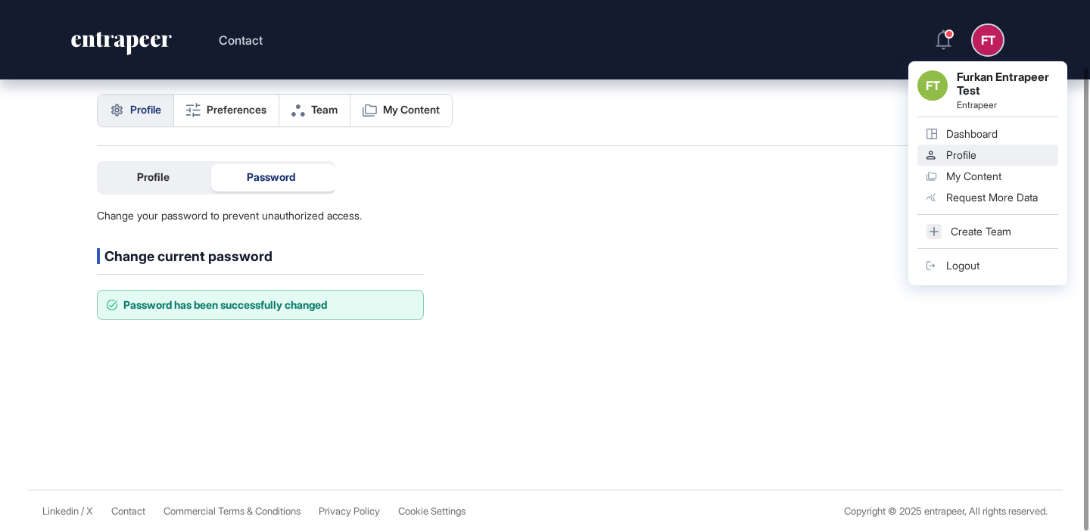
click at [964, 261] on div "Logout" at bounding box center [962, 266] width 33 height 12
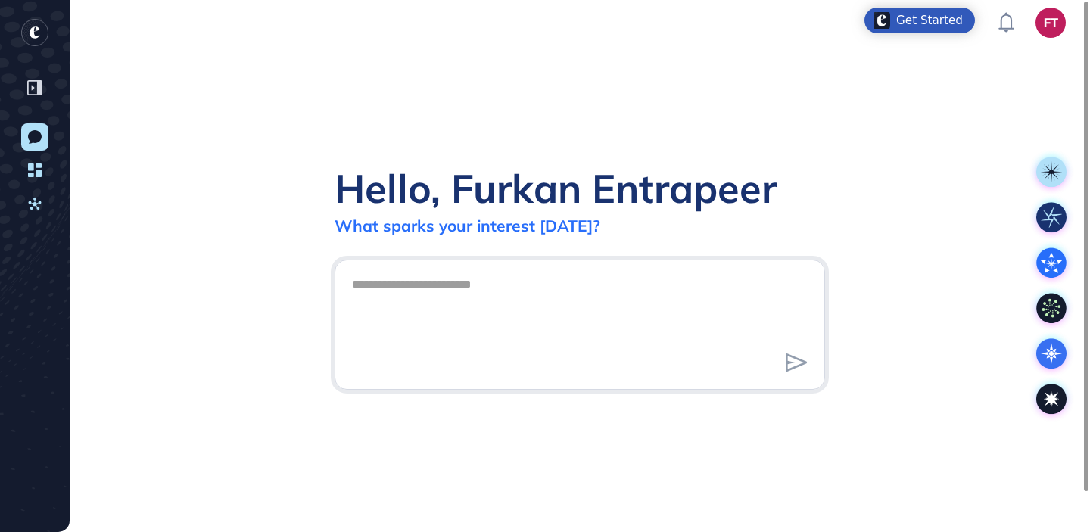
scroll to position [1, 1]
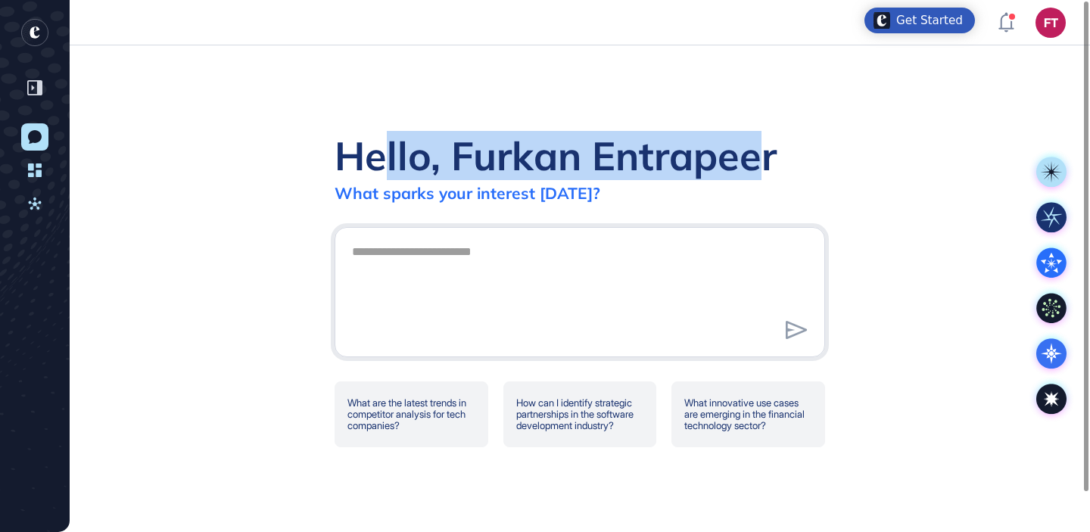
drag, startPoint x: 386, startPoint y: 155, endPoint x: 754, endPoint y: 157, distance: 367.9
click at [754, 157] on div "Hello, Furkan Entrapeer" at bounding box center [556, 155] width 442 height 49
click at [769, 159] on div "Hello, Furkan Entrapeer" at bounding box center [556, 155] width 442 height 49
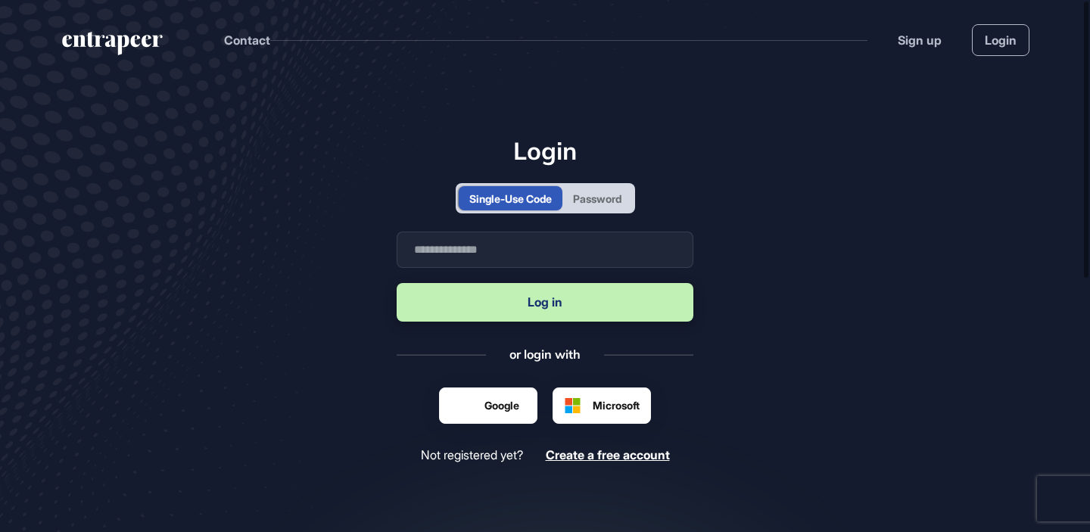
scroll to position [1, 1]
click at [560, 254] on input "text" at bounding box center [545, 250] width 297 height 36
type input "**********"
click at [397, 283] on button "Log in" at bounding box center [545, 302] width 297 height 39
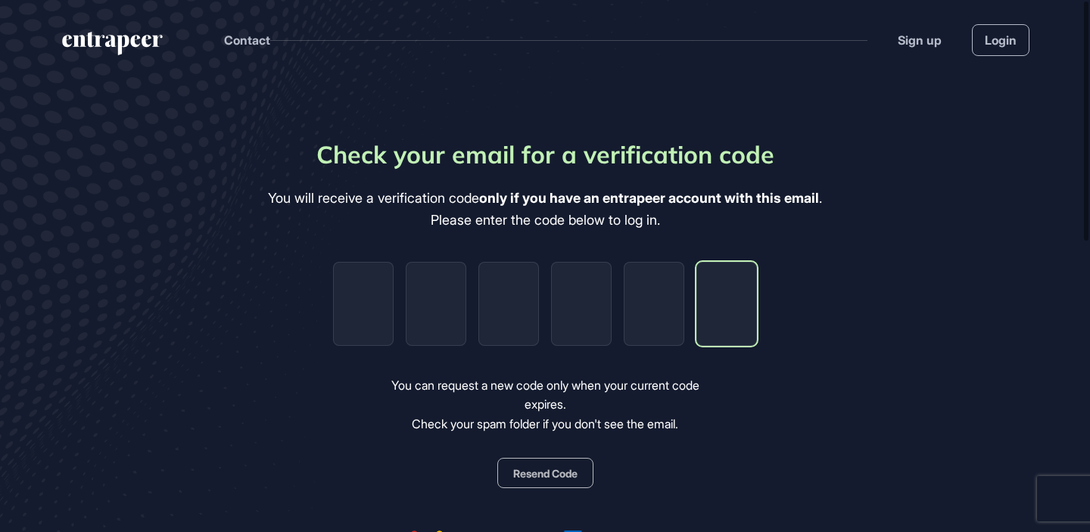
paste input "*"
type input "*"
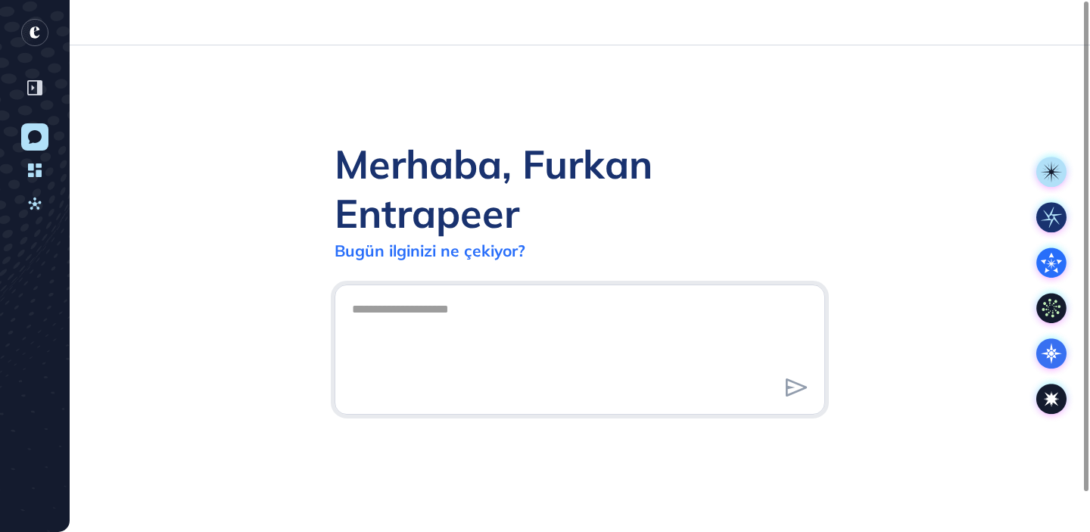
scroll to position [1, 1]
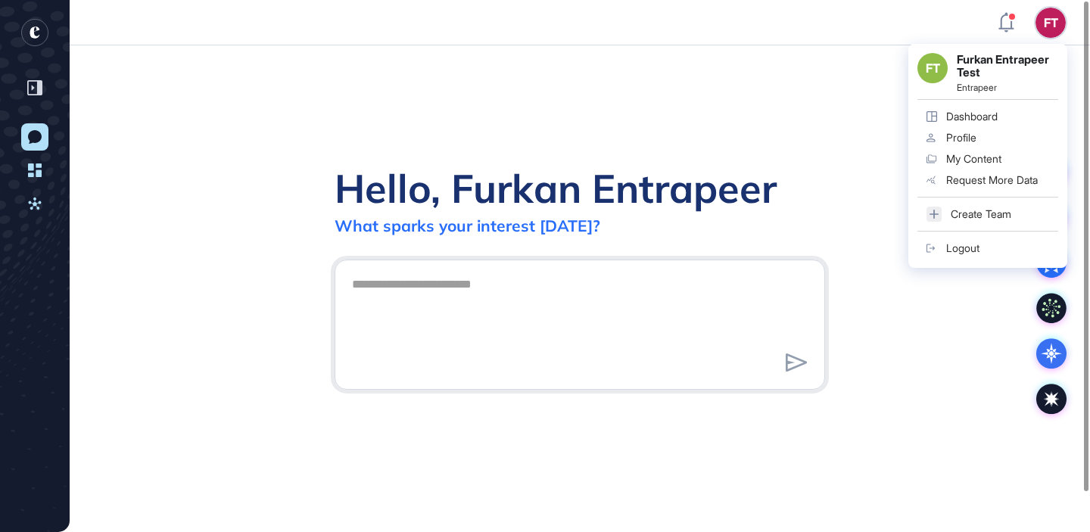
click at [982, 245] on link "Logout" at bounding box center [987, 248] width 141 height 21
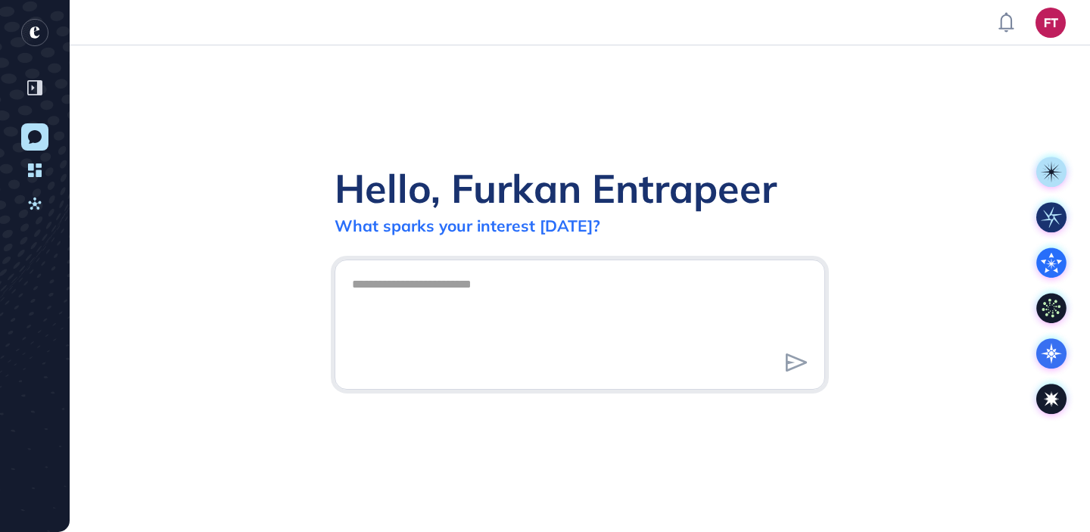
scroll to position [1, 1]
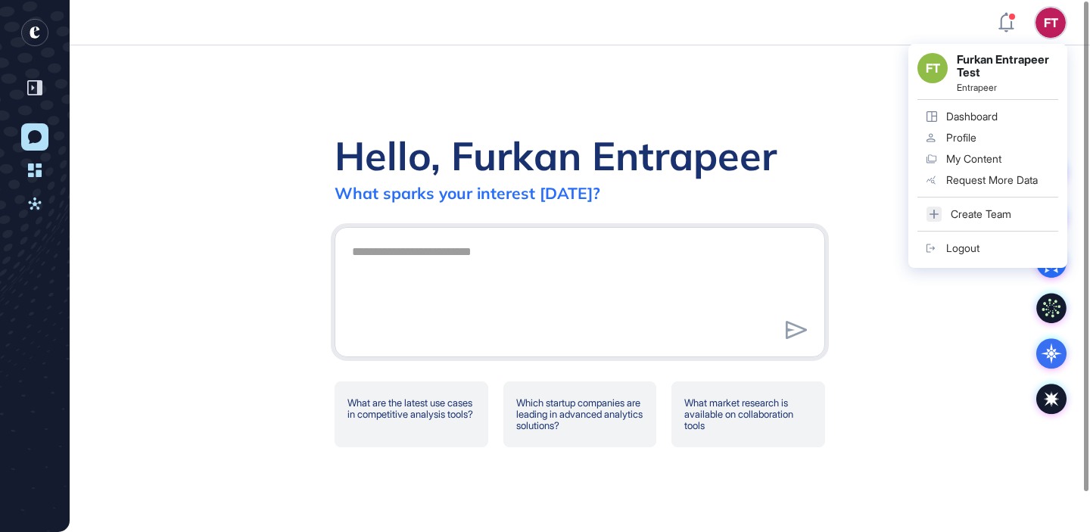
click at [971, 240] on link "Logout" at bounding box center [987, 248] width 141 height 21
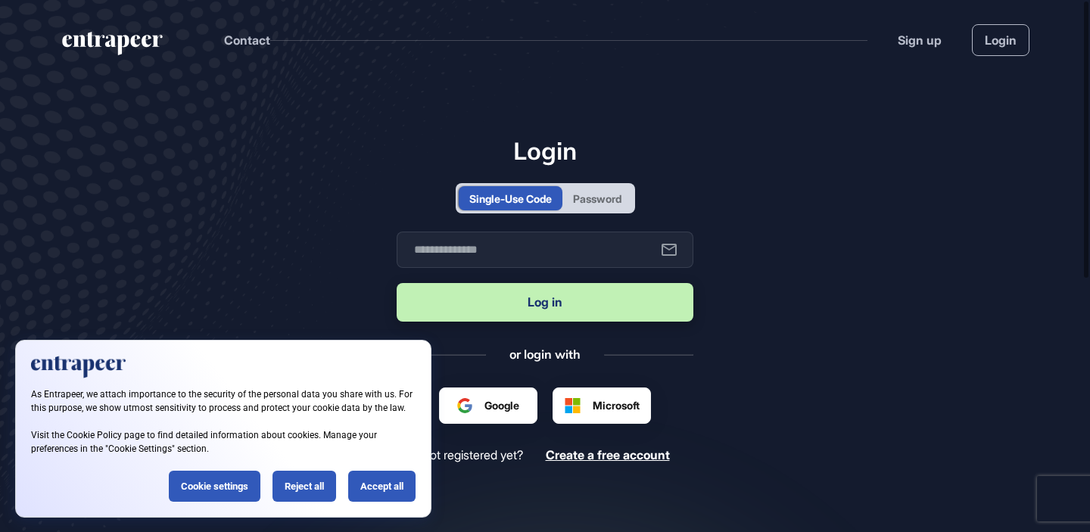
scroll to position [1, 1]
click at [615, 200] on div "Password" at bounding box center [597, 199] width 48 height 16
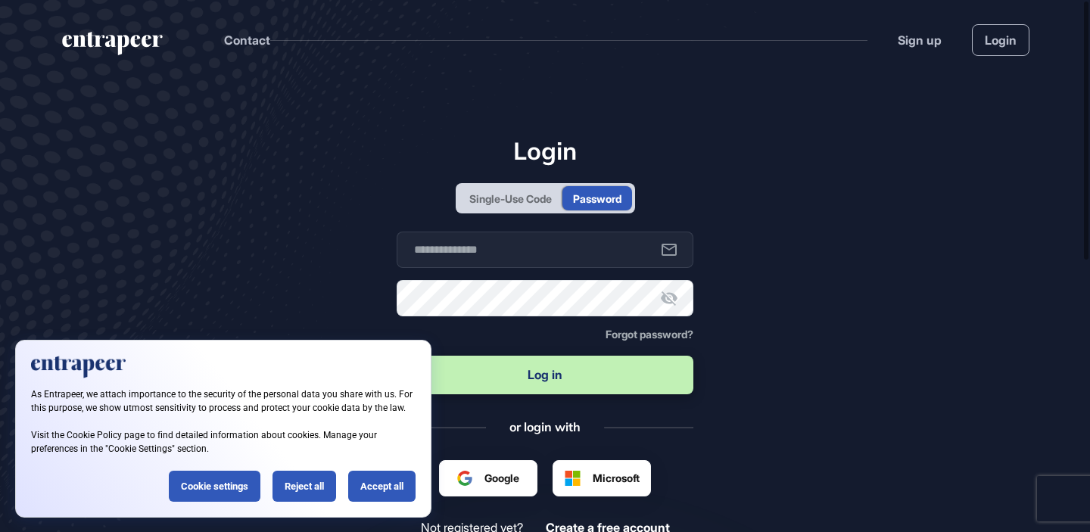
scroll to position [0, 0]
click at [573, 245] on input "text" at bounding box center [545, 250] width 297 height 36
type input "**********"
click at [397, 356] on button "Log in" at bounding box center [545, 375] width 297 height 39
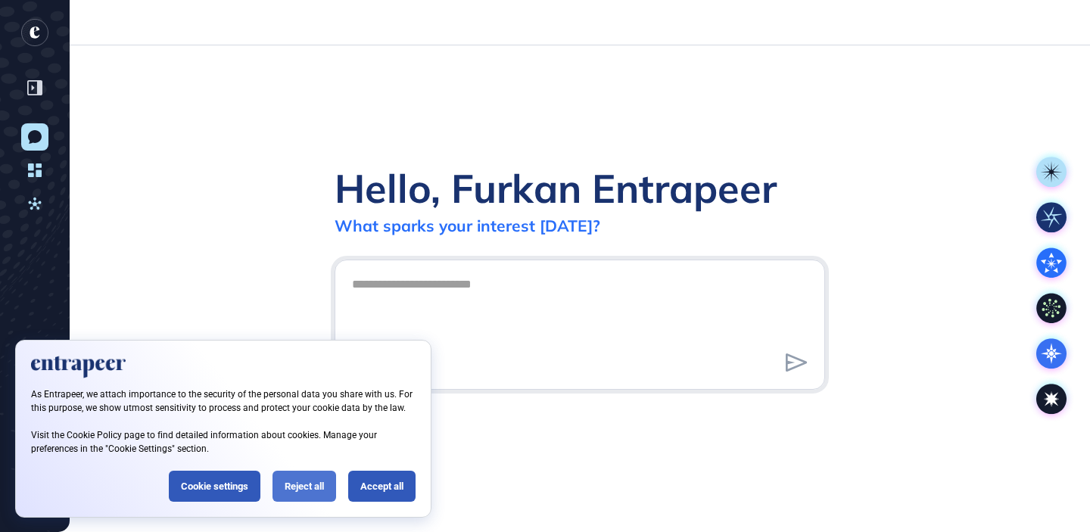
scroll to position [1, 1]
click at [312, 490] on div "Reject all" at bounding box center [304, 486] width 64 height 31
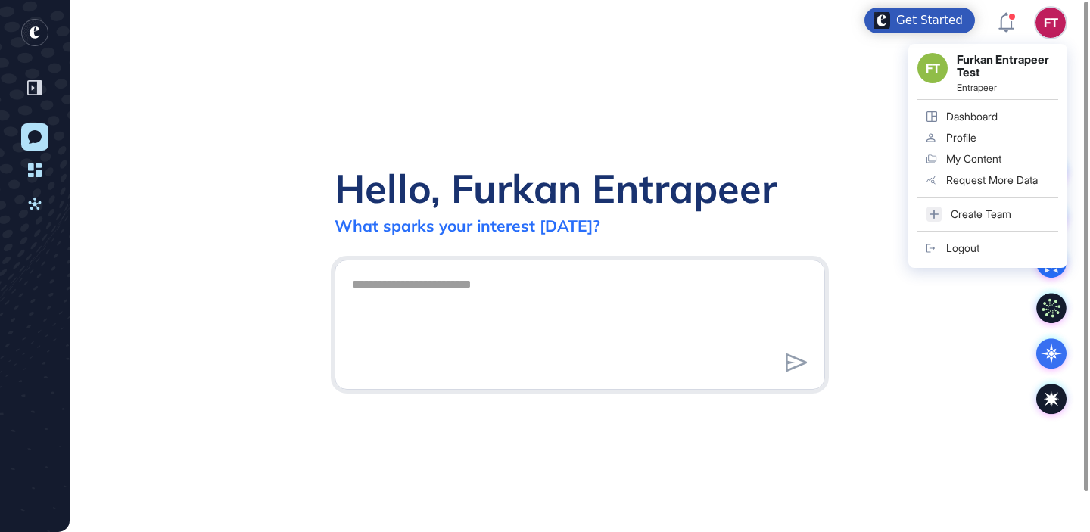
click at [975, 246] on div "Logout" at bounding box center [962, 248] width 33 height 12
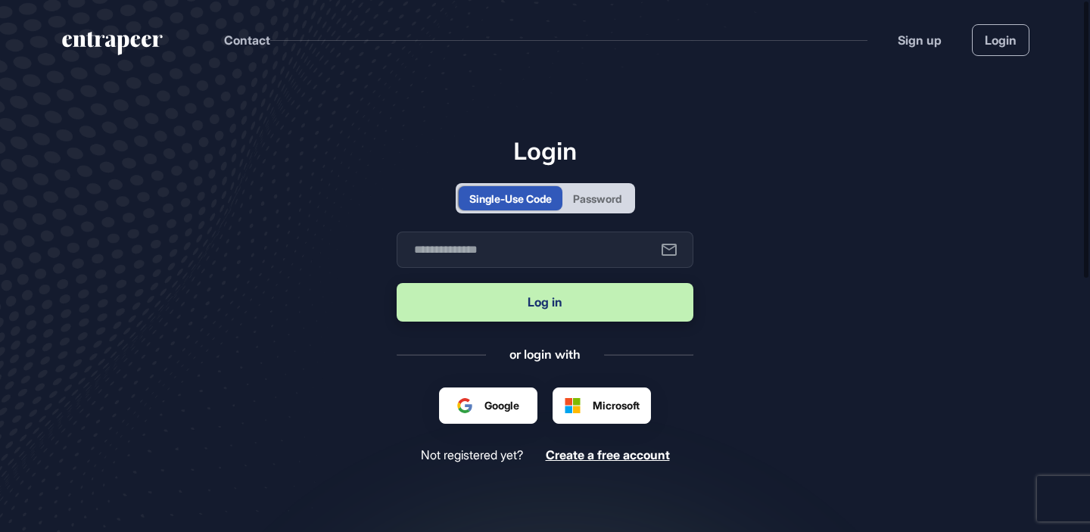
click at [469, 392] on div "Google" at bounding box center [488, 406] width 98 height 36
click at [478, 400] on div at bounding box center [488, 405] width 62 height 16
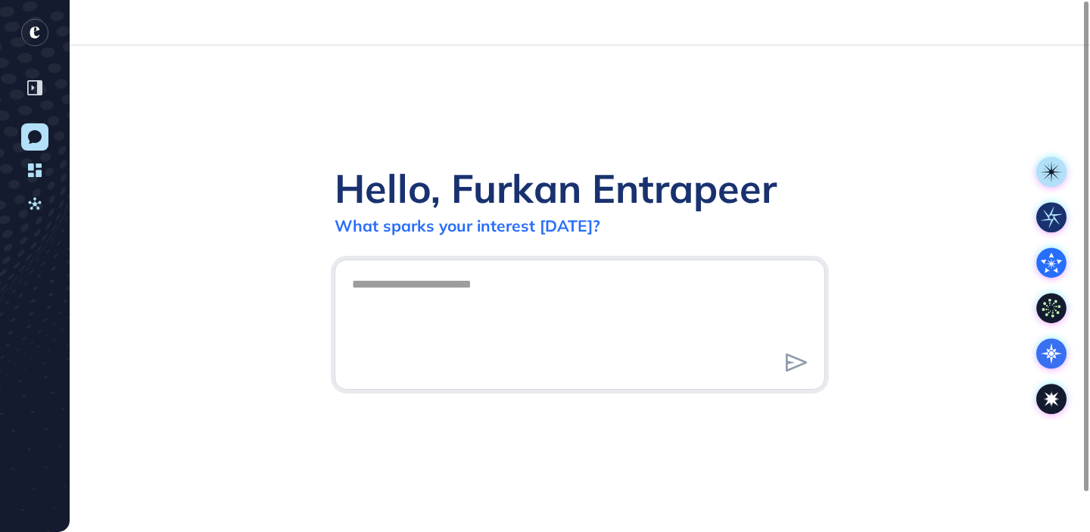
scroll to position [1, 1]
click at [20, 205] on div "New Conversation Dashboard Activities" at bounding box center [35, 308] width 32 height 371
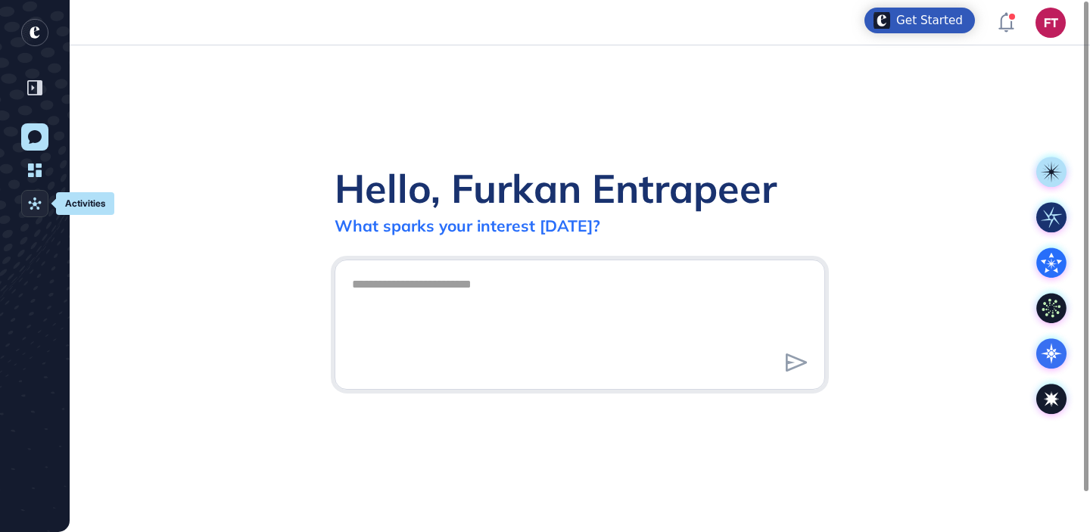
click at [26, 204] on link "Activities" at bounding box center [34, 203] width 27 height 27
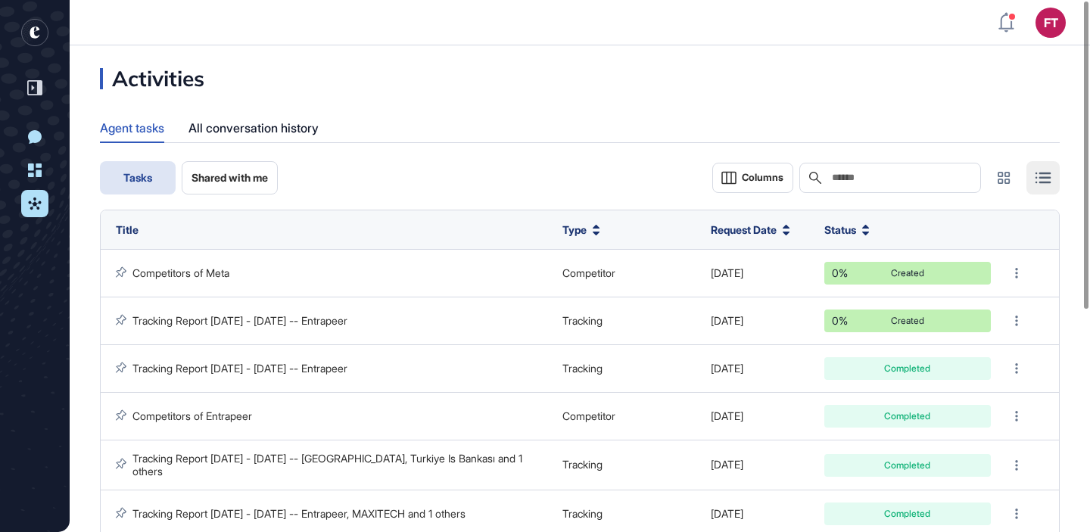
click at [42, 34] on rect "entrapeer-logo" at bounding box center [34, 32] width 27 height 27
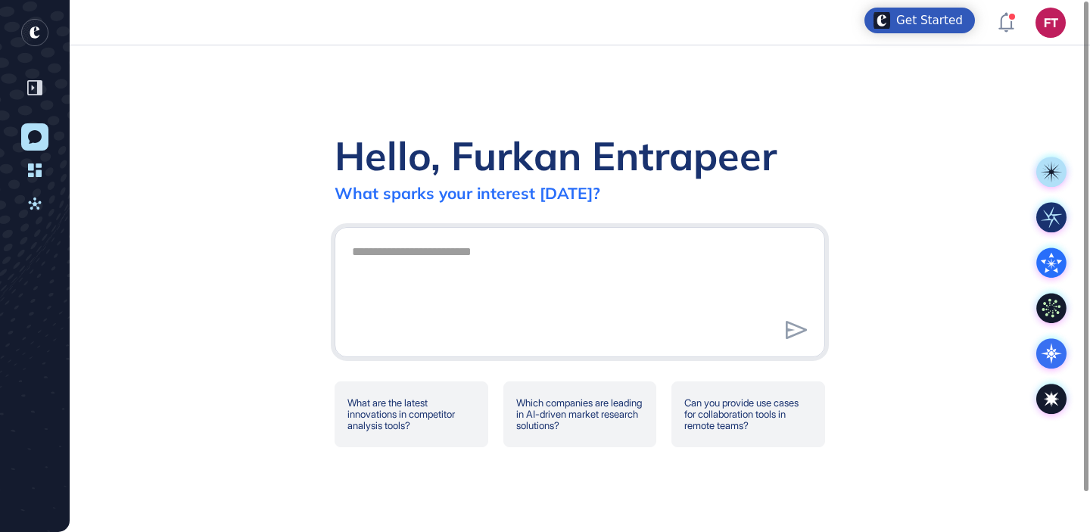
click at [691, 141] on div "Hello, Furkan Entrapeer" at bounding box center [556, 155] width 442 height 49
click at [803, 84] on div "Hello, Furkan Entrapeer What sparks your interest [DATE]? What are the latest i…" at bounding box center [580, 288] width 1020 height 487
click at [31, 172] on icon at bounding box center [35, 170] width 14 height 14
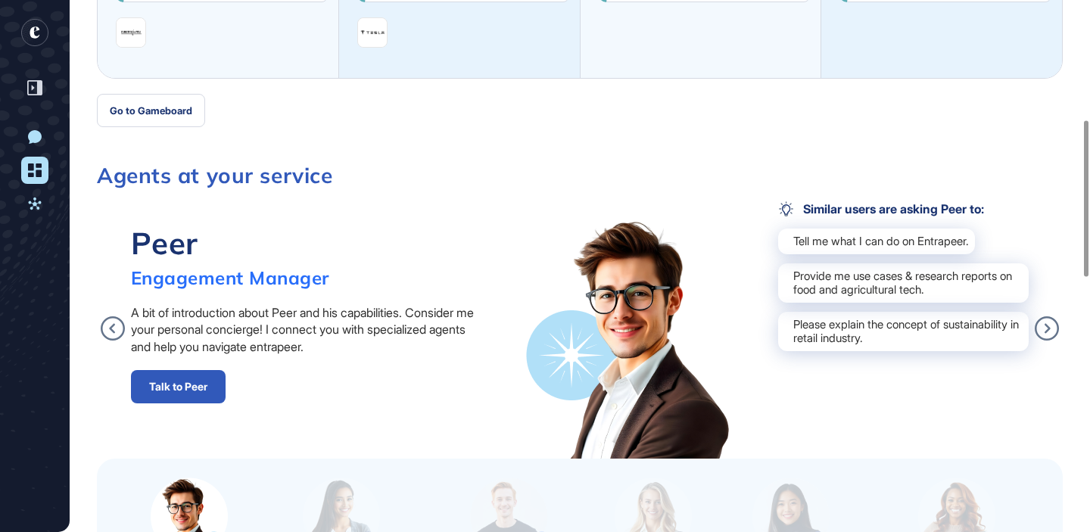
scroll to position [548, 0]
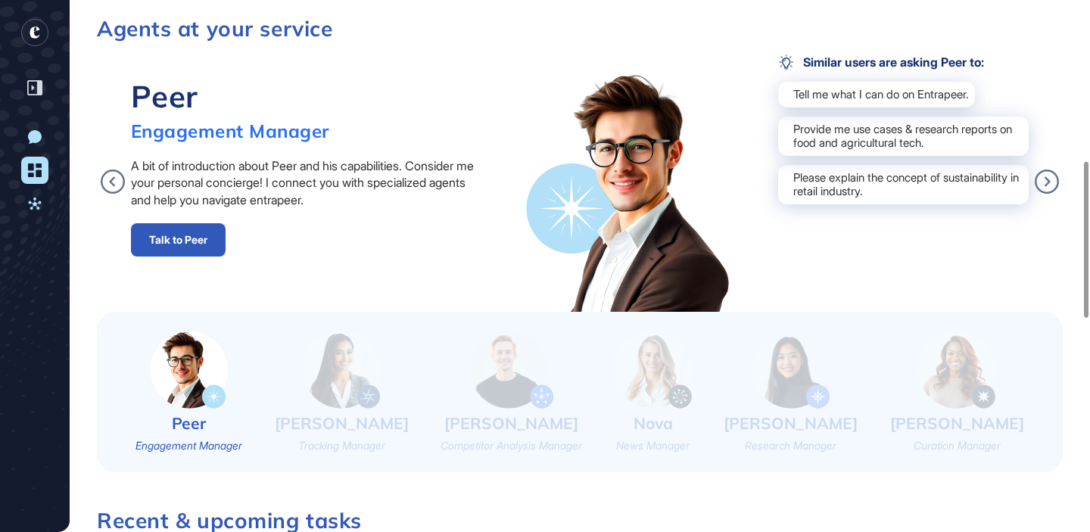
click at [319, 350] on img at bounding box center [341, 370] width 77 height 78
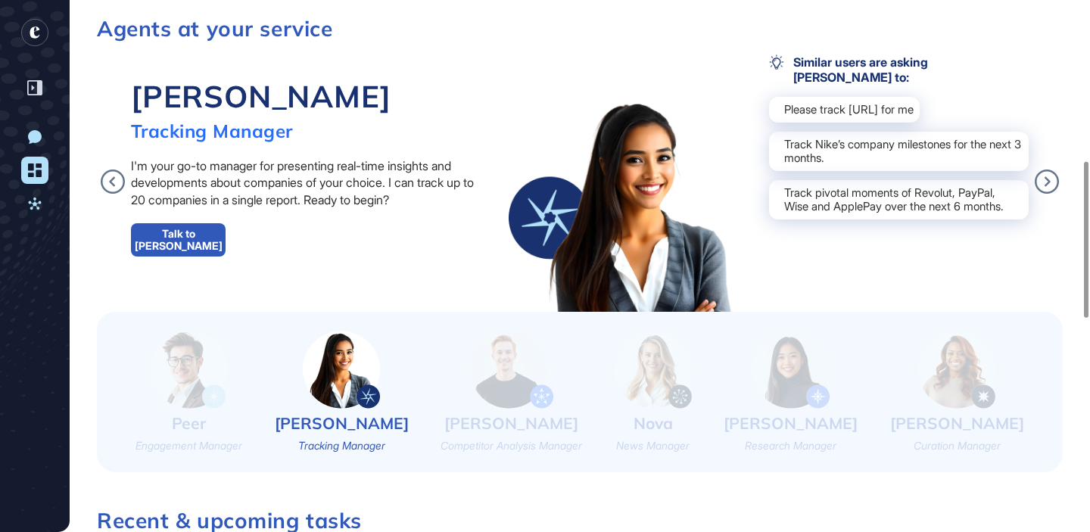
click at [675, 365] on img at bounding box center [653, 370] width 77 height 78
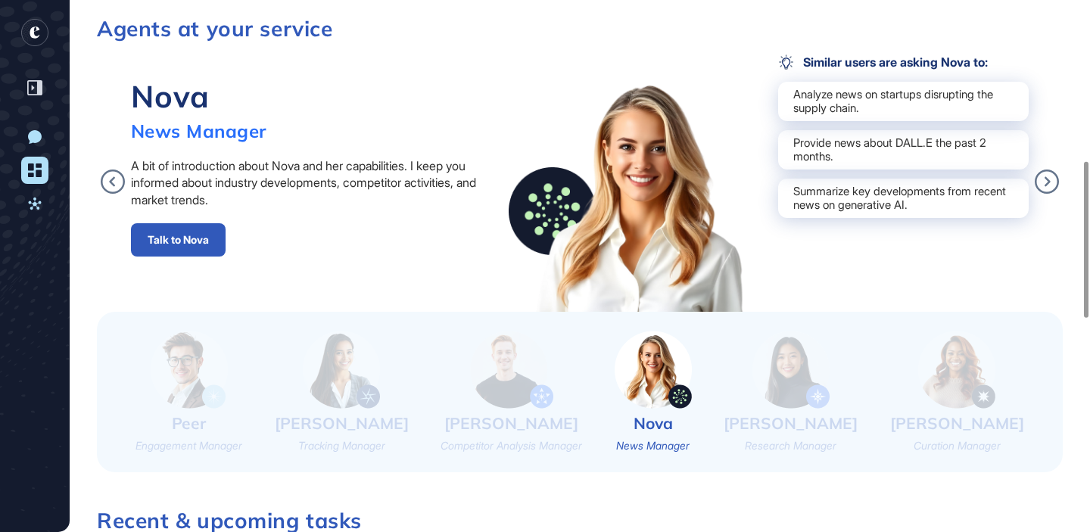
click at [811, 353] on img at bounding box center [790, 370] width 77 height 78
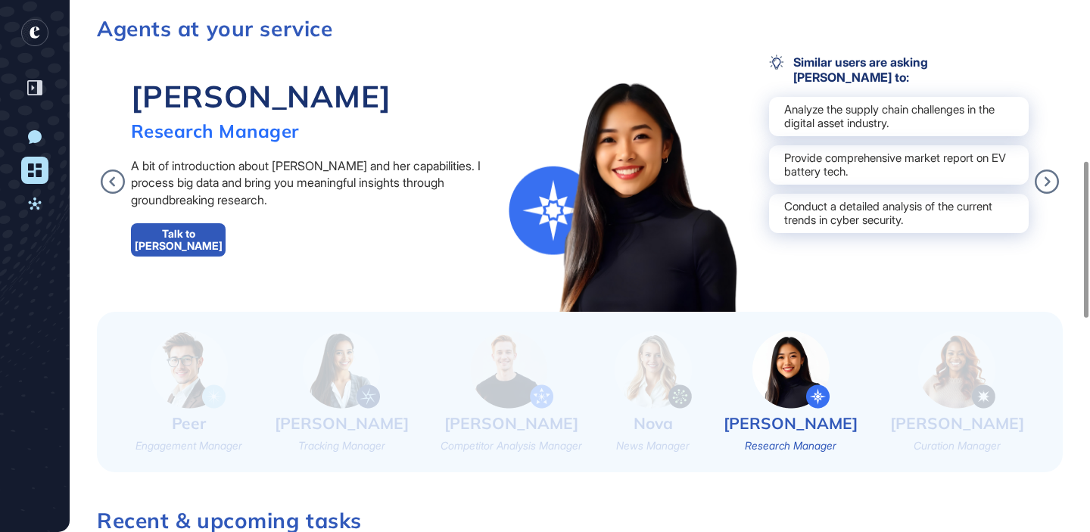
click at [211, 252] on link "Talk to [PERSON_NAME]" at bounding box center [178, 239] width 95 height 33
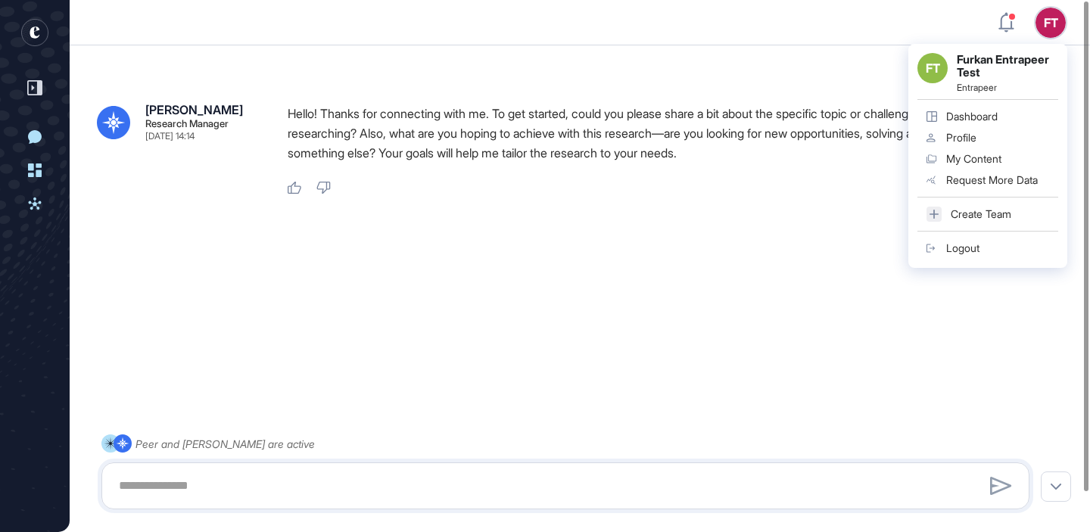
click at [976, 243] on div "Logout" at bounding box center [962, 248] width 33 height 12
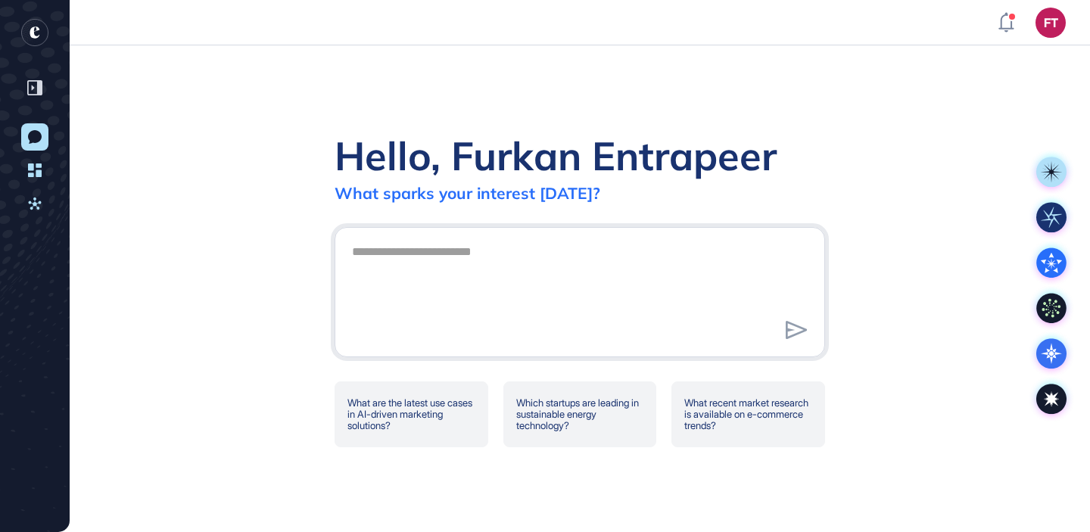
scroll to position [1, 1]
click at [36, 210] on link "Aktiviteler" at bounding box center [34, 203] width 27 height 27
